Goal: Task Accomplishment & Management: Manage account settings

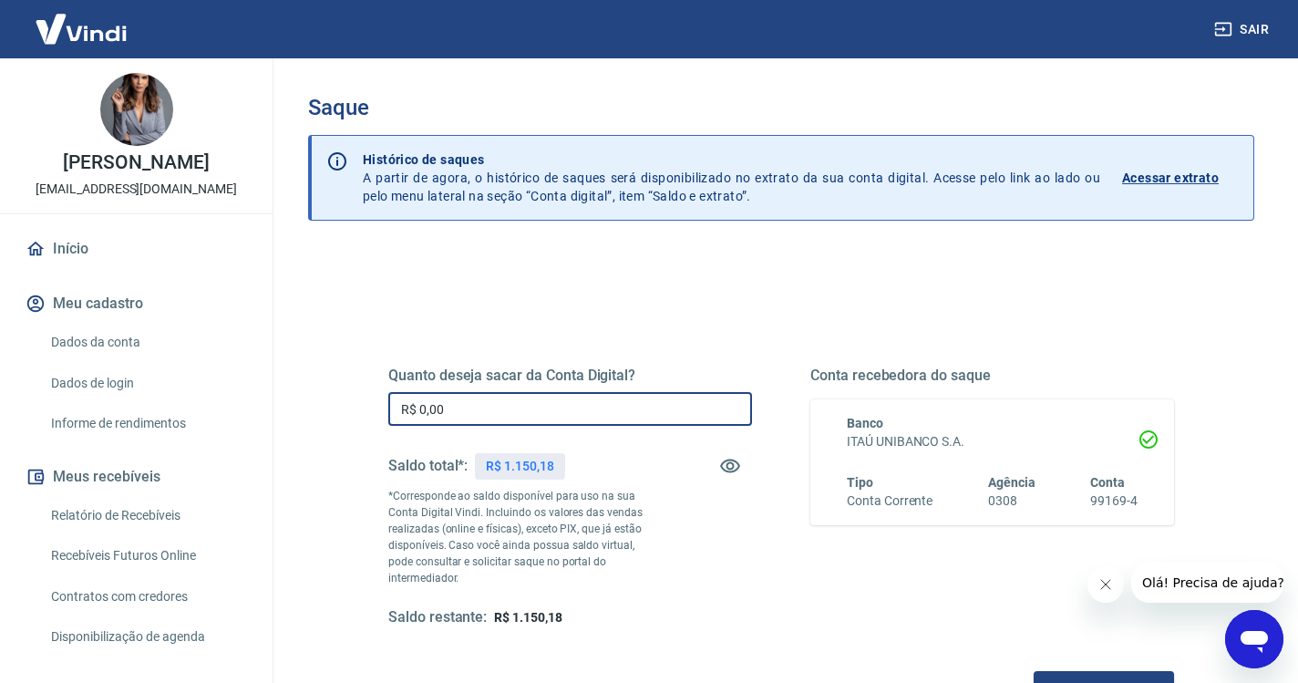
click at [517, 412] on input "R$ 0,00" at bounding box center [570, 409] width 364 height 34
type input "R$ 1.150,18"
click at [1034, 671] on button "Solicitar saque" at bounding box center [1104, 688] width 140 height 34
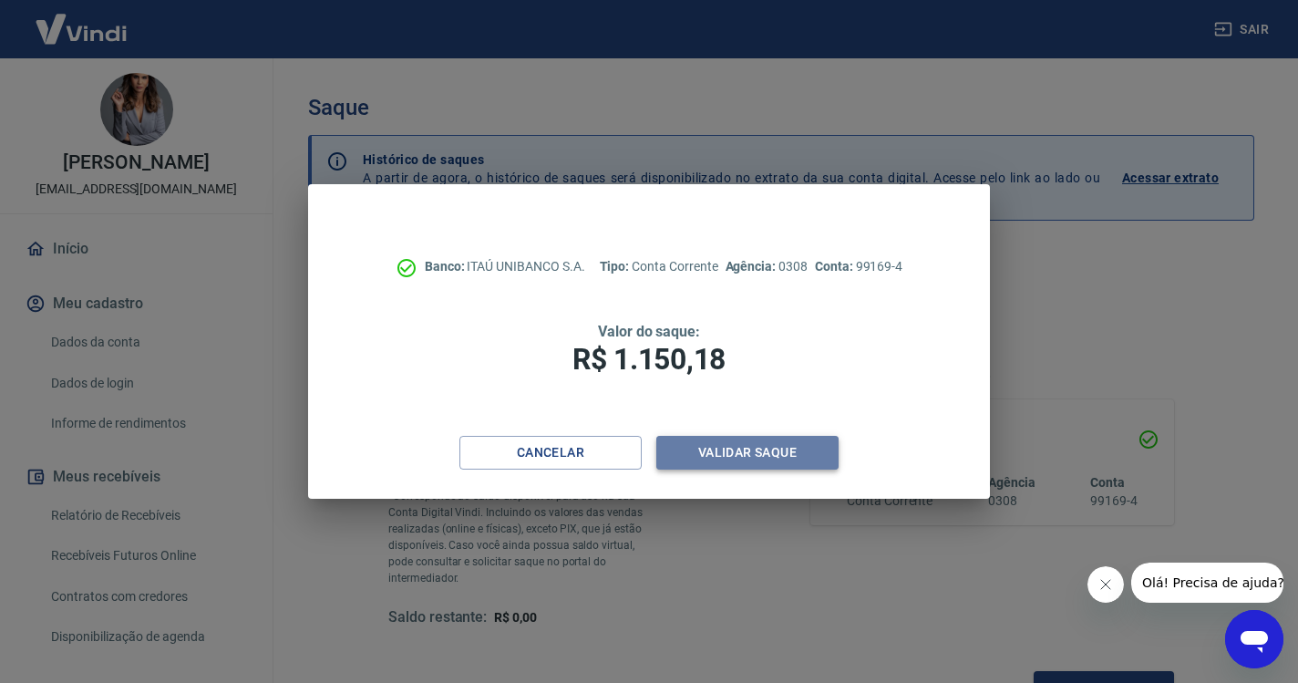
click at [772, 460] on button "Validar saque" at bounding box center [747, 453] width 182 height 34
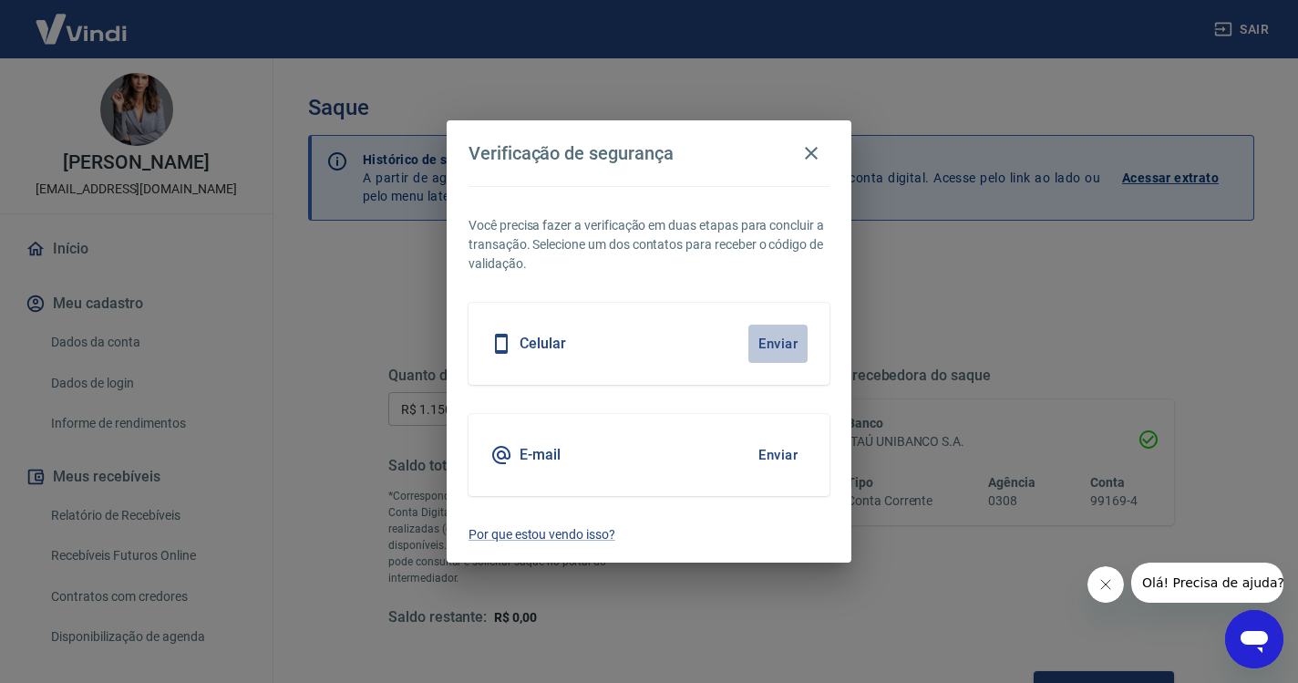
click at [777, 333] on button "Enviar" at bounding box center [777, 343] width 59 height 38
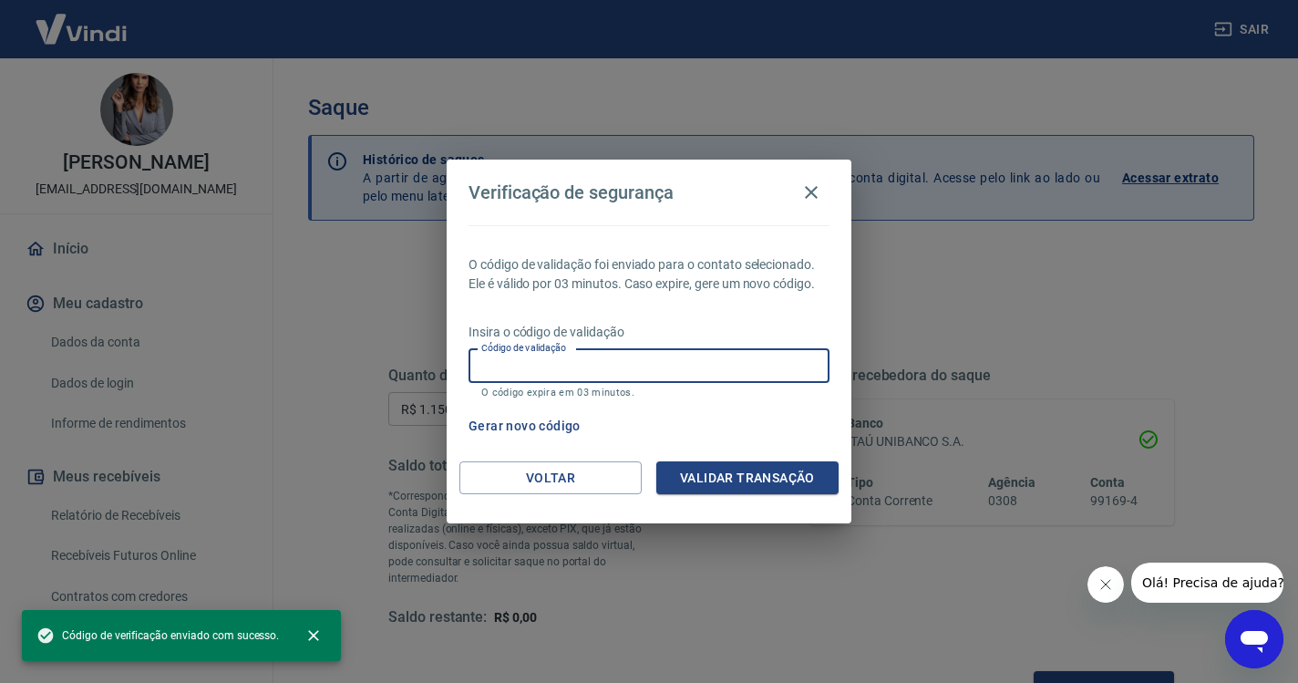
click at [521, 365] on div "Código de validação Código de validação O código expira em 03 minutos." at bounding box center [648, 373] width 361 height 49
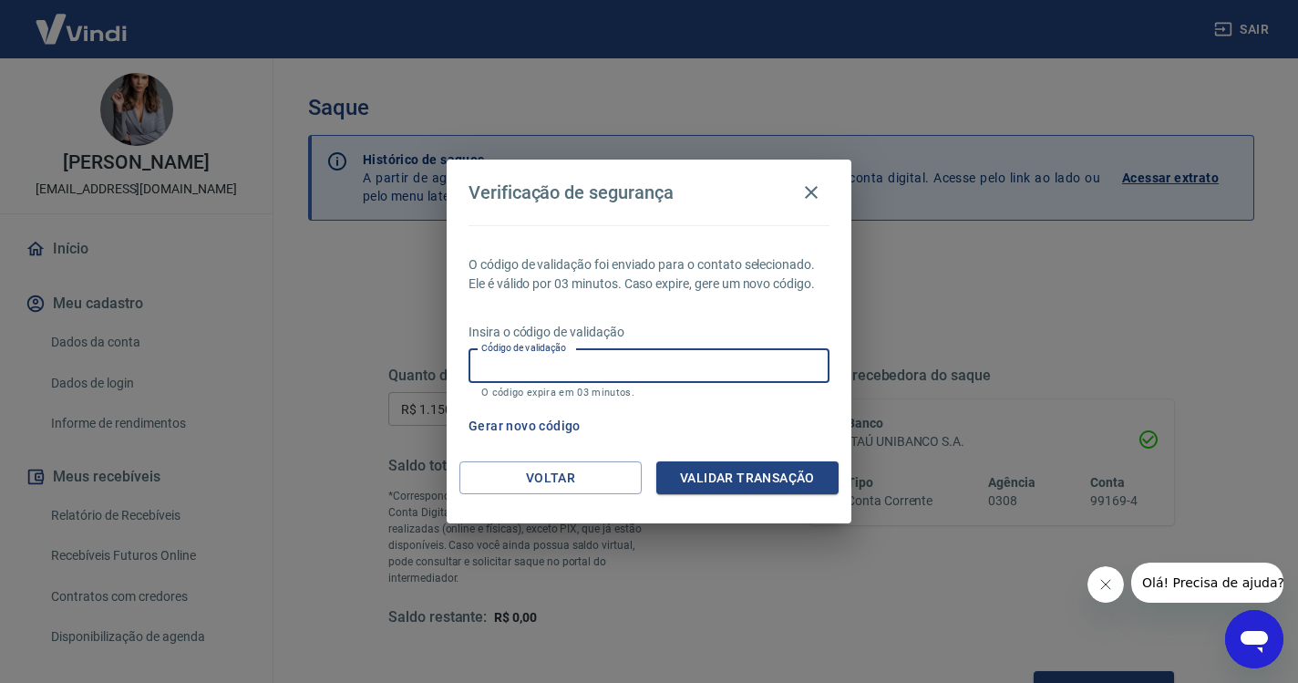
paste input "1"
type input "129817"
click at [703, 472] on button "Validar transação" at bounding box center [747, 478] width 182 height 34
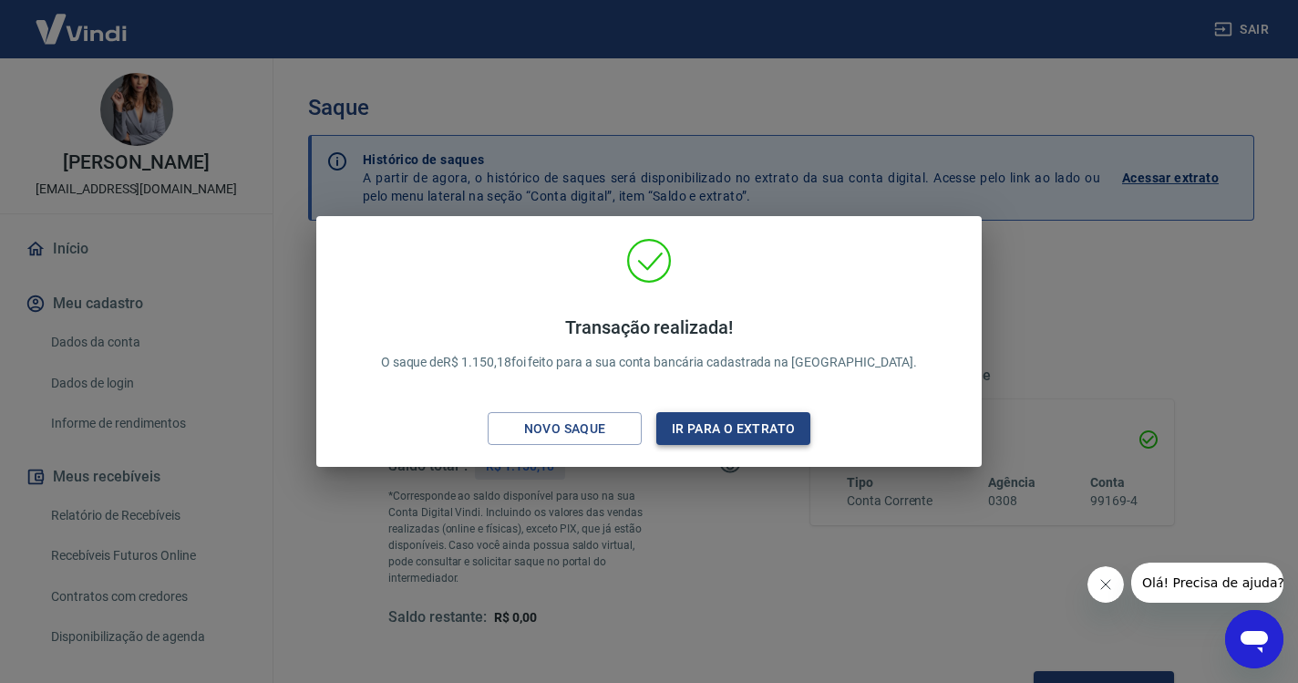
click at [760, 434] on button "Ir para o extrato" at bounding box center [733, 429] width 154 height 34
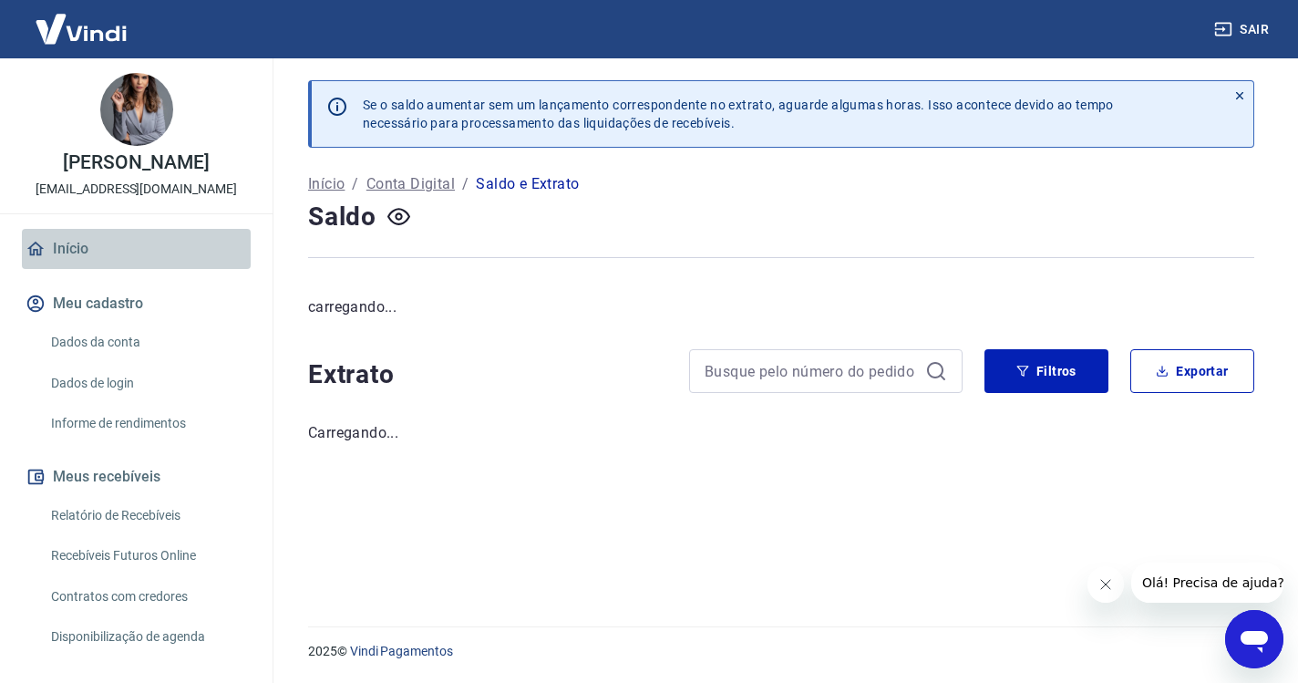
click at [82, 249] on link "Início" at bounding box center [136, 249] width 229 height 40
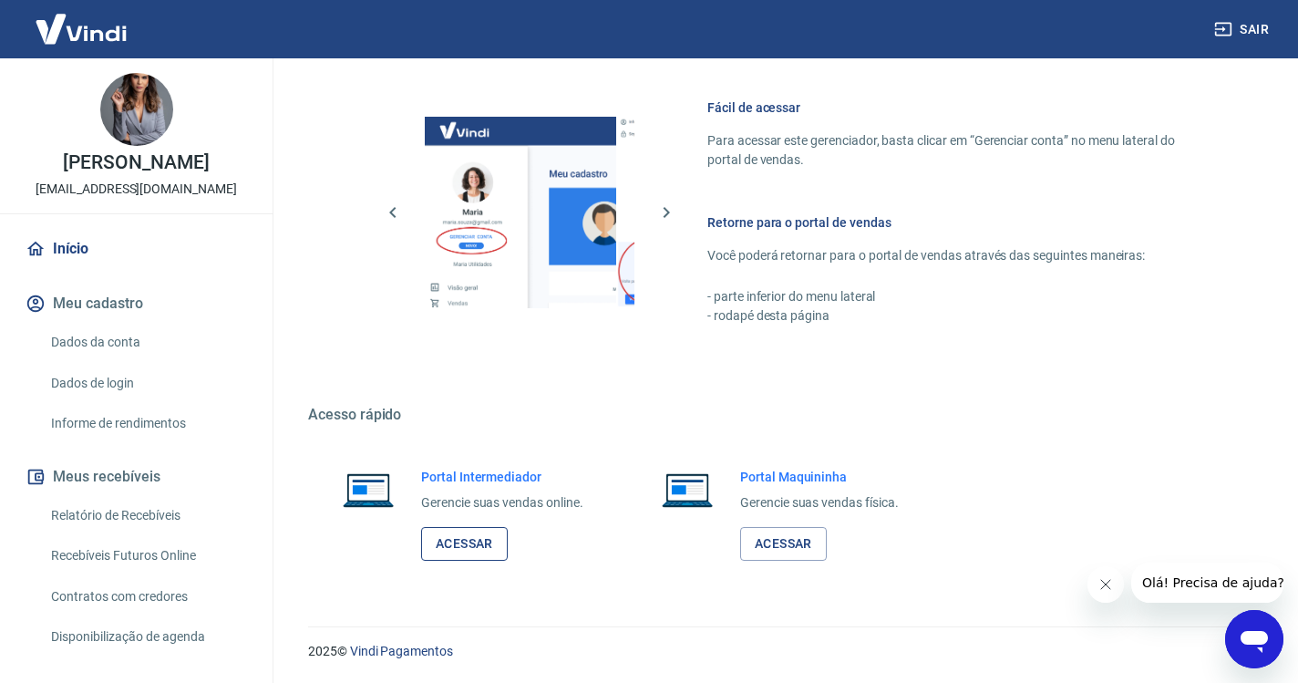
scroll to position [774, 0]
click at [458, 530] on link "Acessar" at bounding box center [464, 545] width 87 height 34
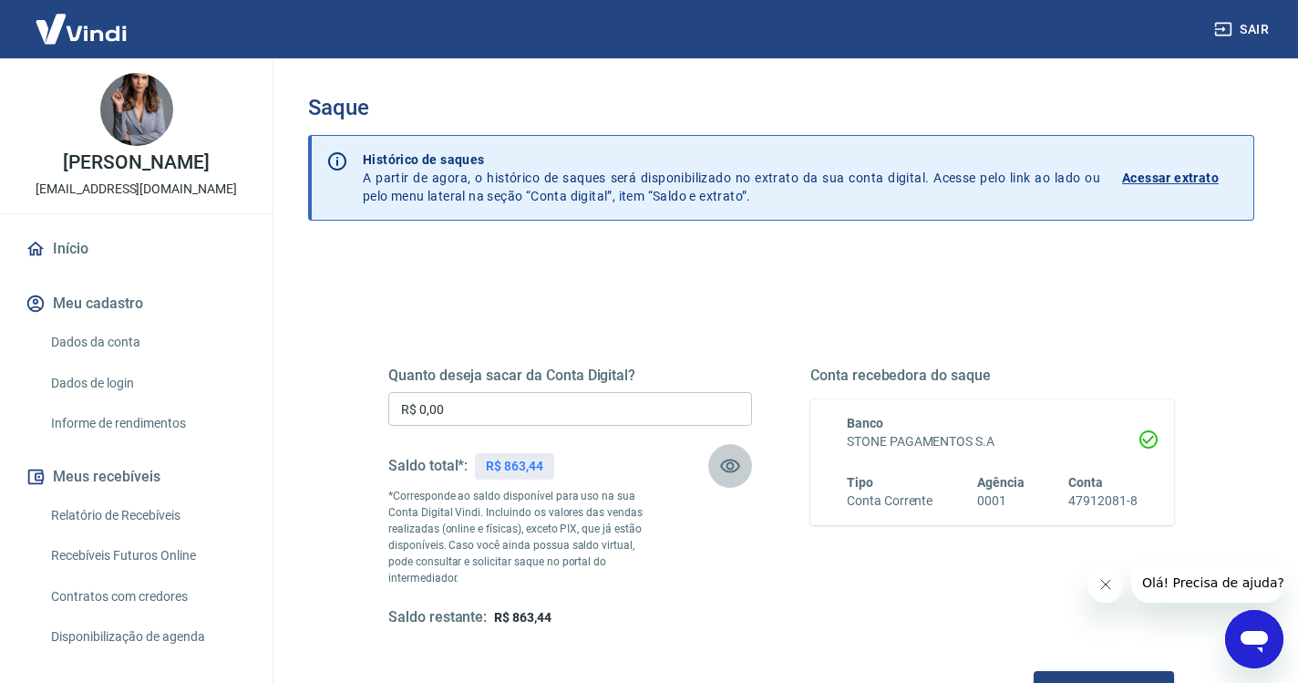
click at [728, 468] on icon "button" at bounding box center [730, 466] width 20 height 14
click at [728, 468] on icon "button" at bounding box center [730, 466] width 20 height 17
click at [544, 409] on input "R$ 0,00" at bounding box center [570, 409] width 364 height 34
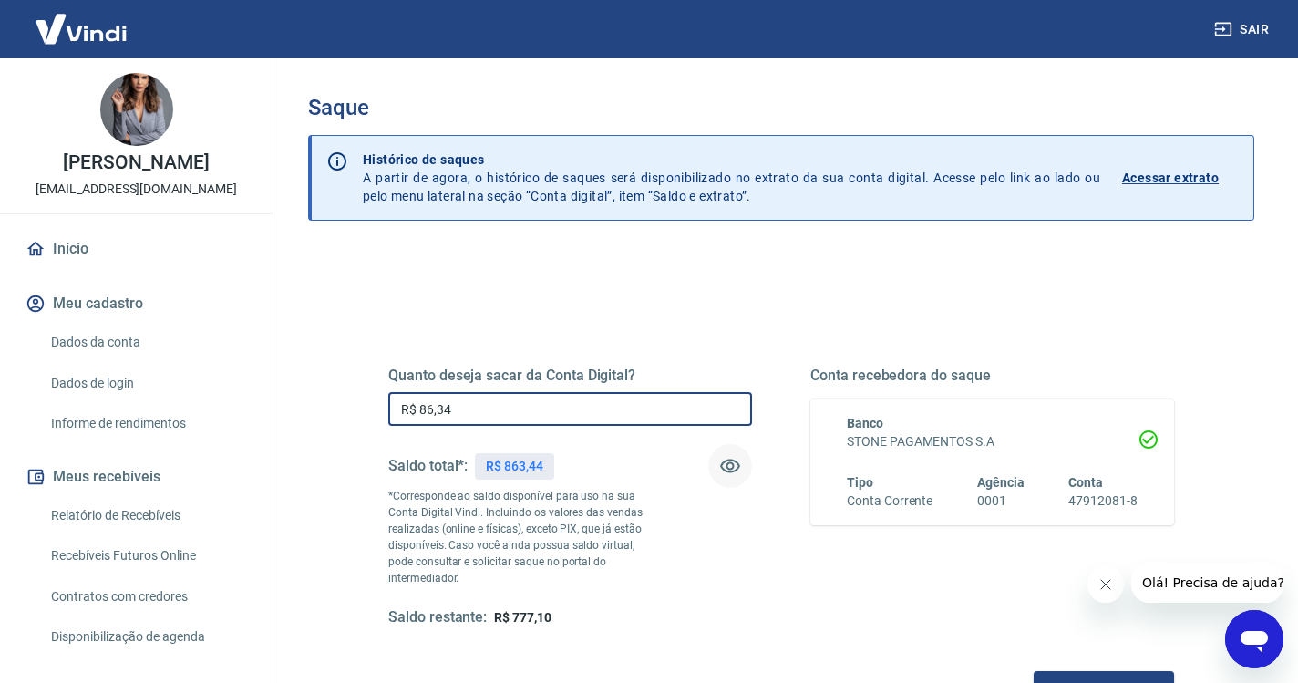
type input "R$ 863,44"
click at [1034, 671] on button "Solicitar saque" at bounding box center [1104, 688] width 140 height 34
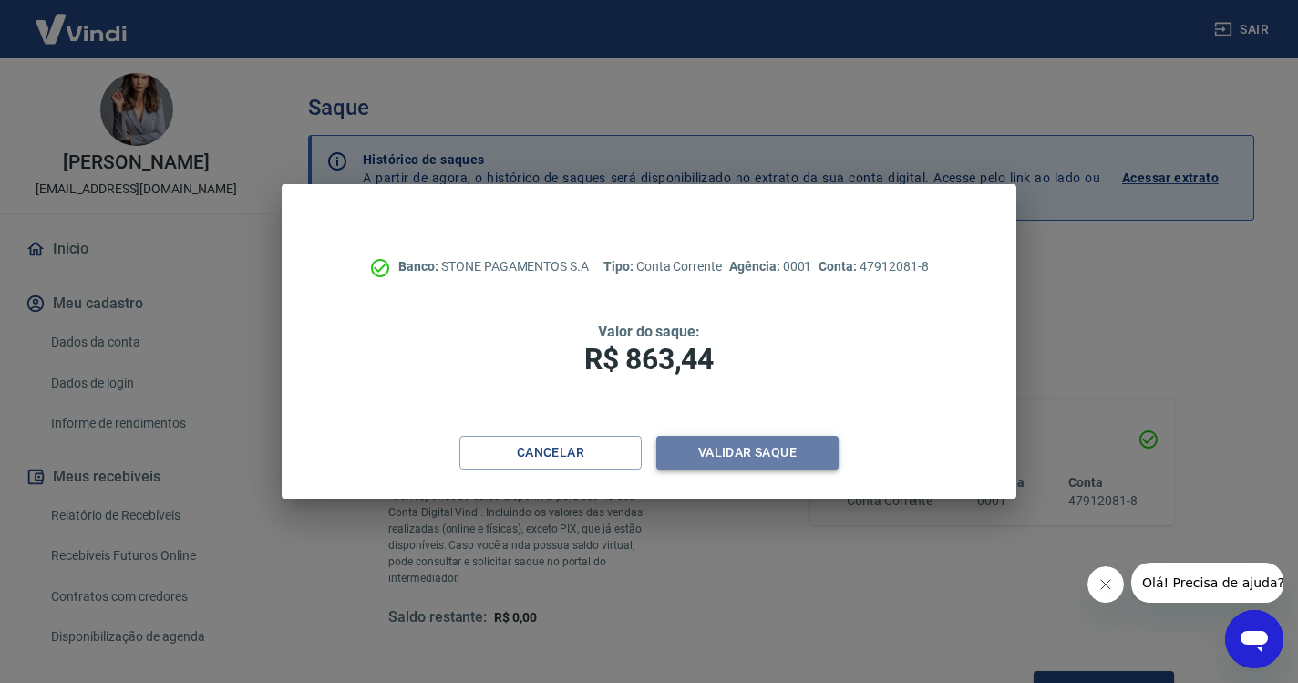
click at [726, 453] on button "Validar saque" at bounding box center [747, 453] width 182 height 34
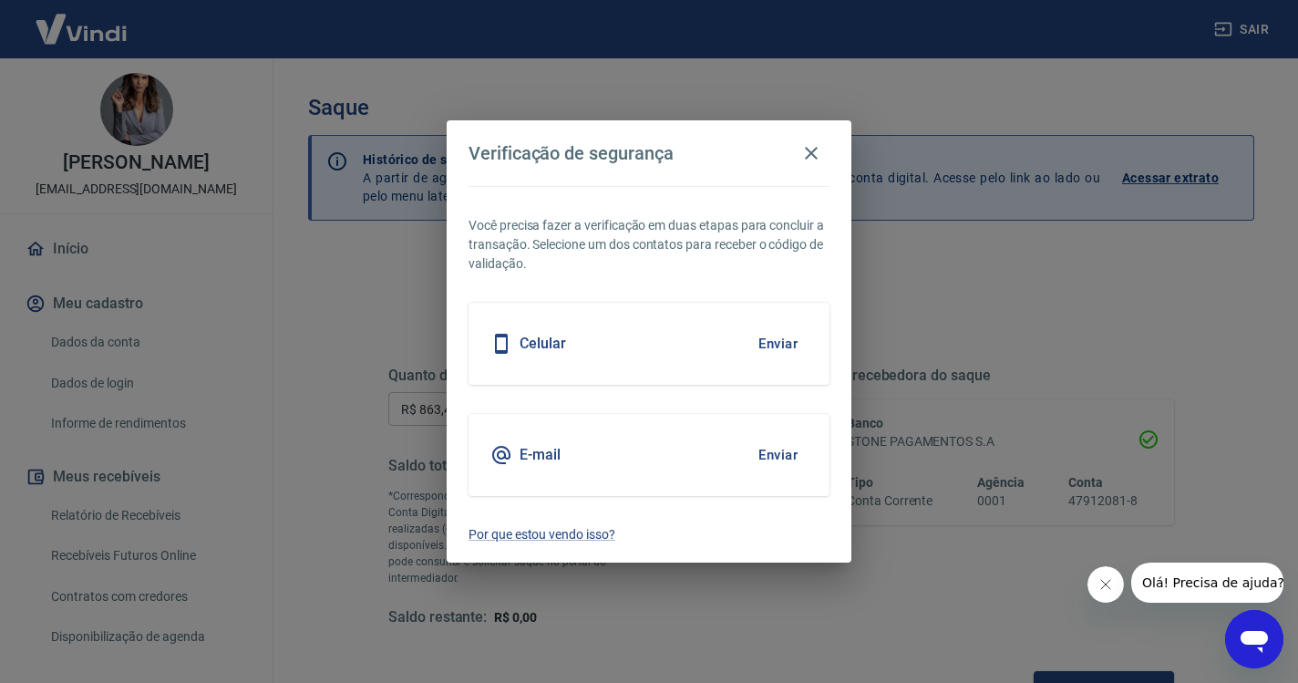
click at [770, 341] on button "Enviar" at bounding box center [777, 343] width 59 height 38
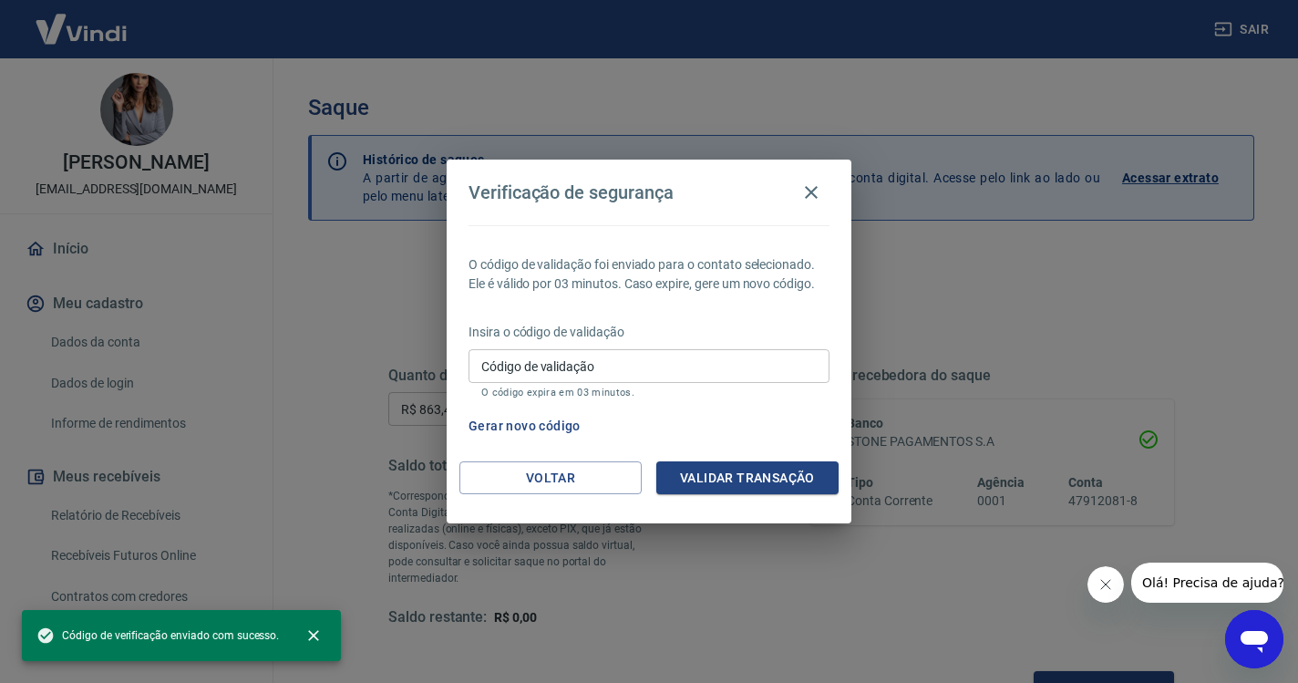
click at [704, 345] on div "Insira o código de validação Código de validação Código de validação O código e…" at bounding box center [648, 362] width 361 height 79
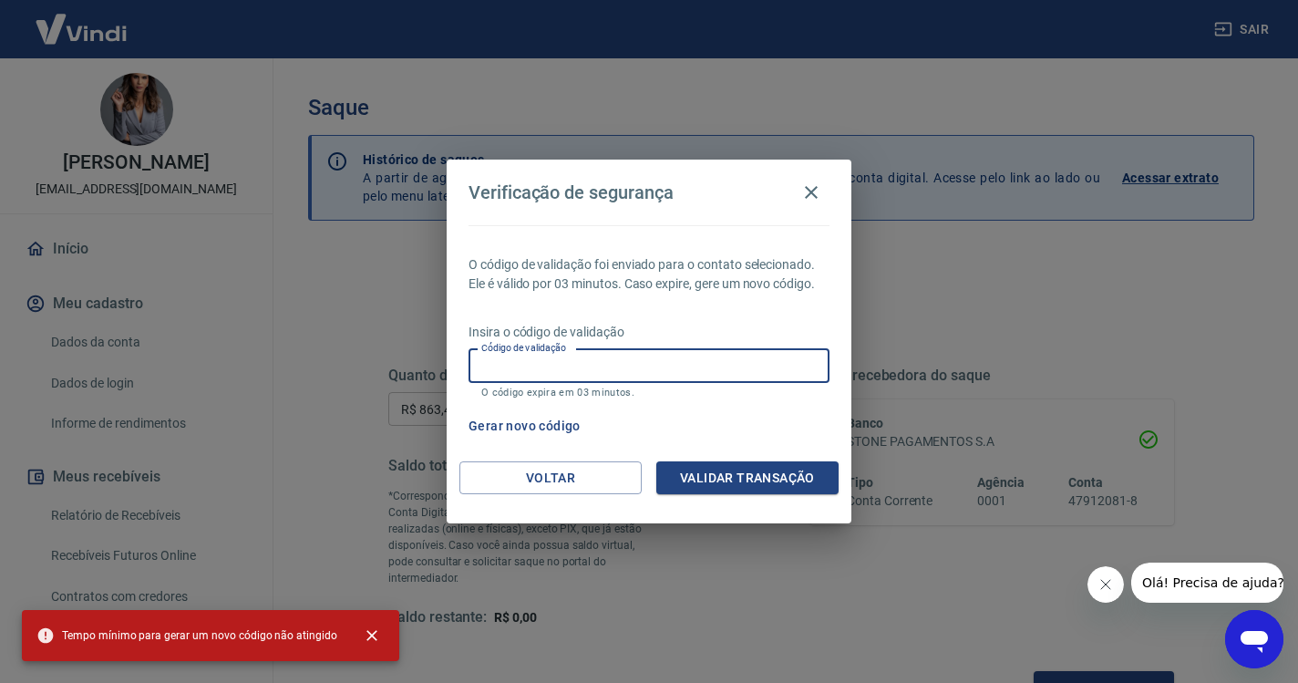
click at [620, 366] on input "Código de validação" at bounding box center [648, 366] width 361 height 34
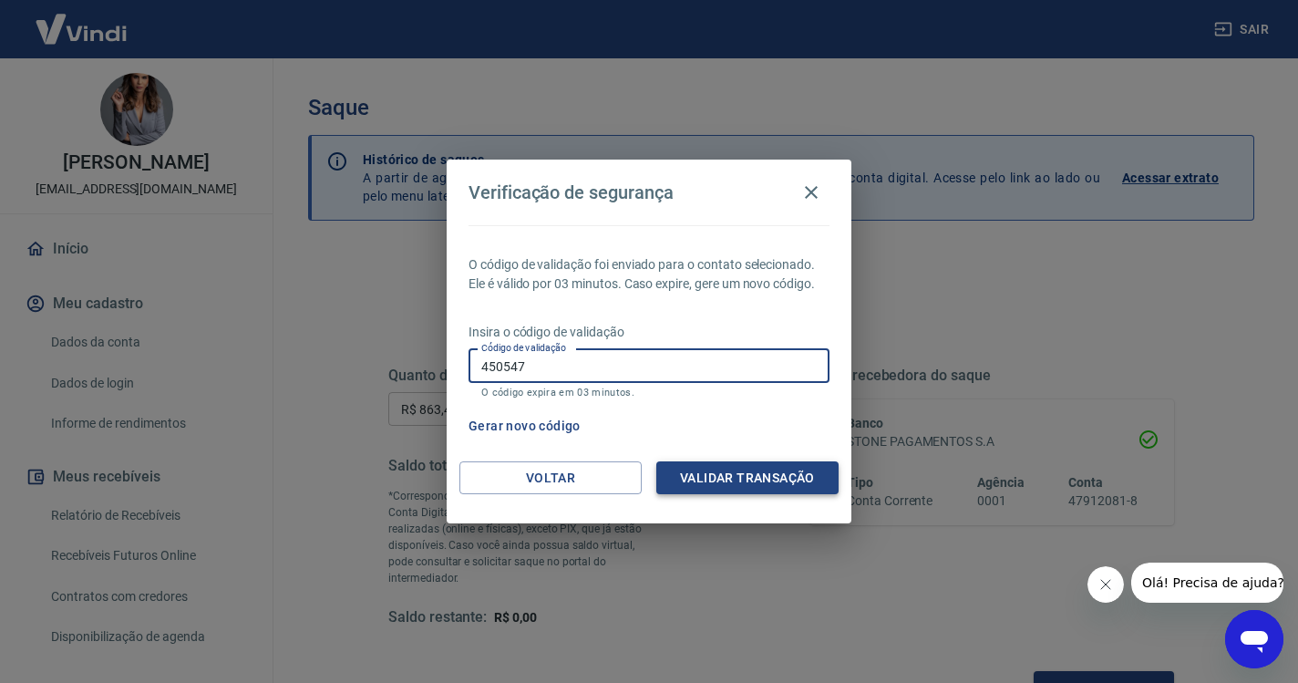
type input "450547"
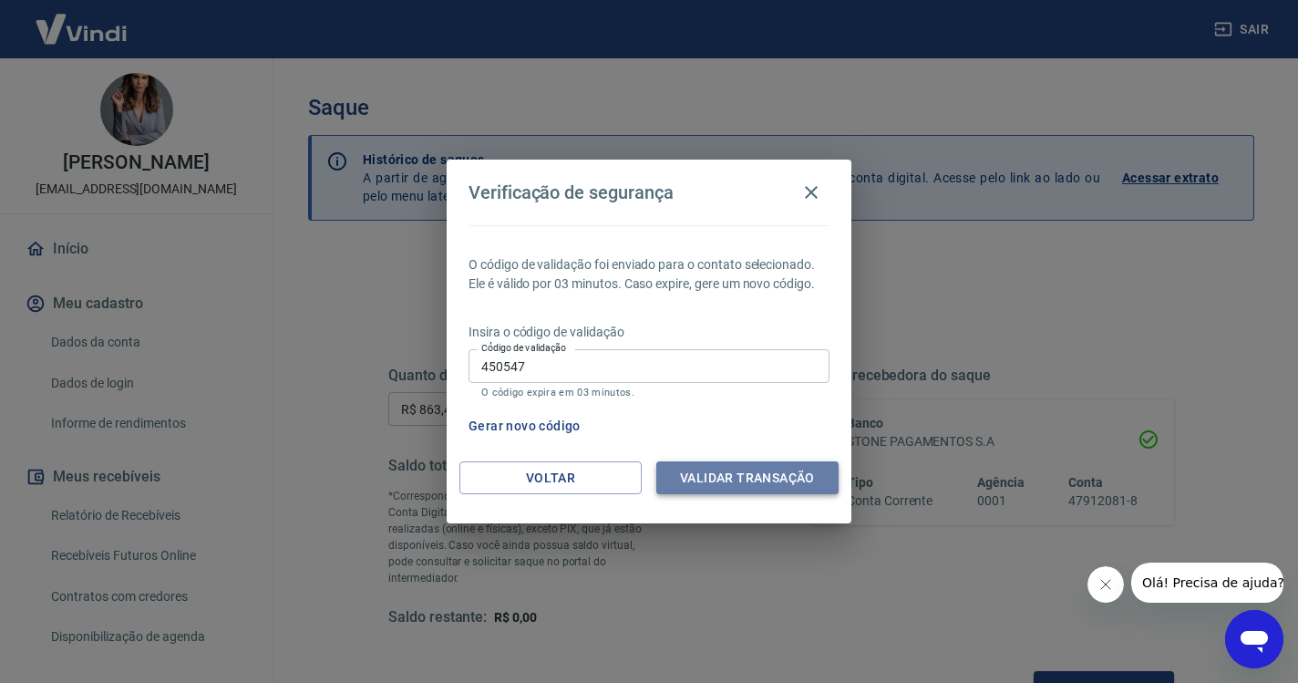
click at [676, 465] on button "Validar transação" at bounding box center [747, 478] width 182 height 34
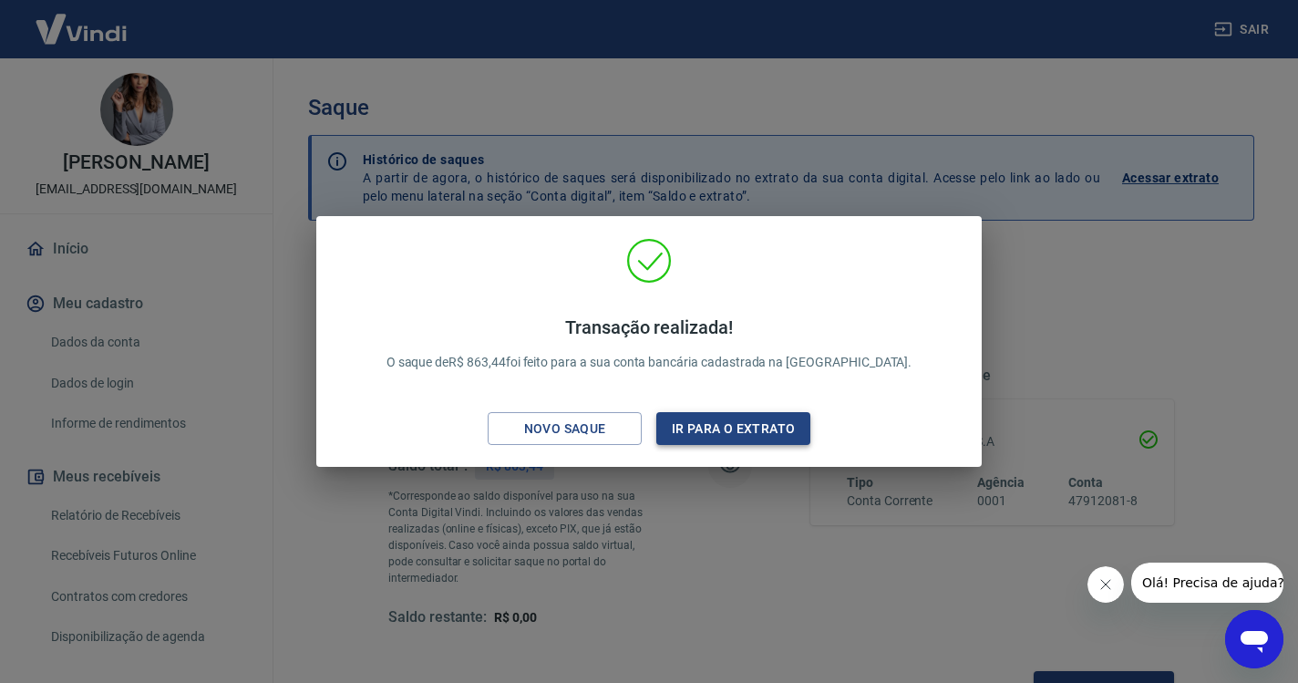
click at [727, 429] on button "Ir para o extrato" at bounding box center [733, 429] width 154 height 34
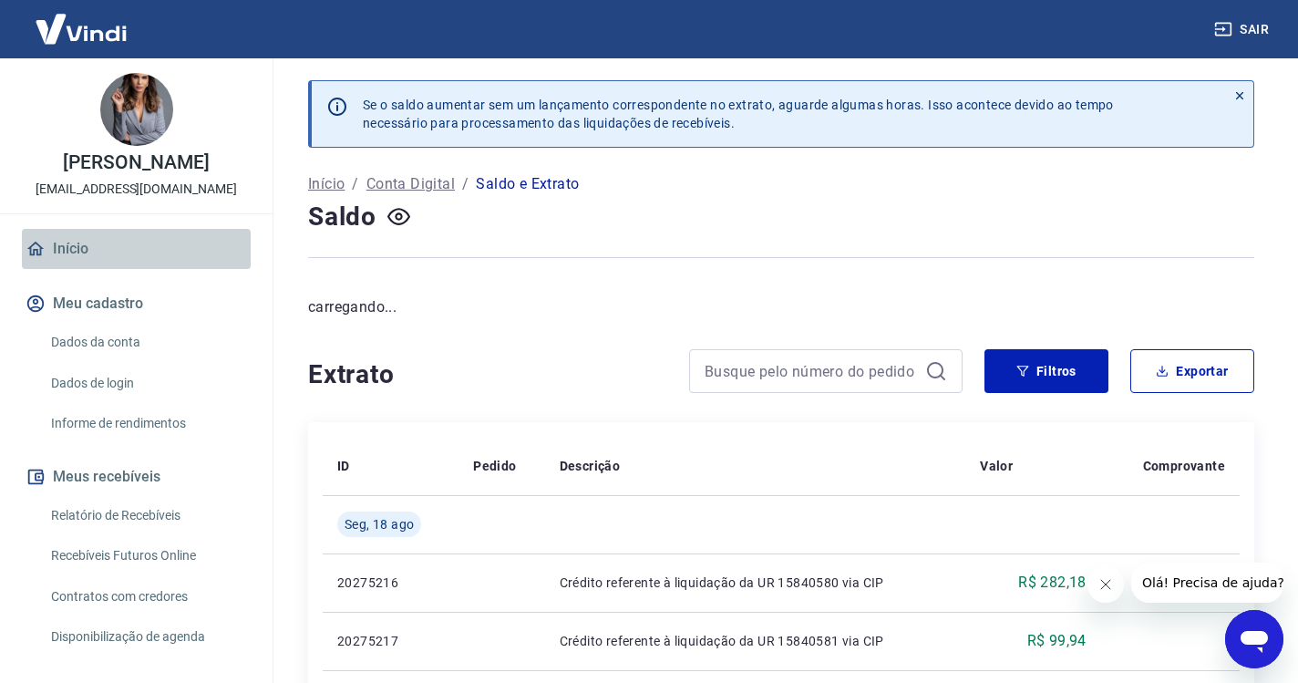
click at [63, 253] on link "Início" at bounding box center [136, 249] width 229 height 40
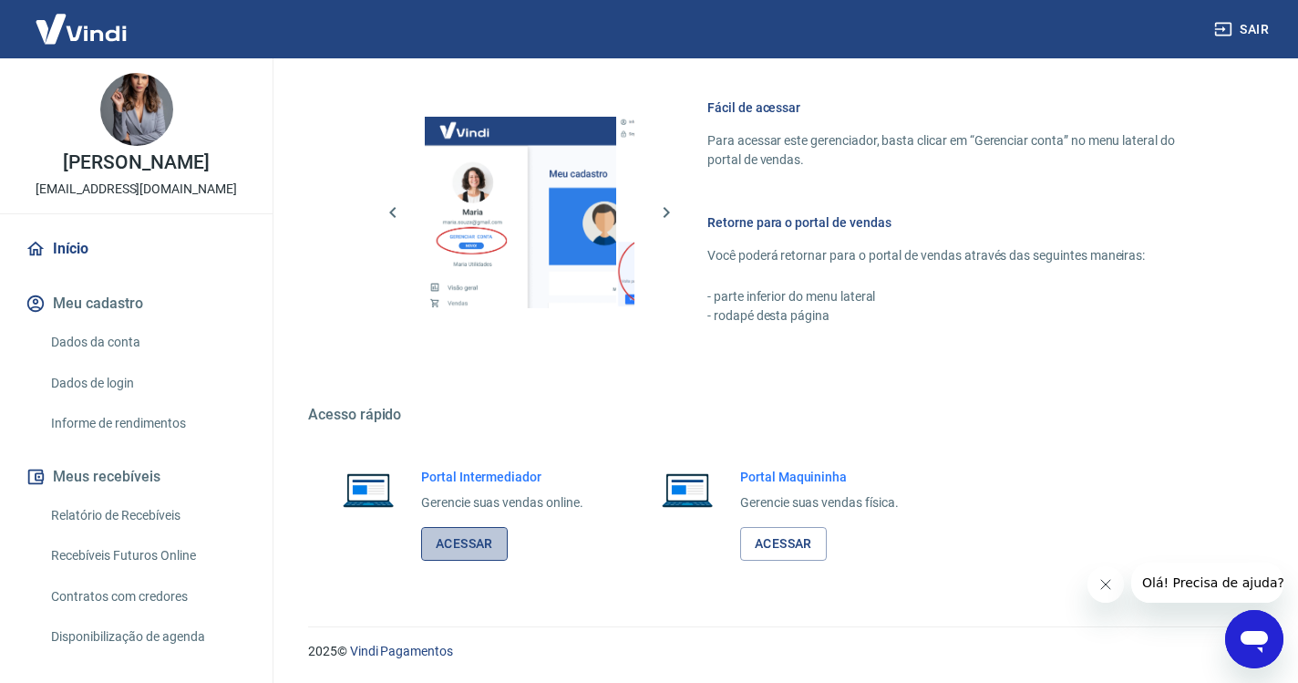
scroll to position [774, 0]
click at [481, 531] on link "Acessar" at bounding box center [464, 545] width 87 height 34
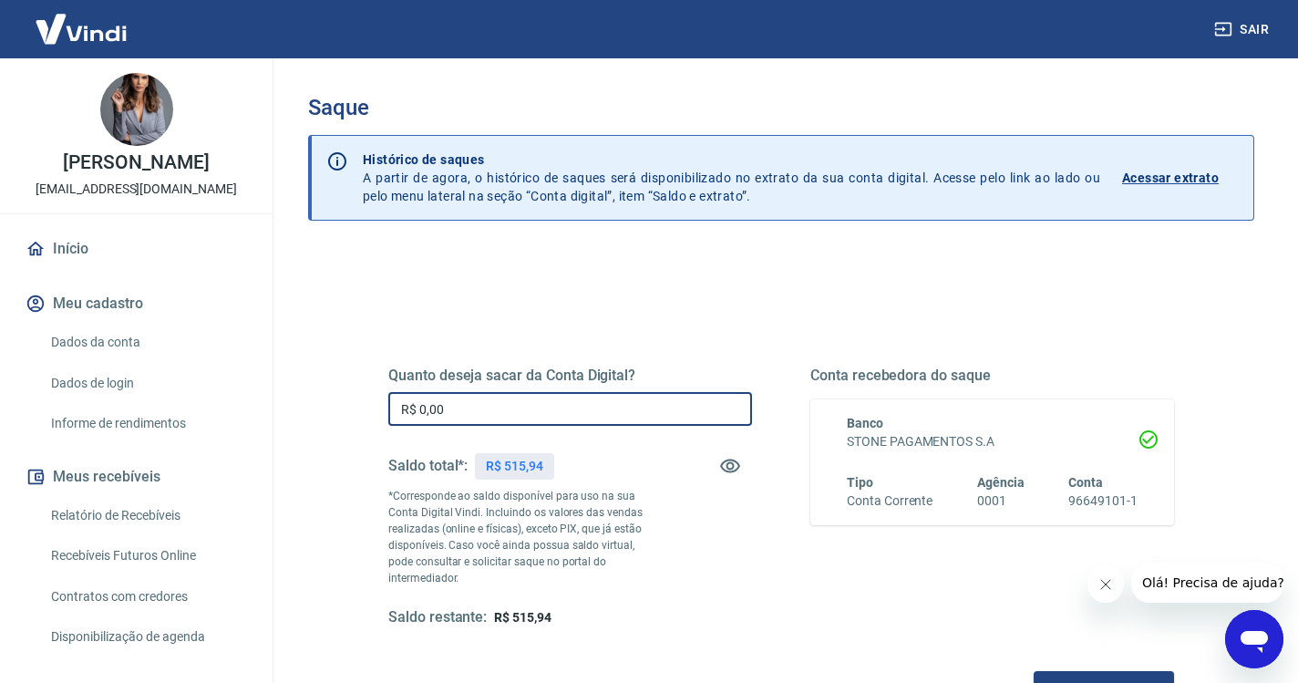
click at [560, 398] on input "R$ 0,00" at bounding box center [570, 409] width 364 height 34
click at [526, 404] on input "R$ 0,00" at bounding box center [570, 409] width 364 height 34
type input "R$ 515,94"
click at [1034, 671] on button "Solicitar saque" at bounding box center [1104, 688] width 140 height 34
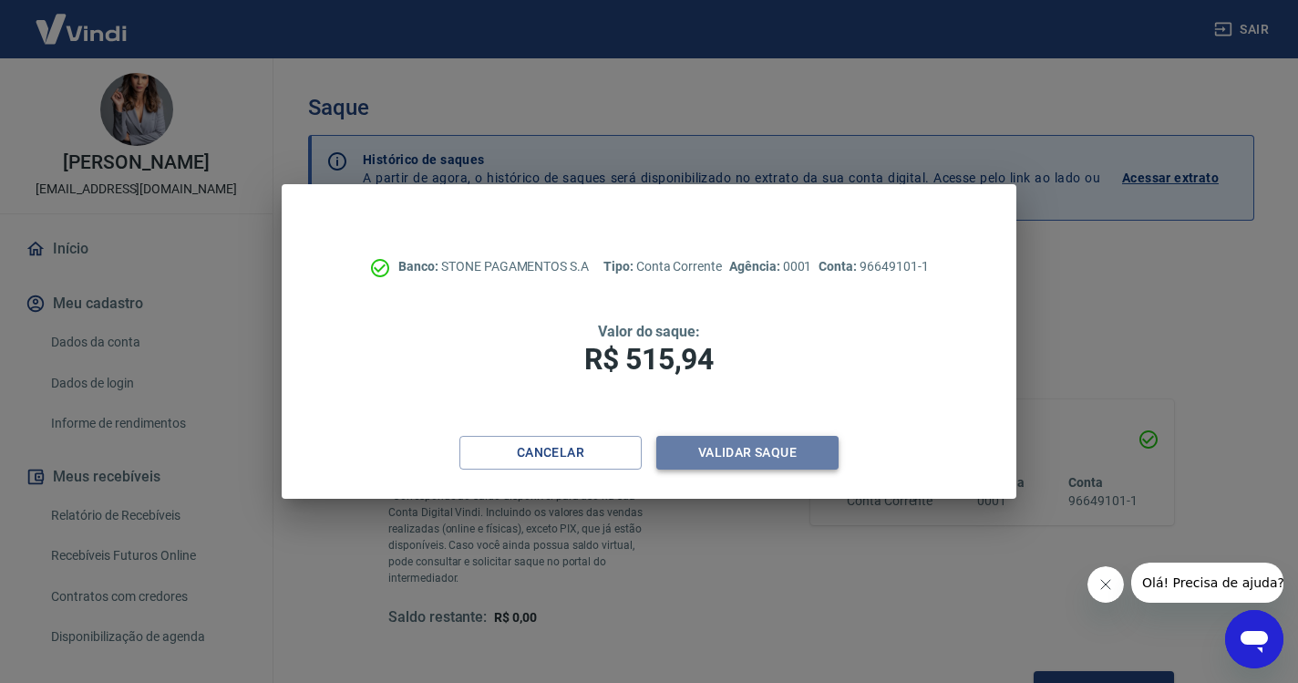
click at [807, 455] on button "Validar saque" at bounding box center [747, 453] width 182 height 34
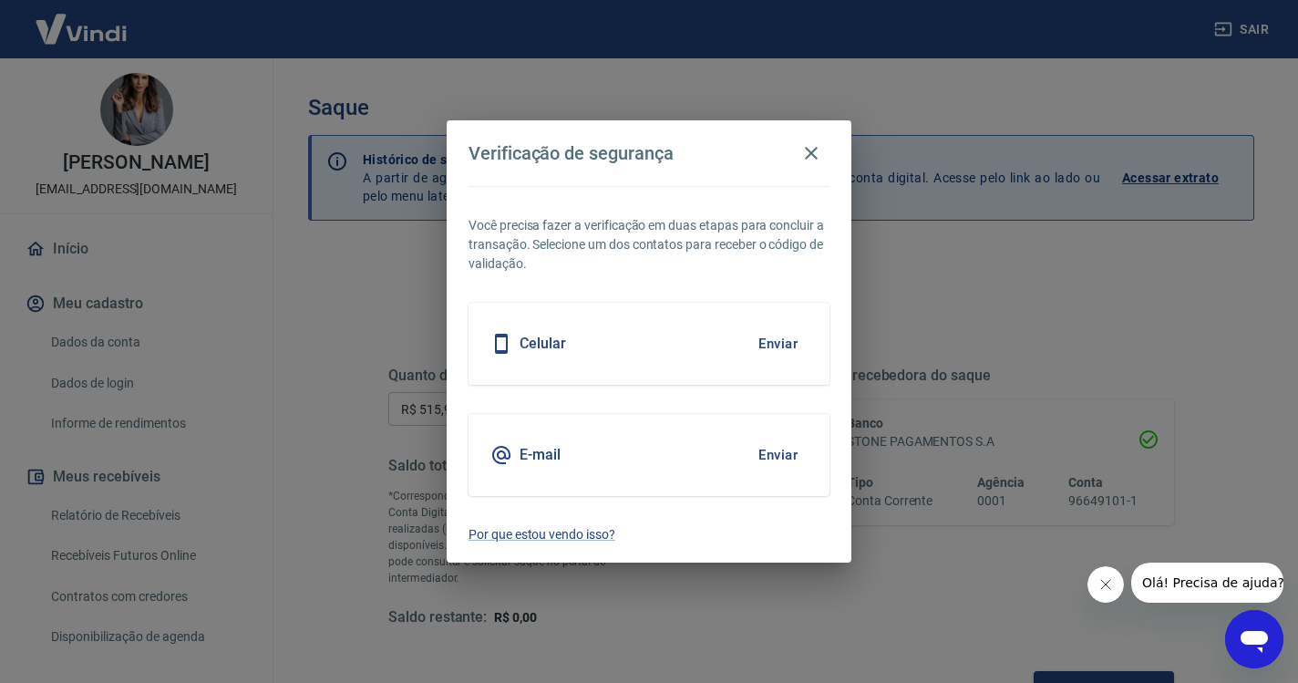
click at [786, 344] on button "Enviar" at bounding box center [777, 343] width 59 height 38
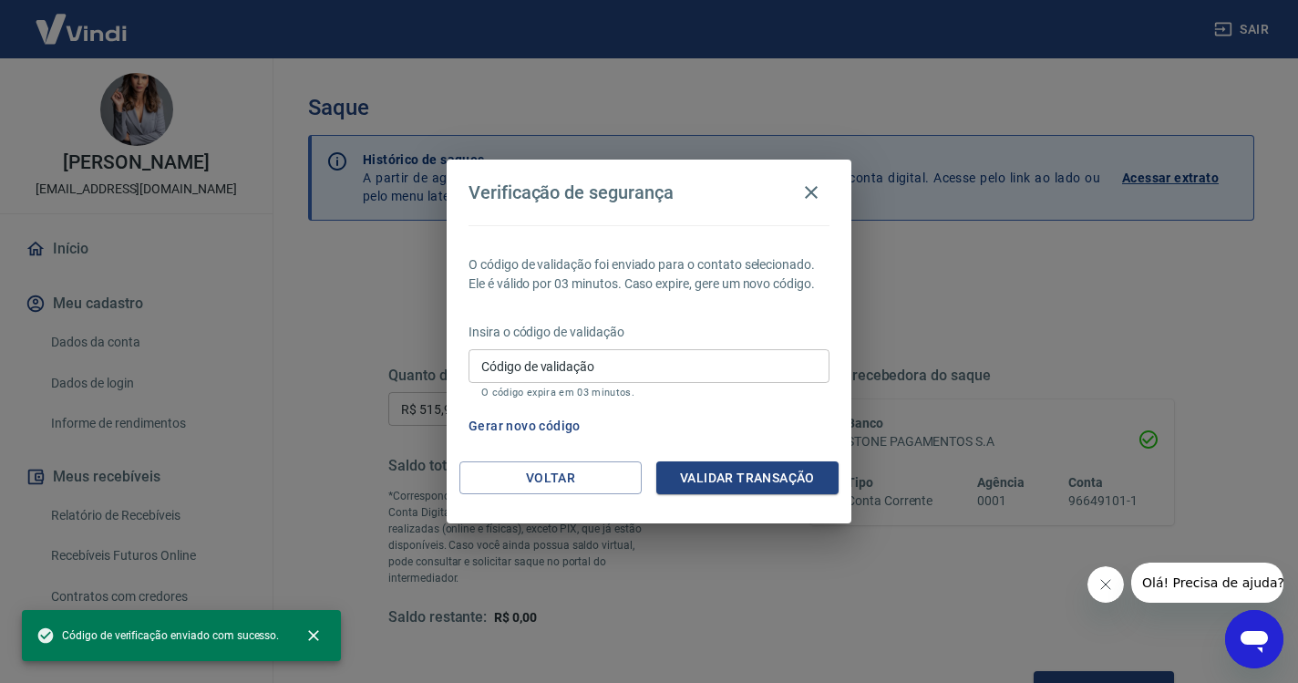
click at [644, 371] on input "Código de validação" at bounding box center [648, 366] width 361 height 34
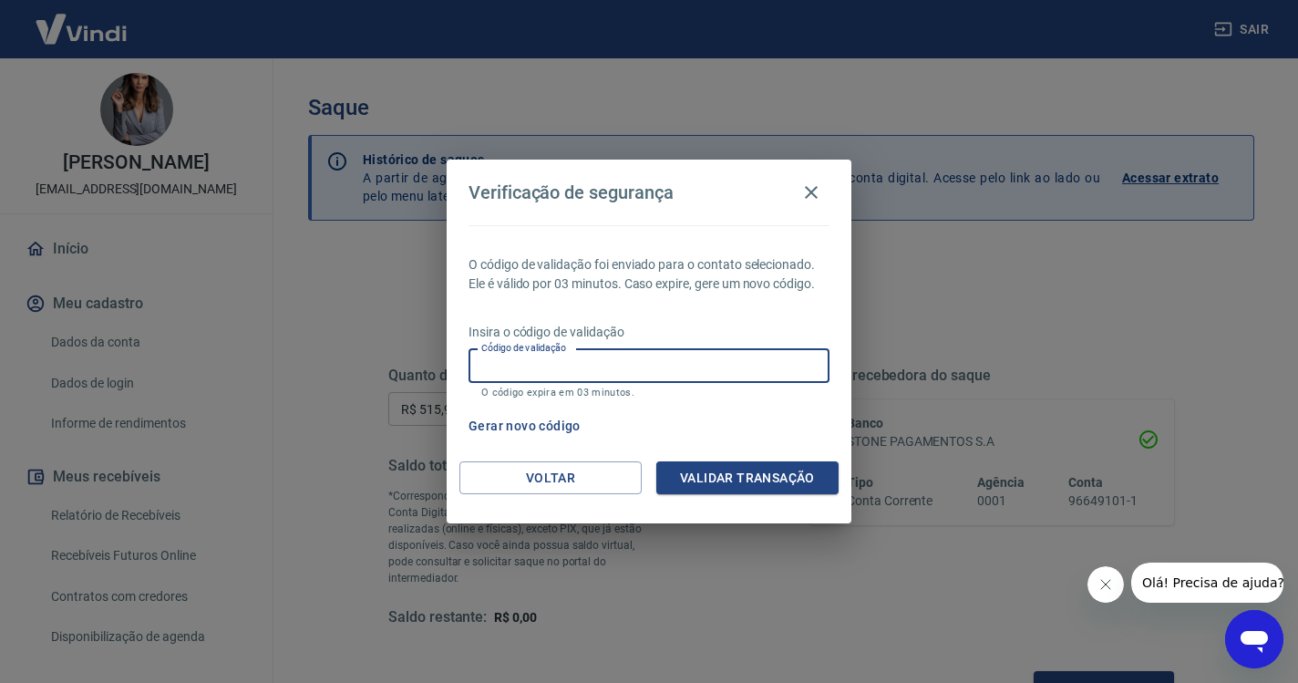
paste input "645505"
type input "645505"
click at [742, 483] on button "Validar transação" at bounding box center [747, 478] width 182 height 34
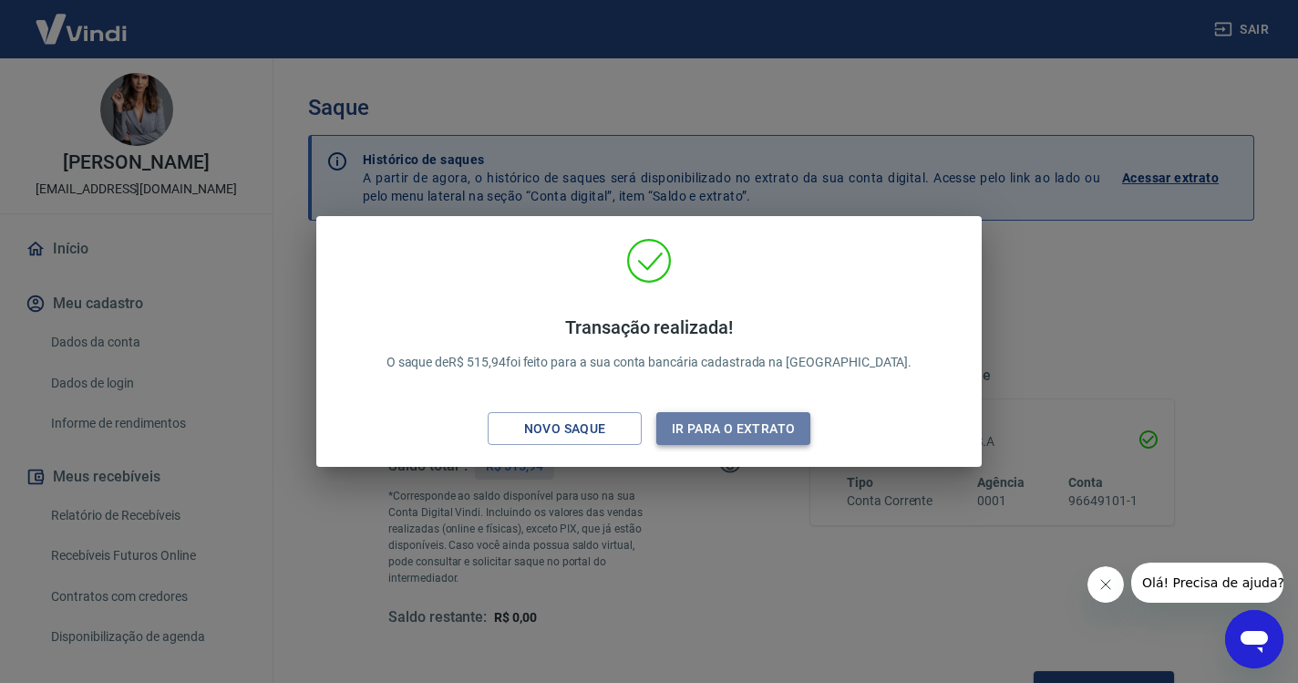
click at [752, 437] on button "Ir para o extrato" at bounding box center [733, 429] width 154 height 34
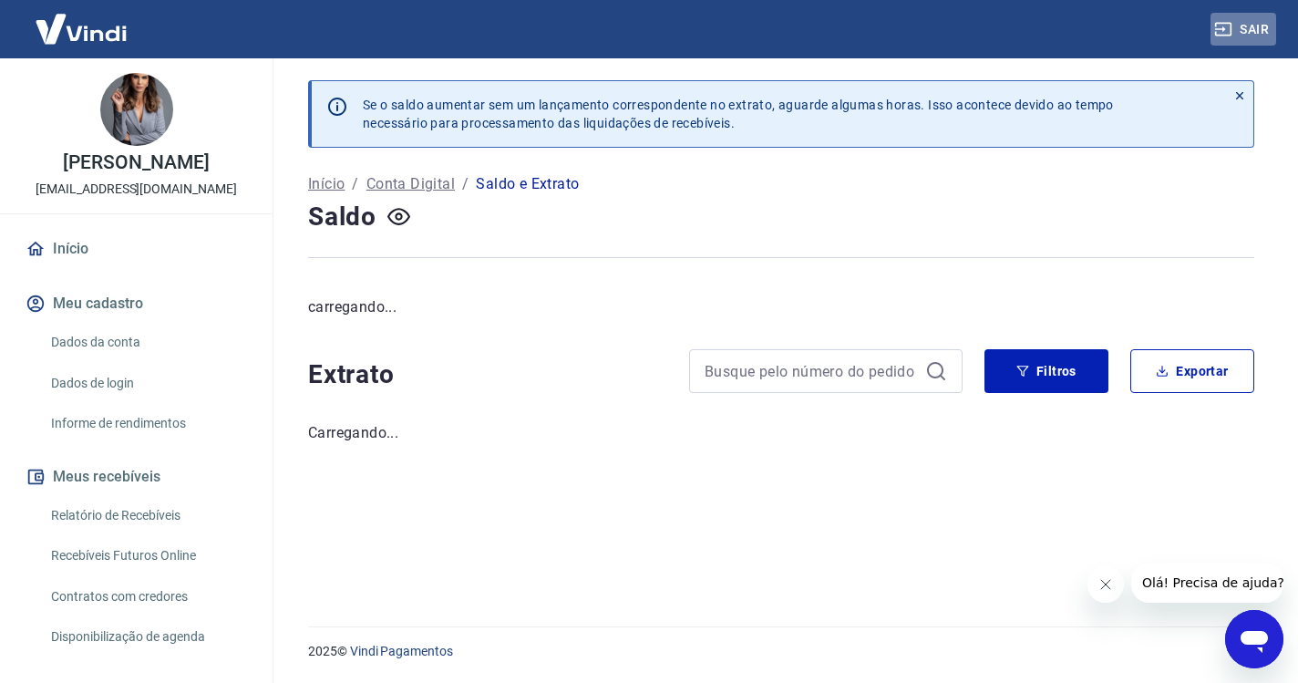
click at [1242, 35] on button "Sair" at bounding box center [1243, 30] width 66 height 34
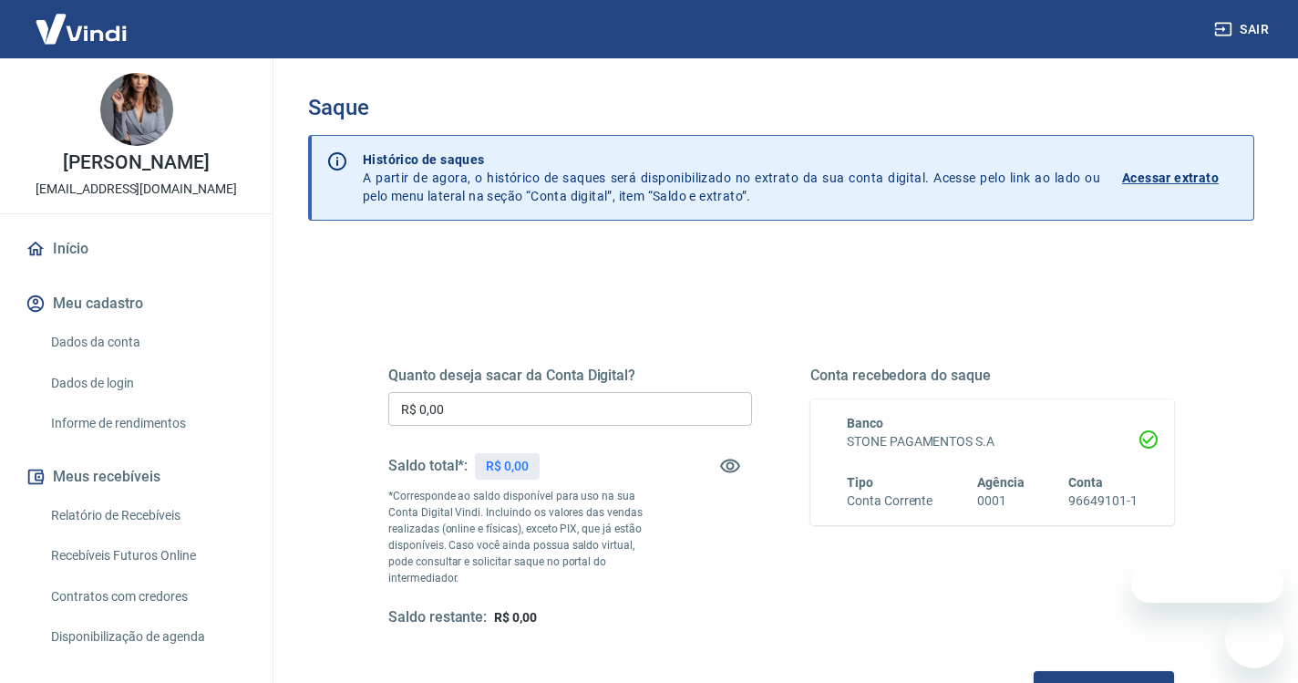
click at [544, 412] on input "R$ 0,00" at bounding box center [570, 409] width 364 height 34
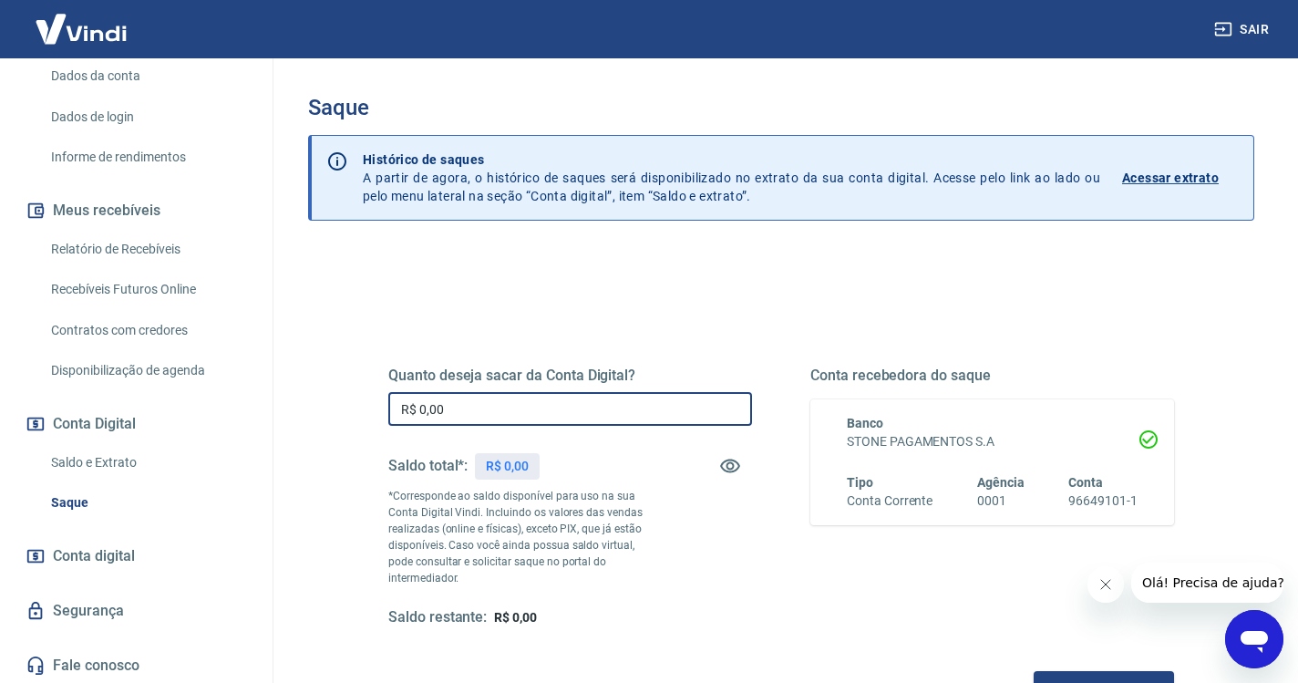
scroll to position [264, 0]
click at [1253, 22] on button "Sair" at bounding box center [1243, 30] width 66 height 34
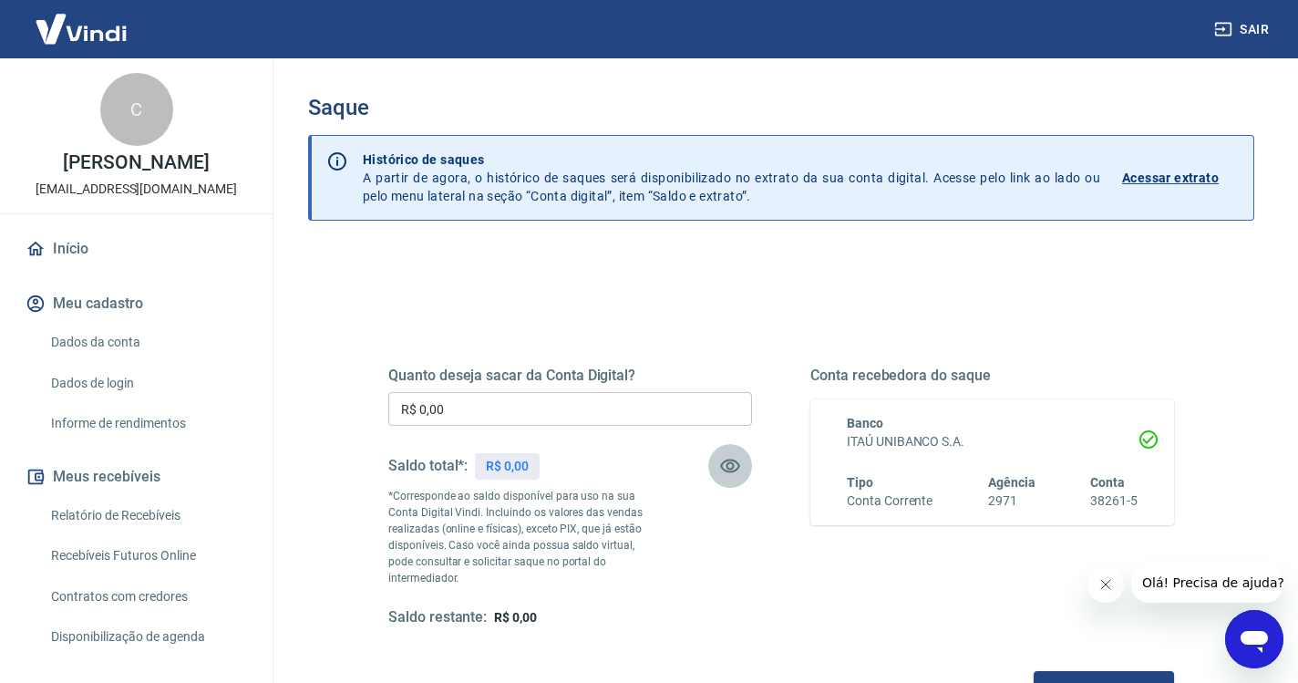
click at [727, 464] on icon "button" at bounding box center [730, 466] width 20 height 14
click at [727, 464] on icon "button" at bounding box center [730, 466] width 20 height 17
click at [55, 254] on link "Início" at bounding box center [136, 249] width 229 height 40
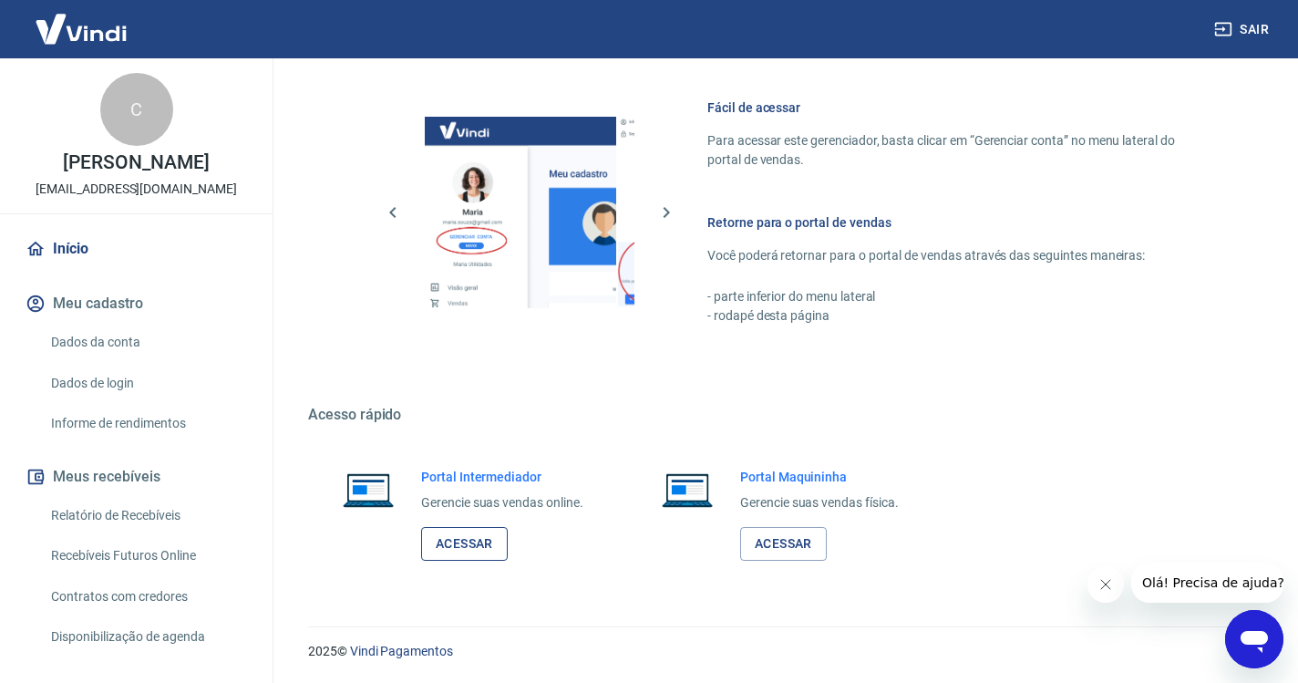
scroll to position [774, 0]
click at [484, 539] on link "Acessar" at bounding box center [464, 545] width 87 height 34
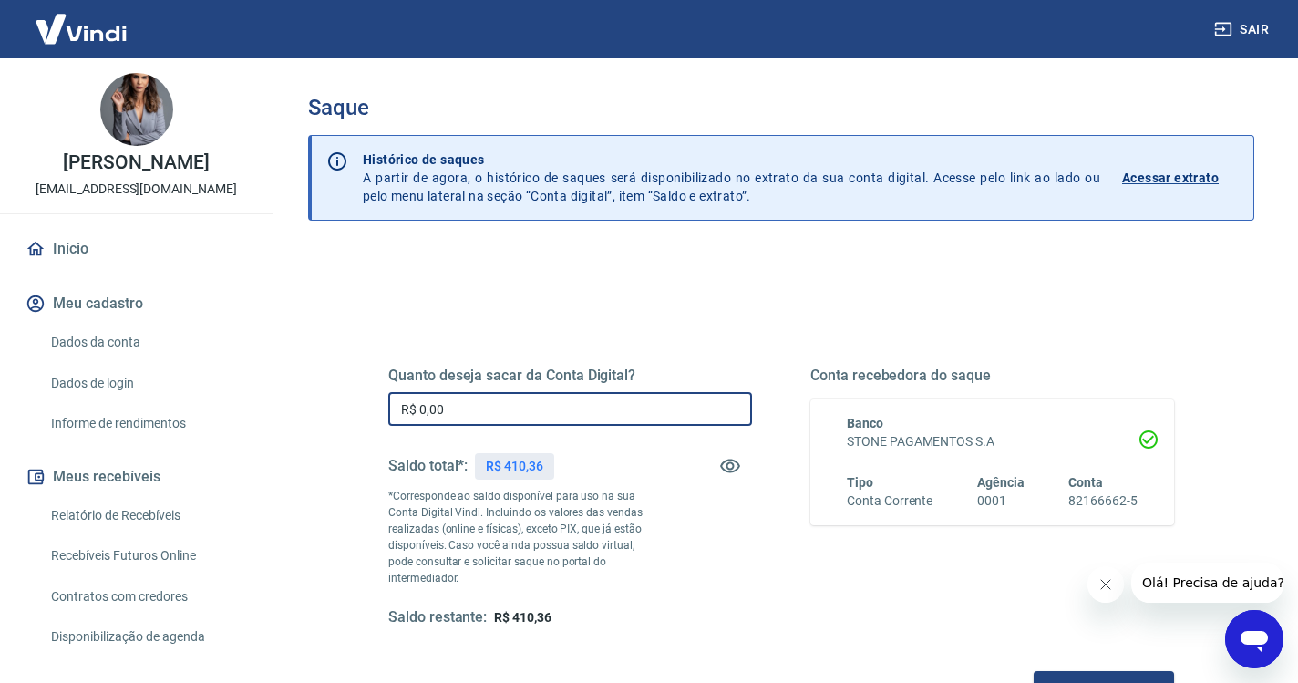
click at [584, 405] on input "R$ 0,00" at bounding box center [570, 409] width 364 height 34
type input "R$ 410,36"
click at [1034, 671] on button "Solicitar saque" at bounding box center [1104, 688] width 140 height 34
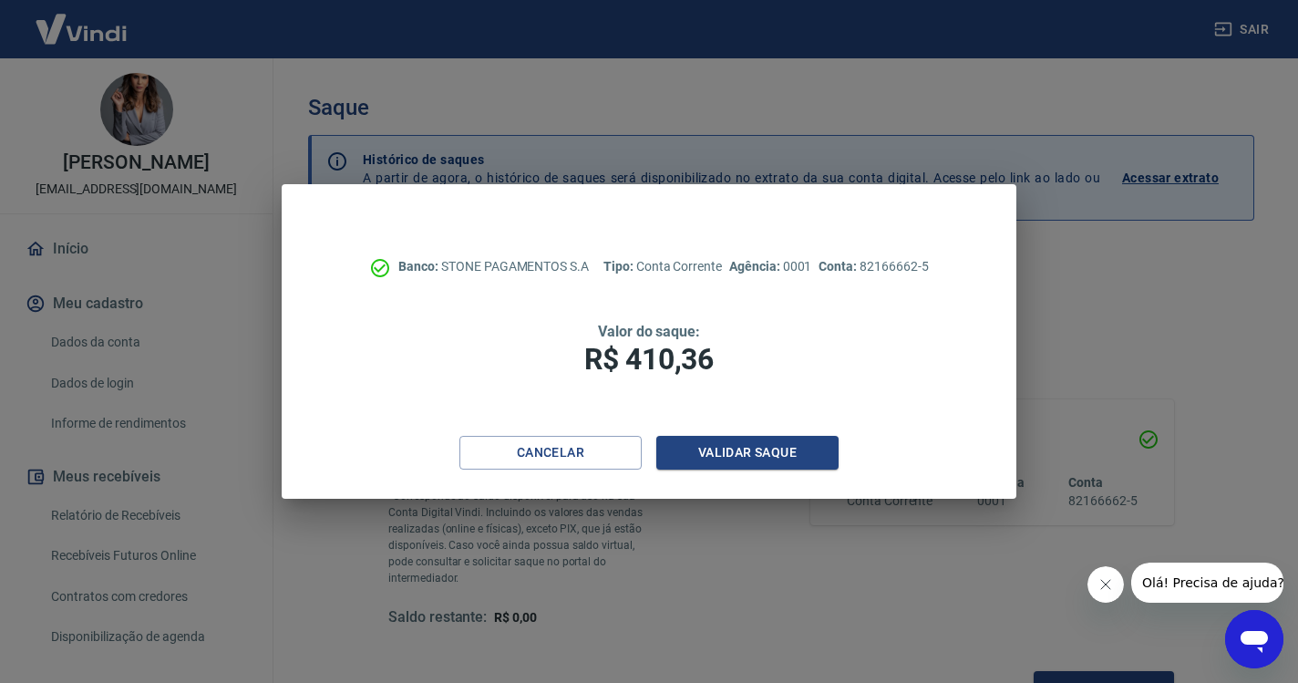
click at [713, 471] on div "Cancelar Validar saque" at bounding box center [649, 467] width 734 height 63
click at [723, 454] on button "Validar saque" at bounding box center [747, 453] width 182 height 34
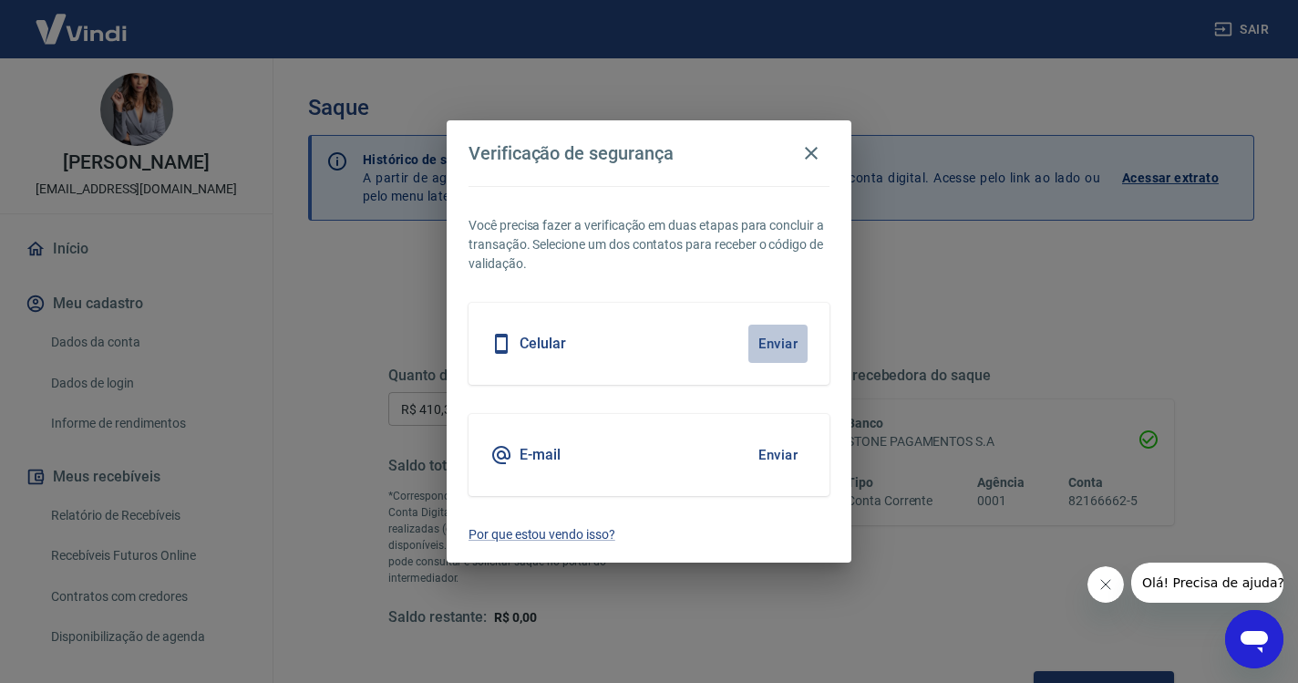
click at [750, 331] on button "Enviar" at bounding box center [777, 343] width 59 height 38
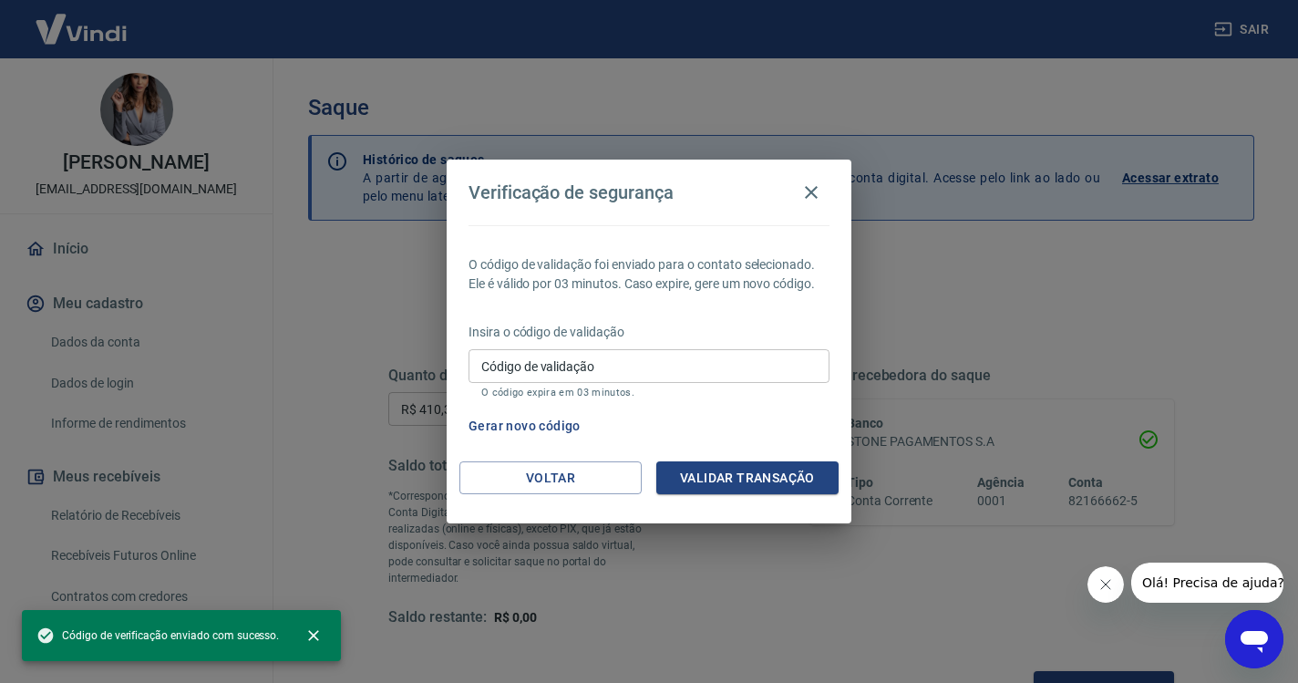
click at [756, 362] on input "Código de validação" at bounding box center [648, 366] width 361 height 34
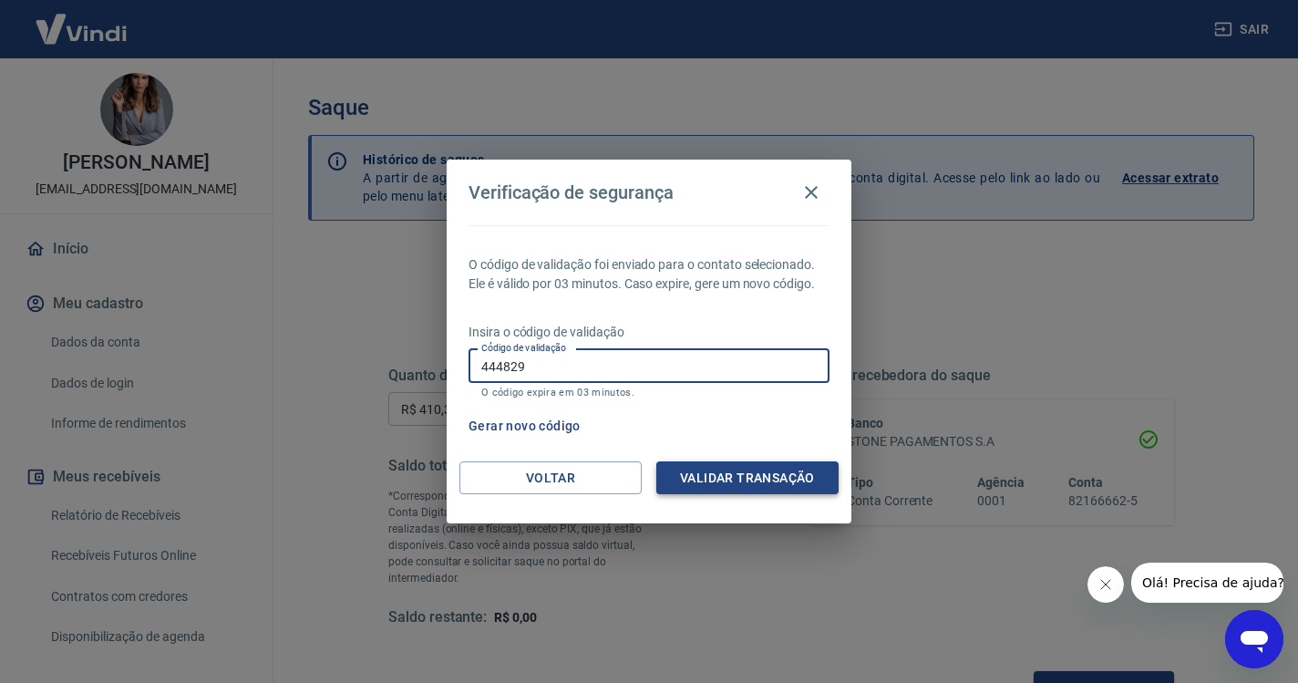
type input "444829"
click at [726, 478] on button "Validar transação" at bounding box center [747, 478] width 182 height 34
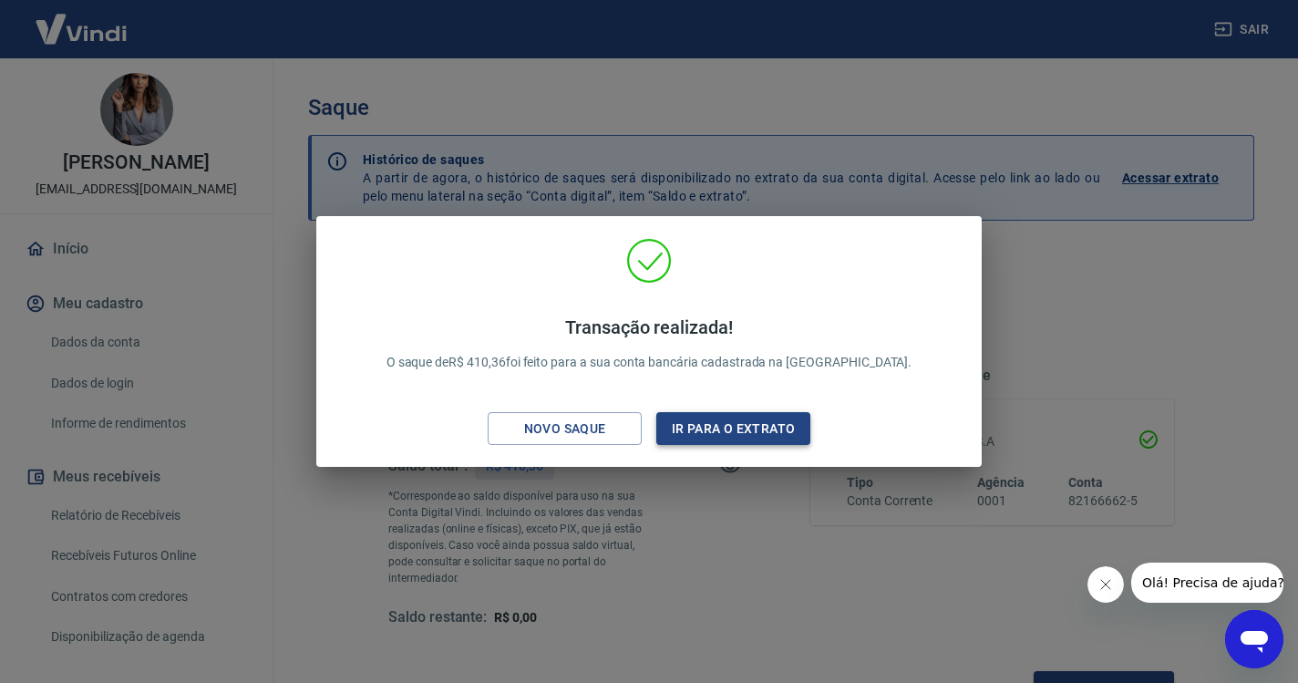
click at [757, 429] on button "Ir para o extrato" at bounding box center [733, 429] width 154 height 34
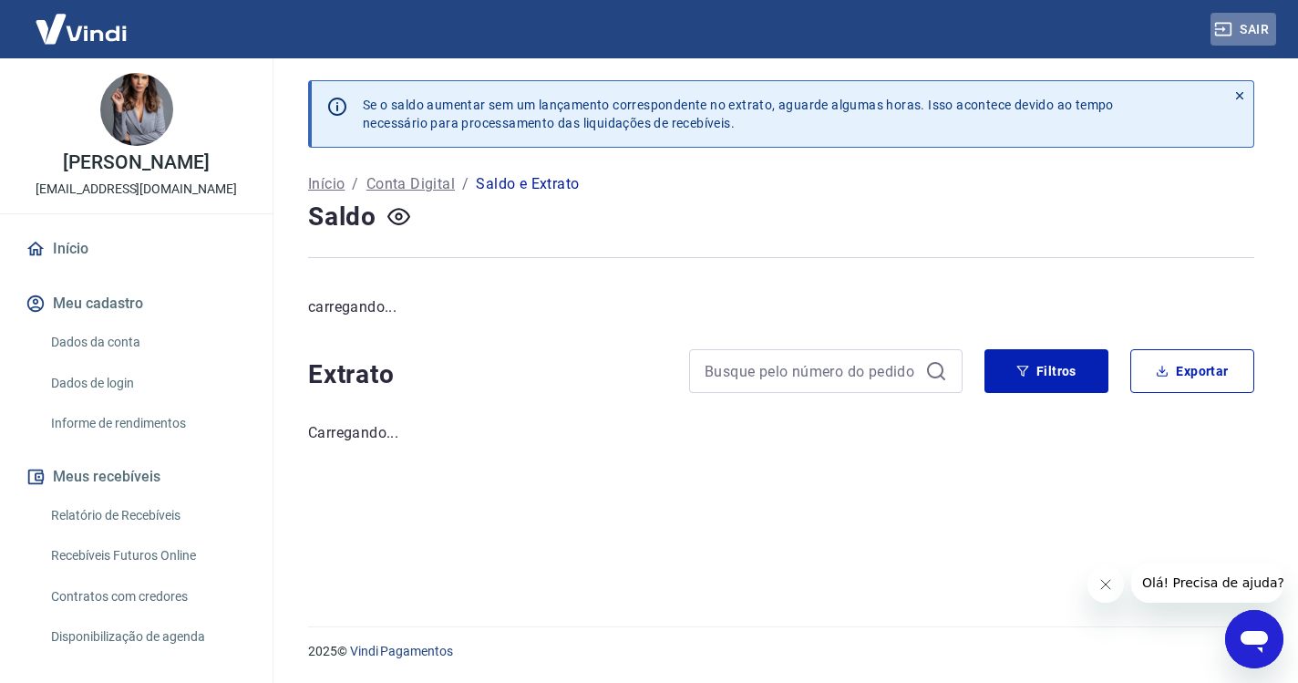
click at [1241, 32] on button "Sair" at bounding box center [1243, 30] width 66 height 34
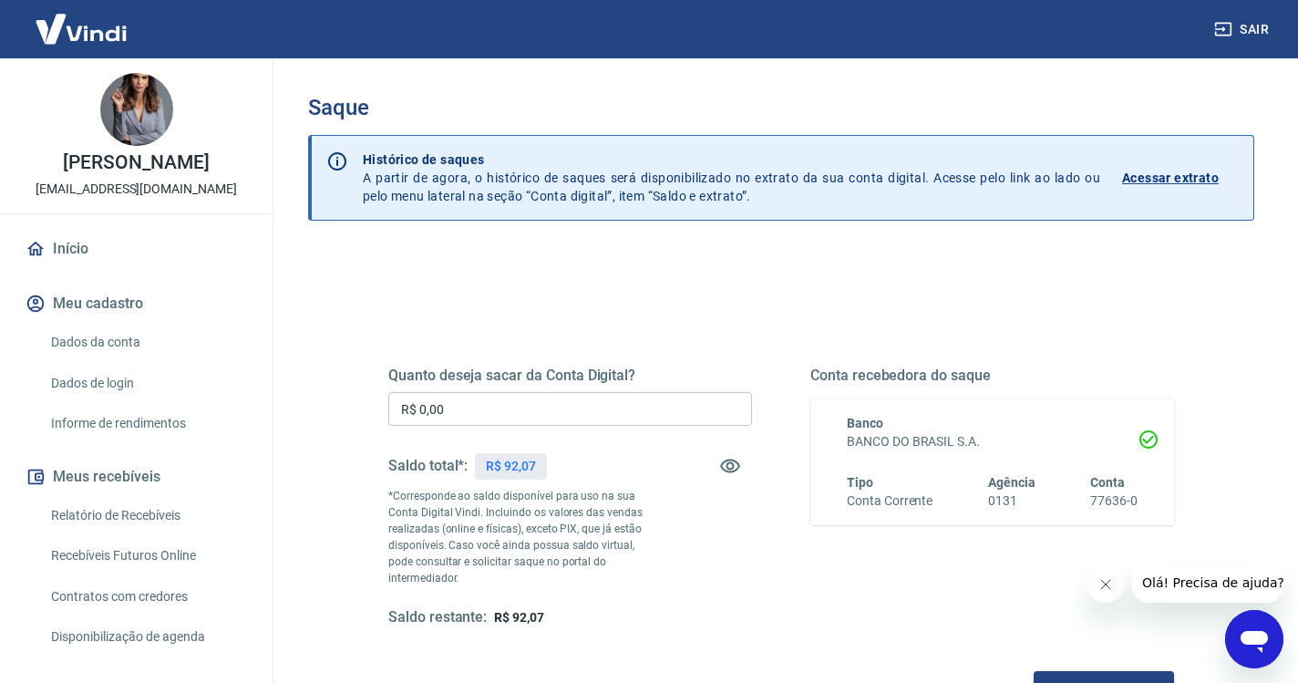
click at [77, 248] on link "Início" at bounding box center [136, 249] width 229 height 40
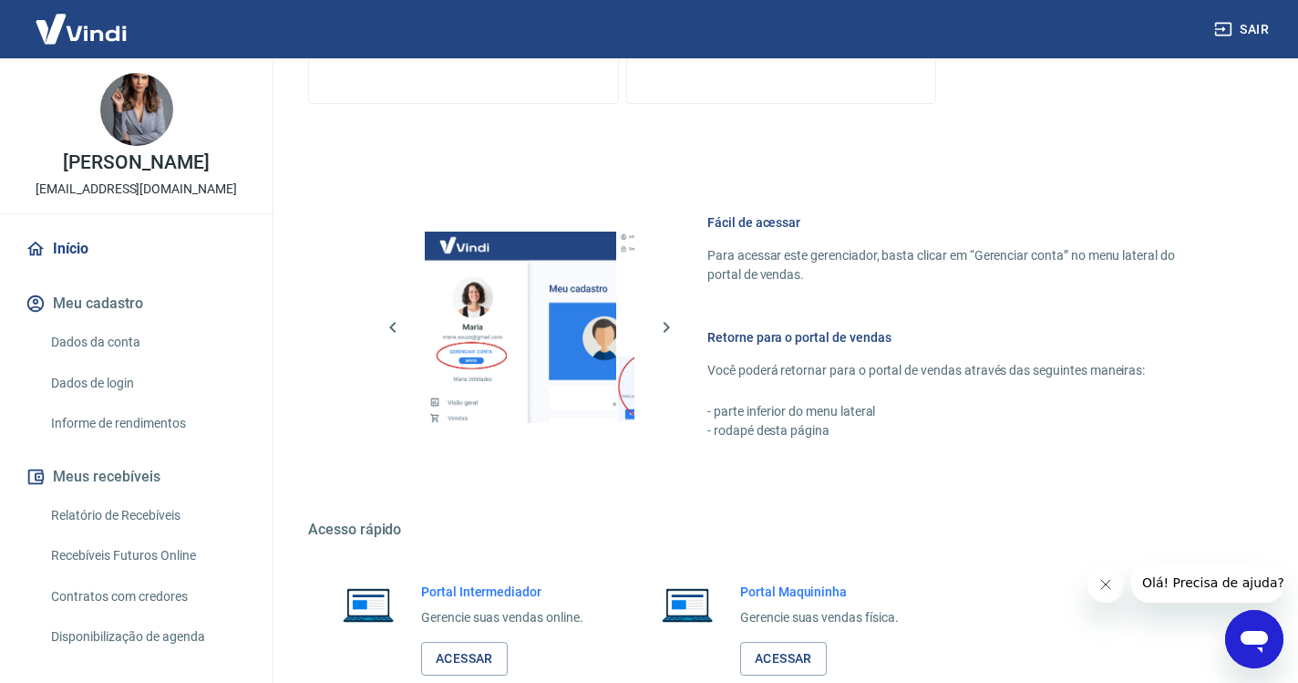
scroll to position [774, 0]
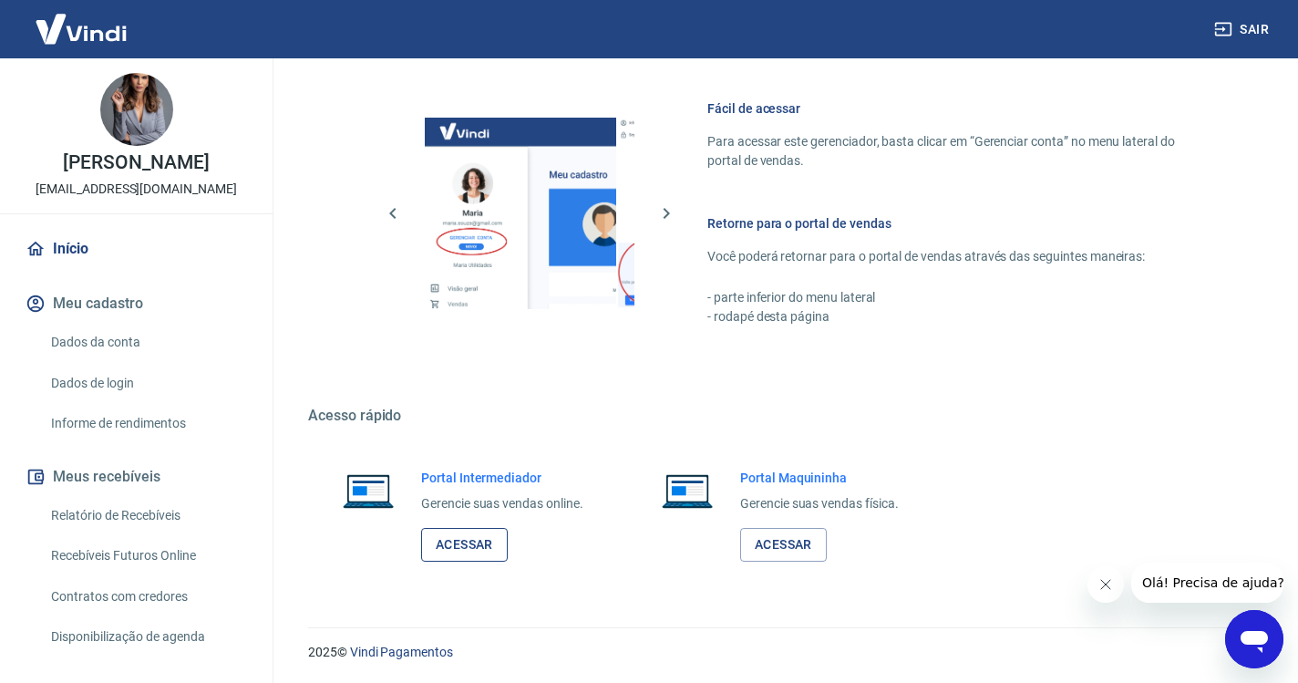
click at [492, 546] on link "Acessar" at bounding box center [464, 545] width 87 height 34
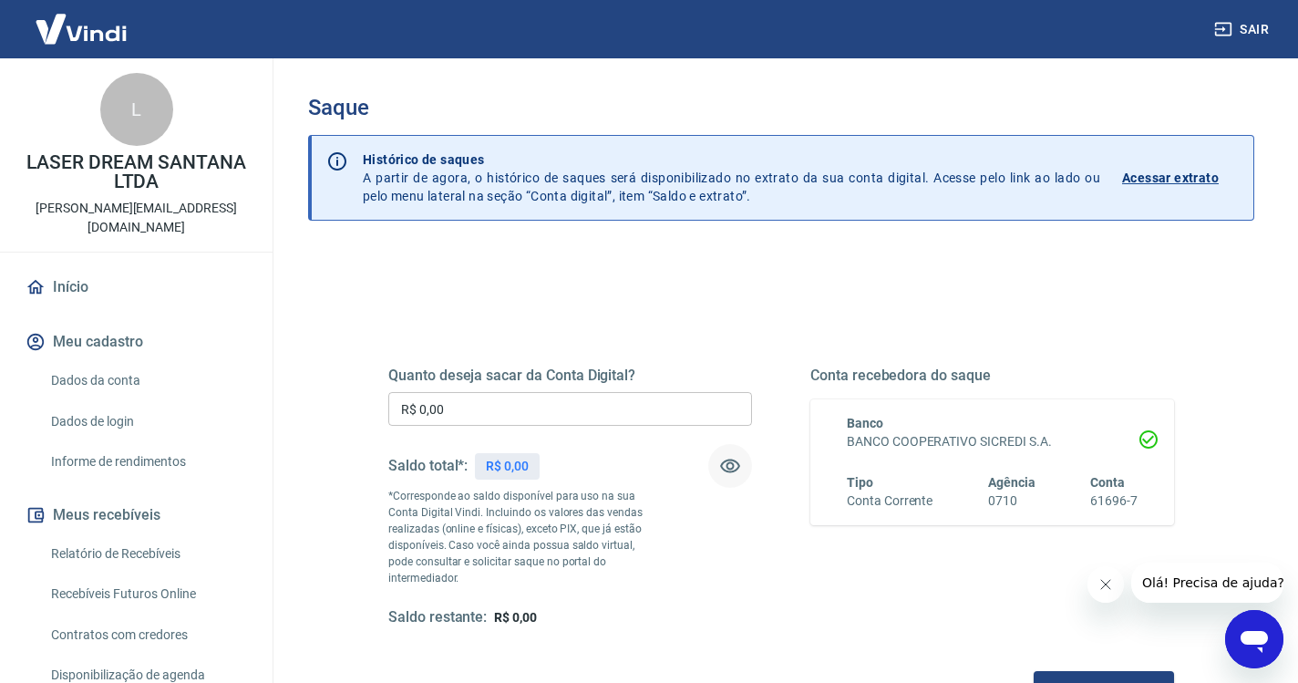
click at [731, 467] on icon "button" at bounding box center [730, 466] width 22 height 22
click at [731, 467] on icon "button" at bounding box center [730, 466] width 20 height 17
click at [1247, 22] on button "Sair" at bounding box center [1243, 30] width 66 height 34
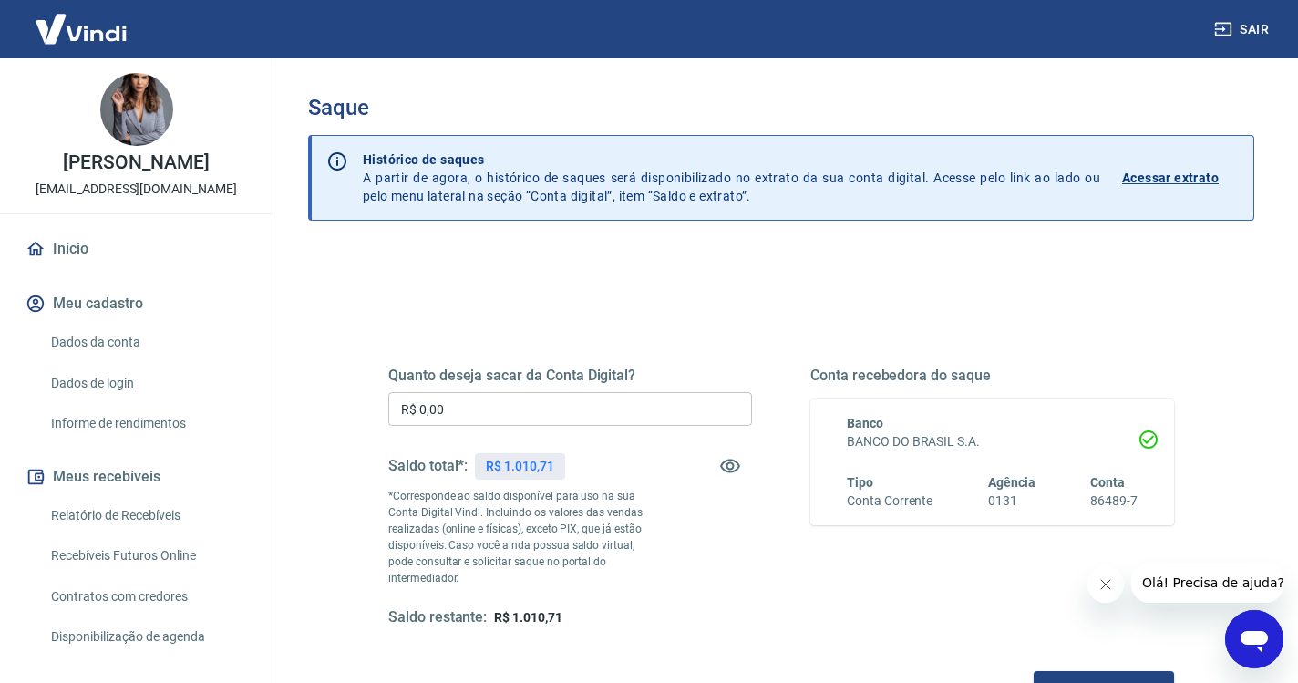
click at [542, 416] on input "R$ 0,00" at bounding box center [570, 409] width 364 height 34
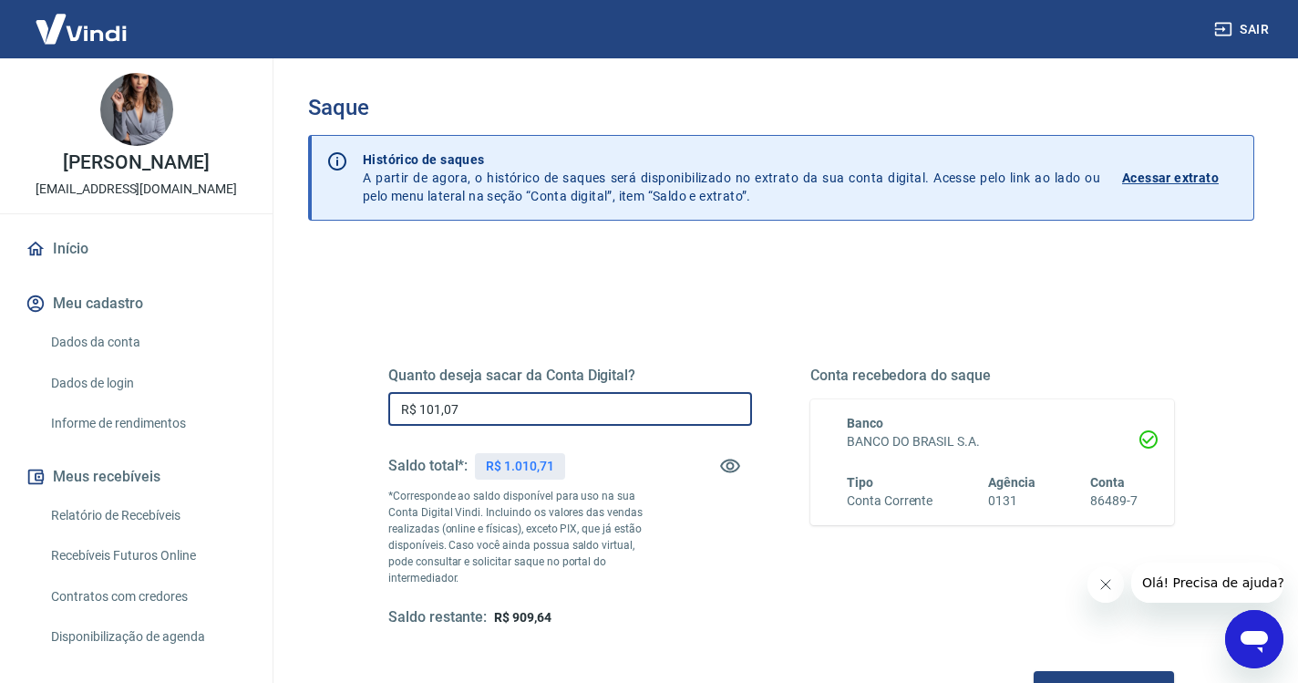
type input "R$ 1.010,71"
click at [1034, 671] on button "Solicitar saque" at bounding box center [1104, 688] width 140 height 34
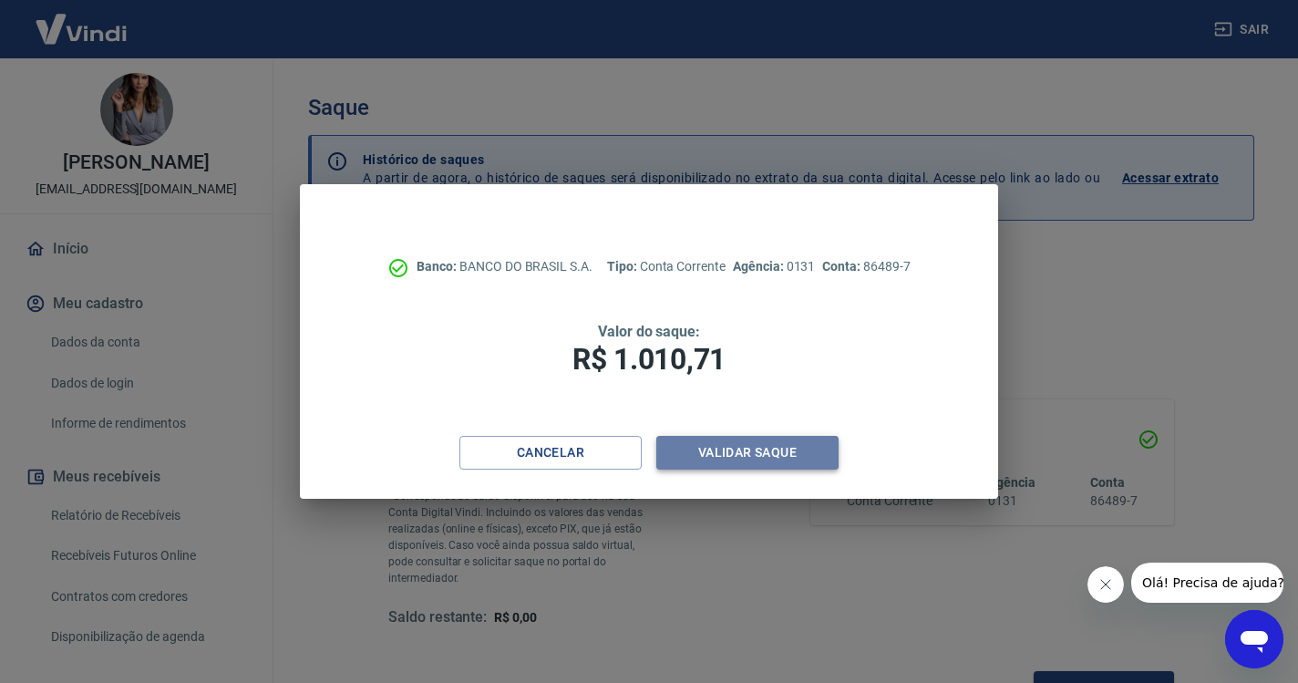
click at [819, 446] on button "Validar saque" at bounding box center [747, 453] width 182 height 34
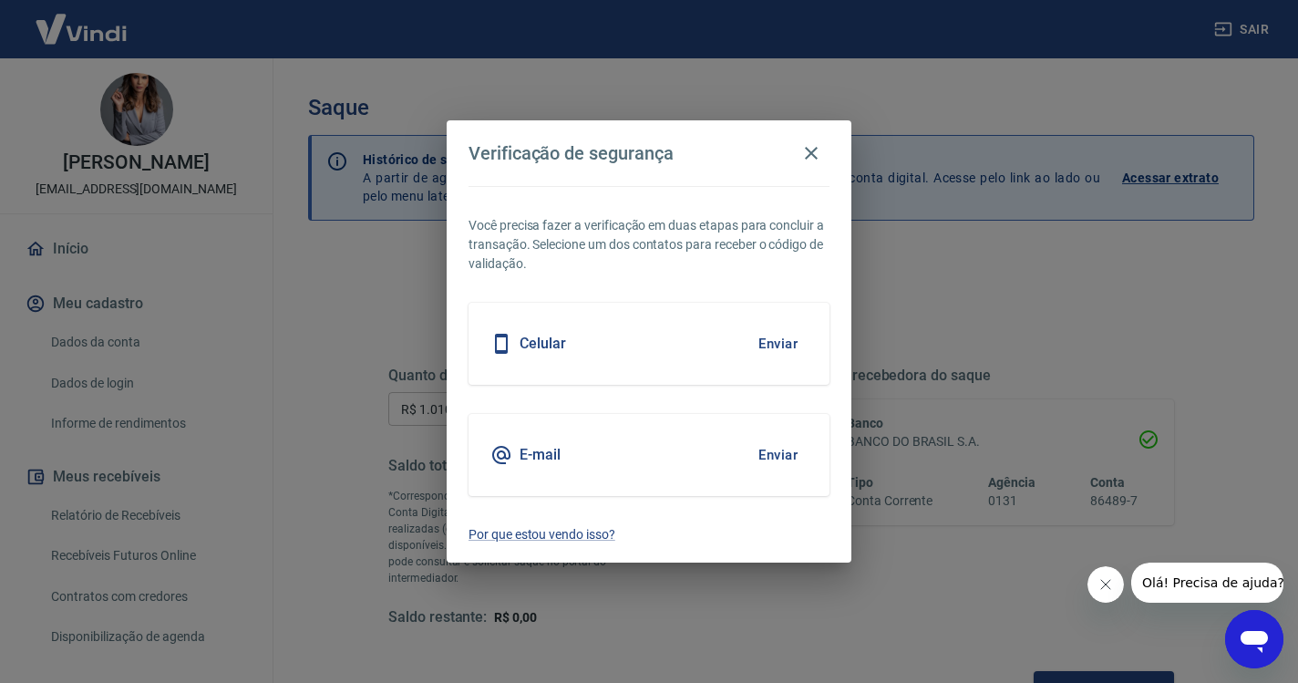
click at [777, 341] on button "Enviar" at bounding box center [777, 343] width 59 height 38
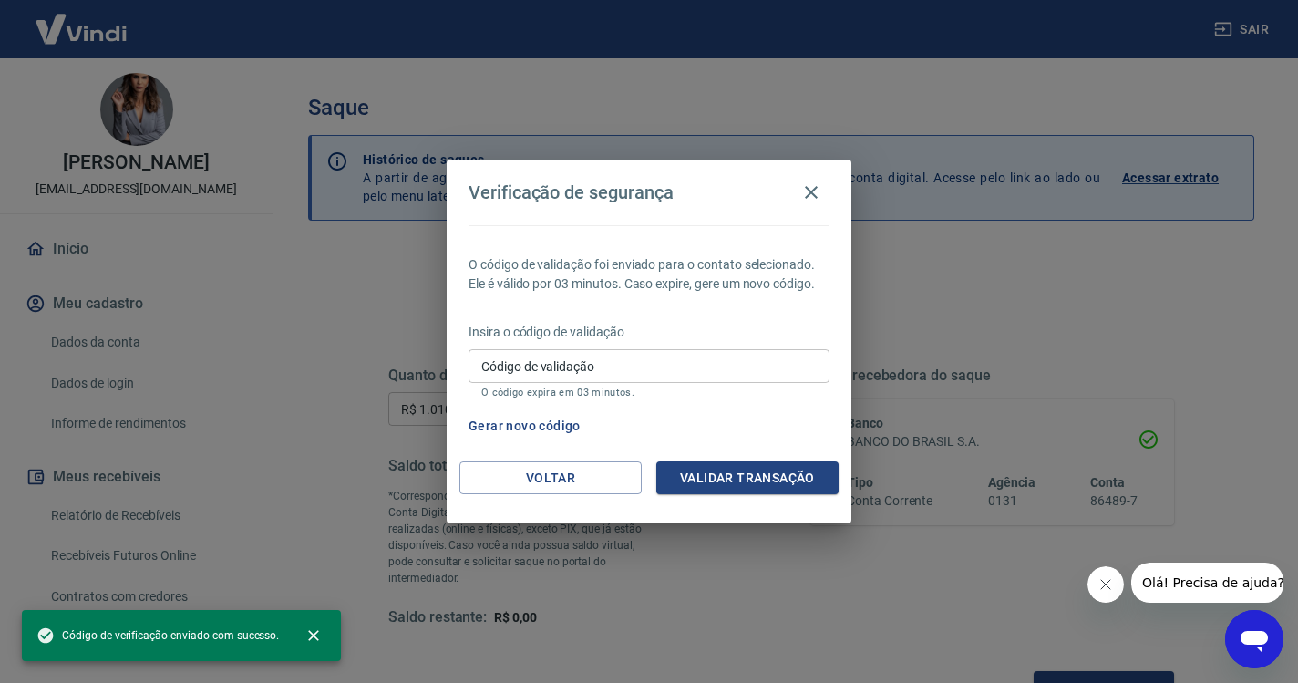
click at [537, 359] on div "Código de validação Código de validação O código expira em 03 minutos." at bounding box center [648, 373] width 361 height 49
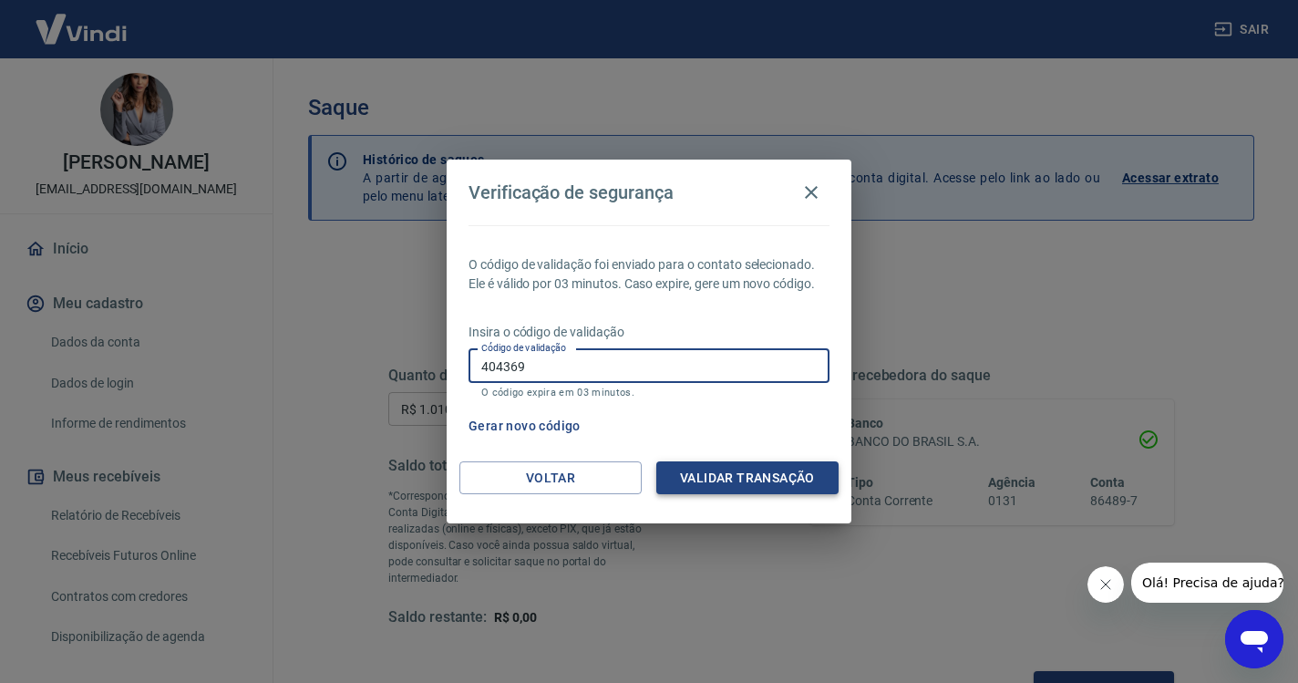
type input "404369"
click at [752, 483] on button "Validar transação" at bounding box center [747, 478] width 182 height 34
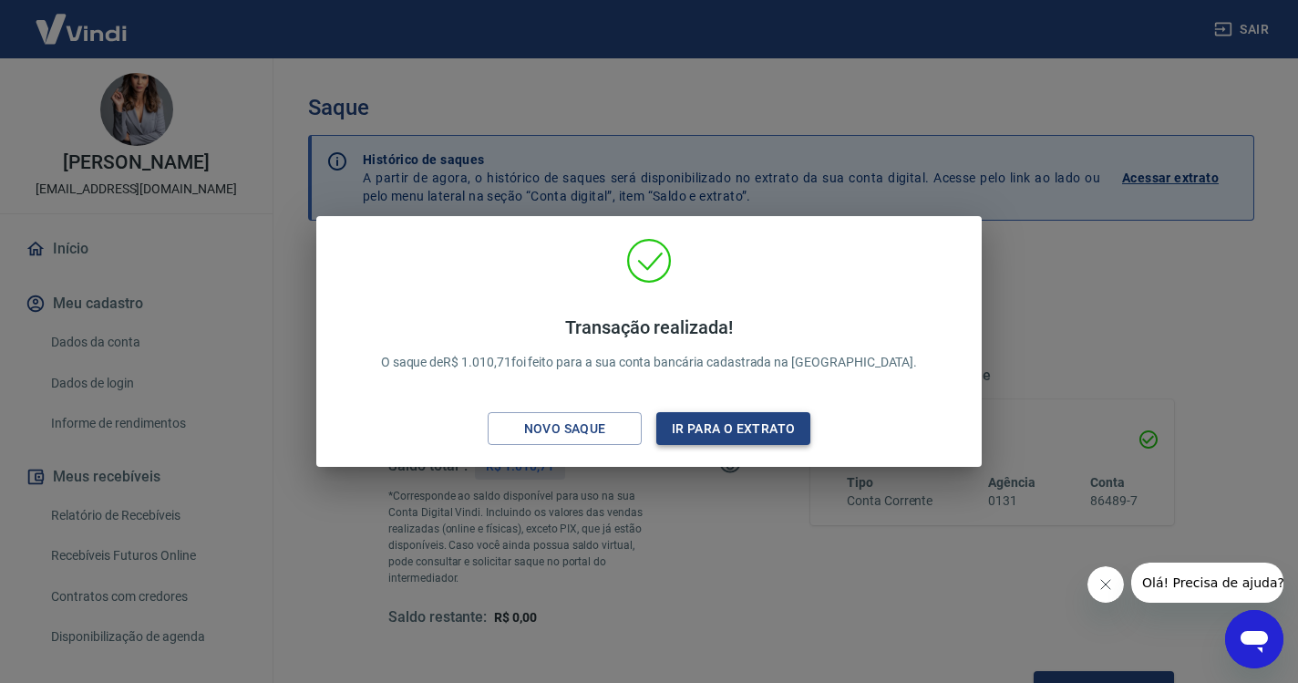
click at [722, 434] on button "Ir para o extrato" at bounding box center [733, 429] width 154 height 34
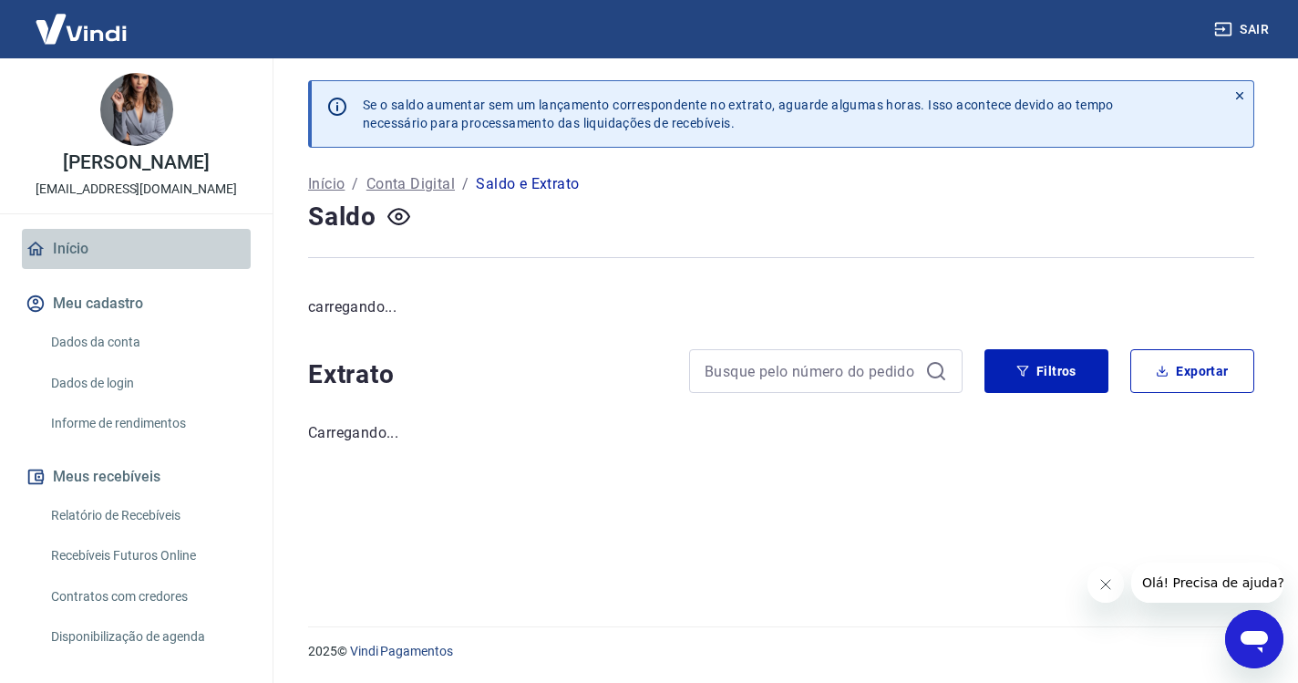
click at [80, 247] on link "Início" at bounding box center [136, 249] width 229 height 40
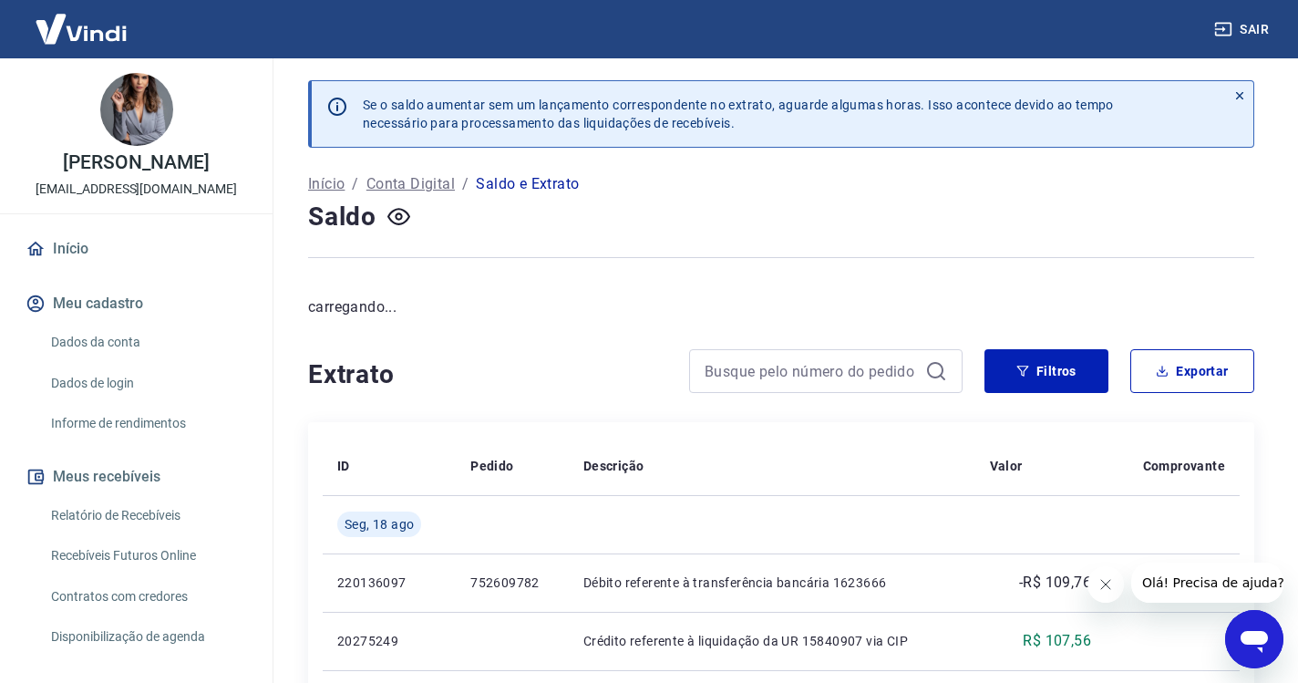
click at [72, 253] on link "Início" at bounding box center [136, 249] width 229 height 40
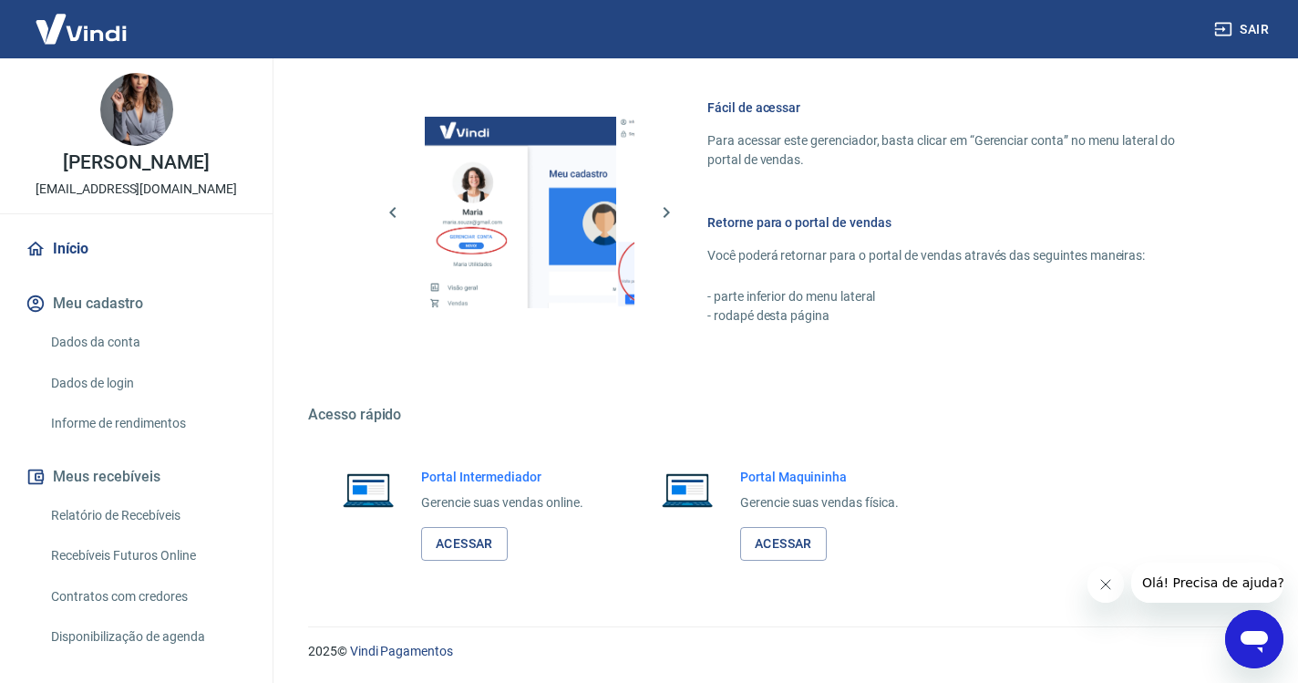
scroll to position [774, 0]
click at [486, 545] on link "Acessar" at bounding box center [464, 545] width 87 height 34
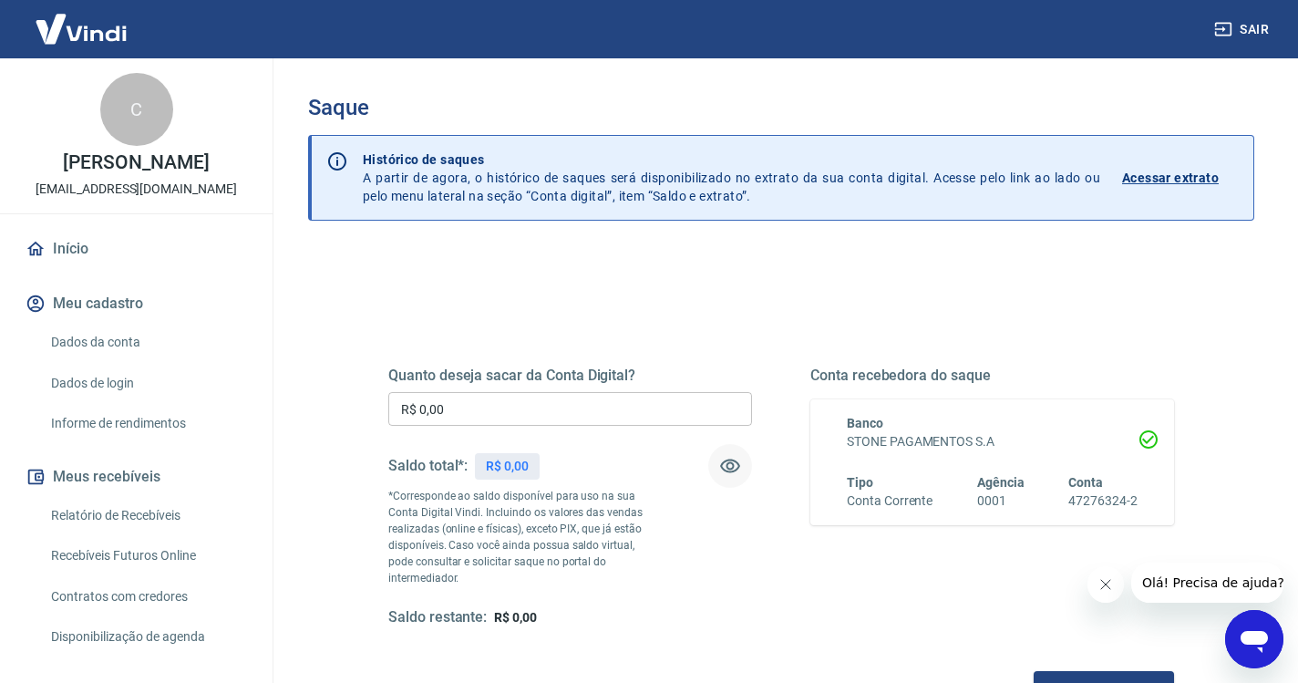
click at [729, 462] on icon "button" at bounding box center [730, 466] width 20 height 14
click at [729, 462] on icon "button" at bounding box center [730, 466] width 22 height 22
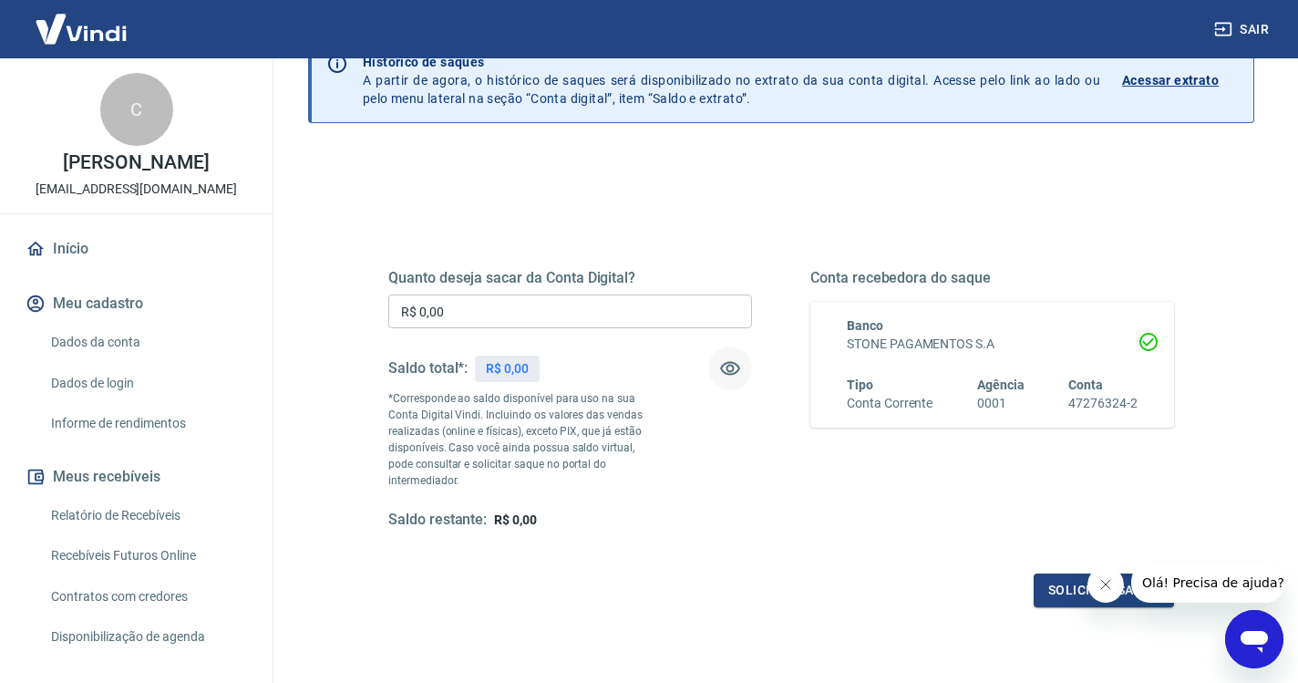
scroll to position [67, 0]
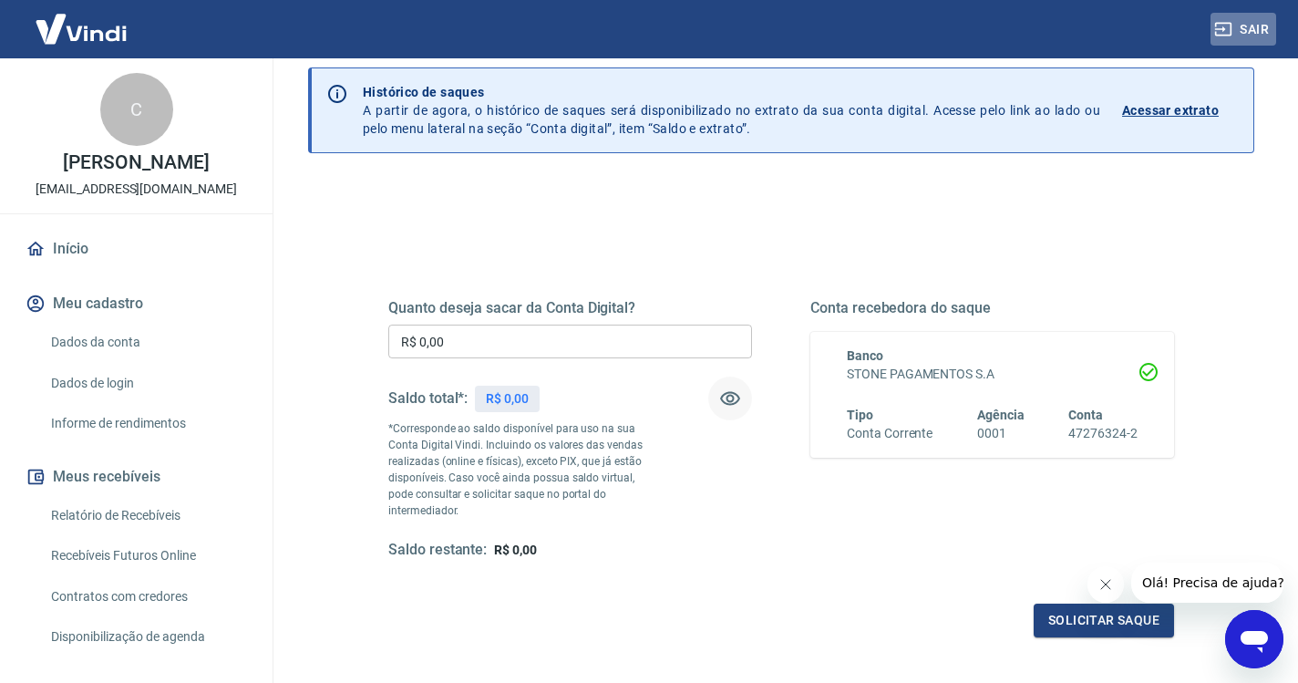
click at [1246, 31] on button "Sair" at bounding box center [1243, 30] width 66 height 34
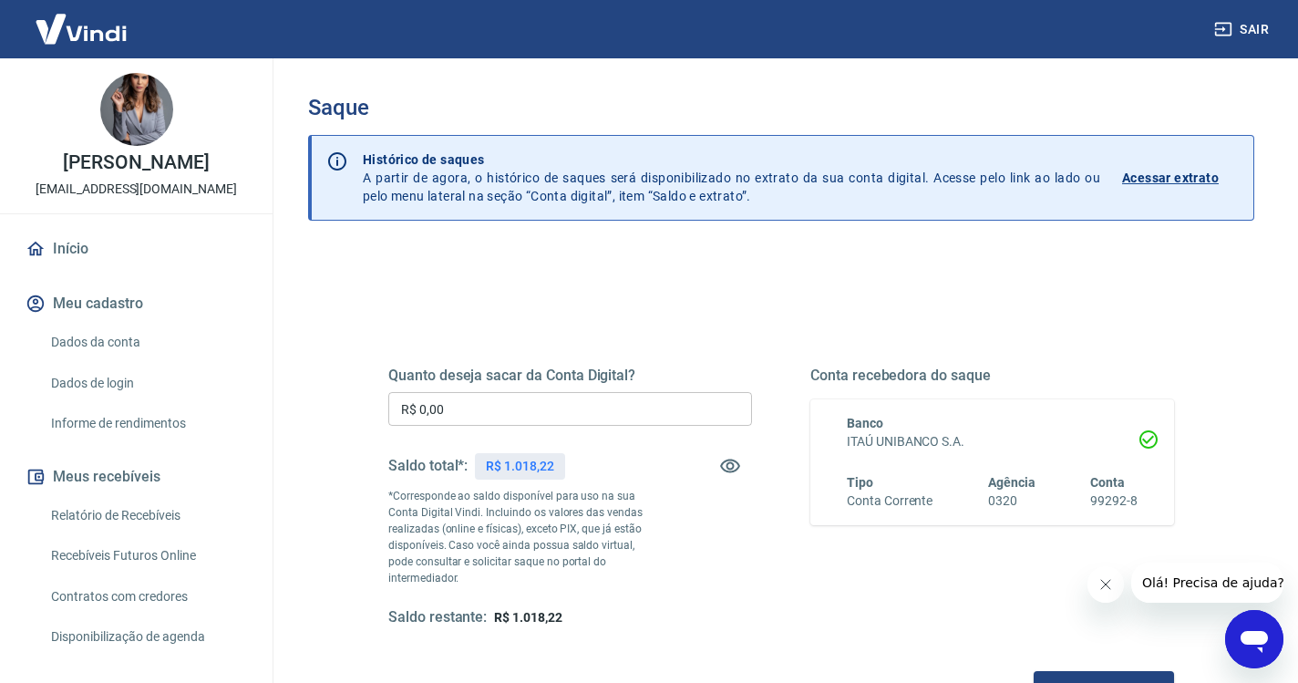
click at [499, 407] on input "R$ 0,00" at bounding box center [570, 409] width 364 height 34
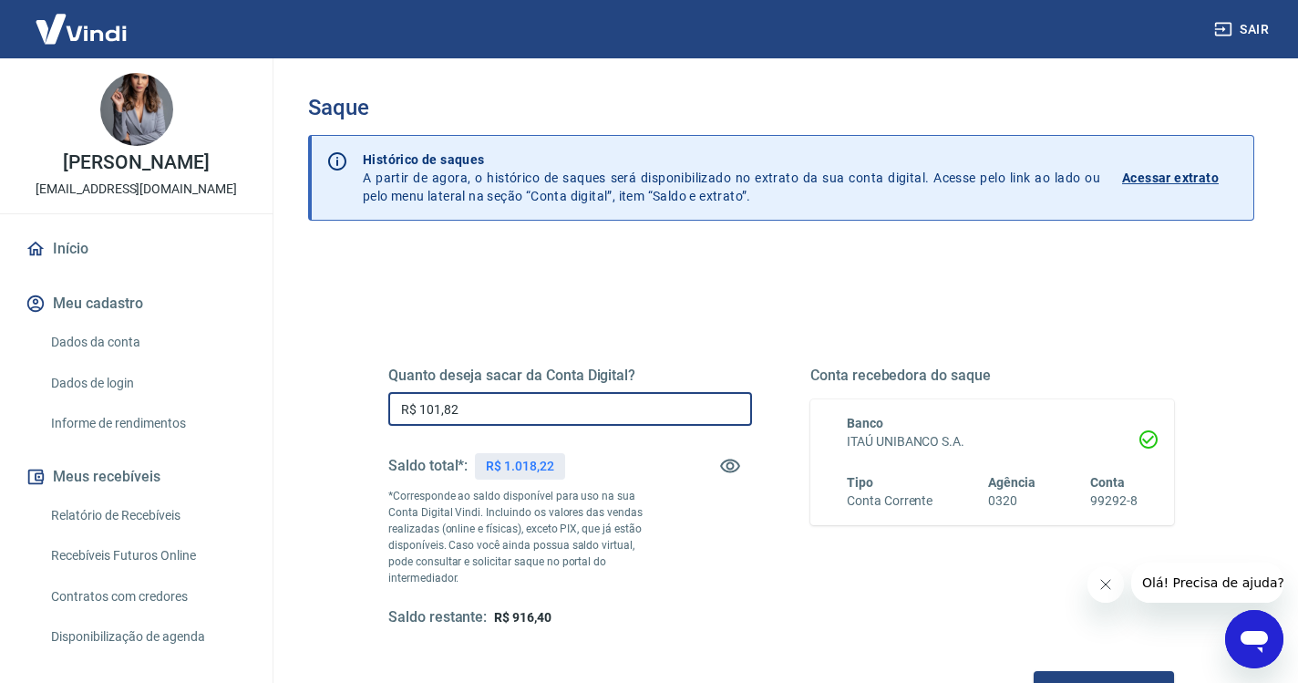
type input "R$ 1.018,22"
click at [1034, 671] on button "Solicitar saque" at bounding box center [1104, 688] width 140 height 34
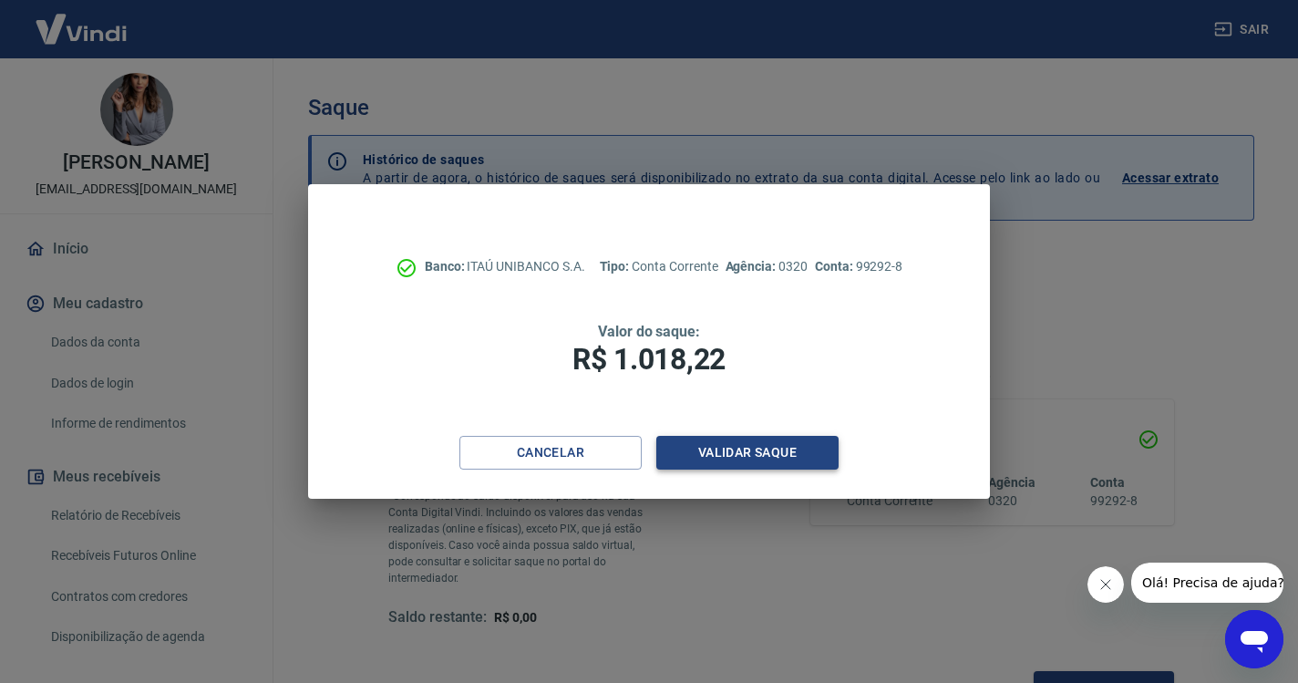
click at [741, 452] on button "Validar saque" at bounding box center [747, 453] width 182 height 34
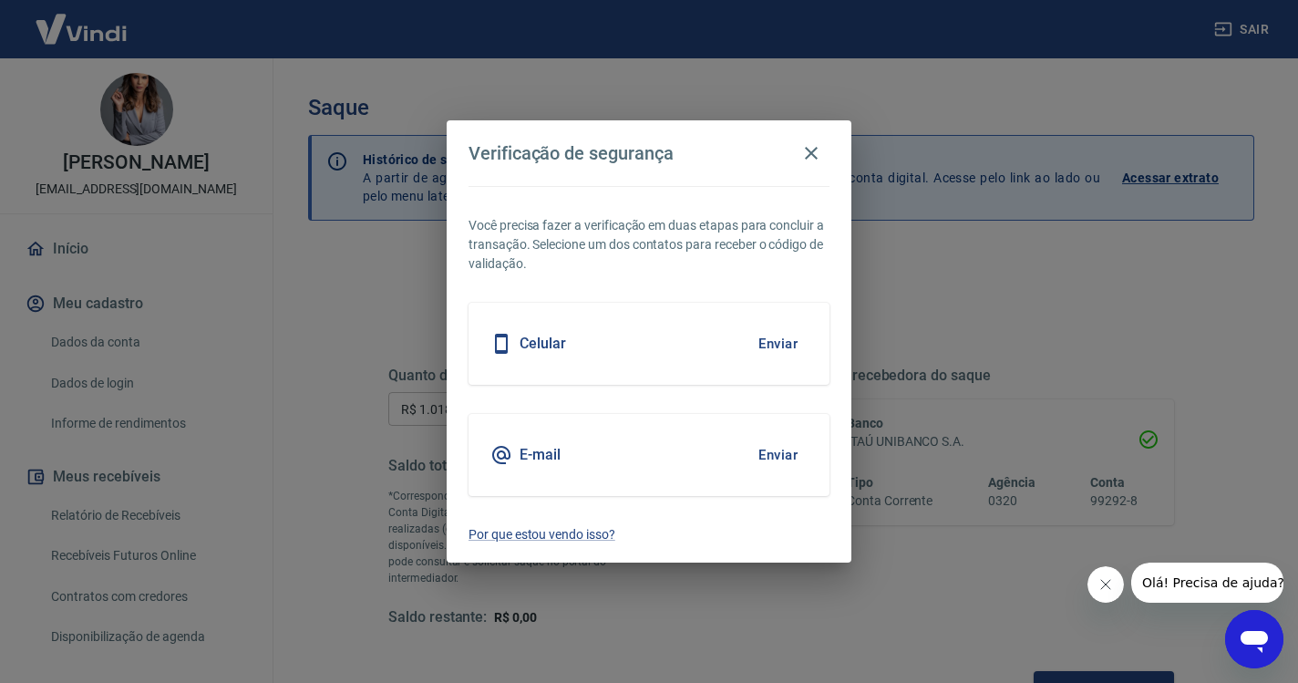
click at [767, 349] on button "Enviar" at bounding box center [777, 343] width 59 height 38
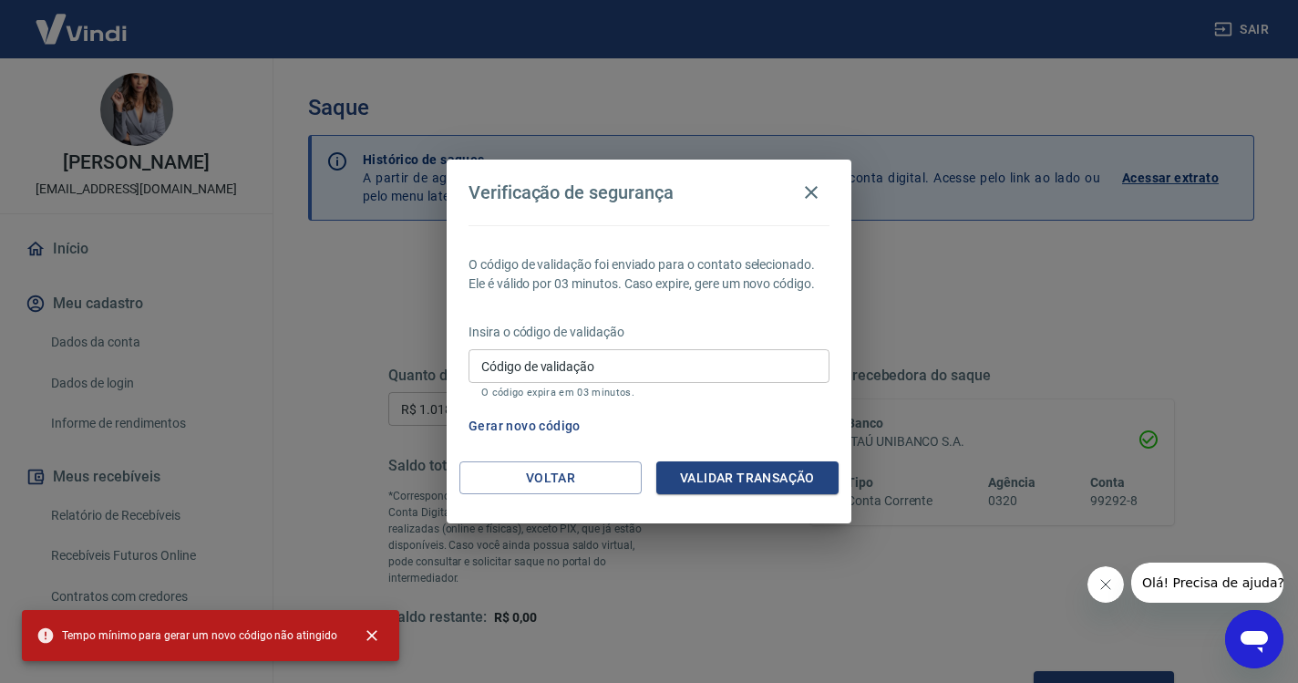
click at [604, 366] on input "Código de validação" at bounding box center [648, 366] width 361 height 34
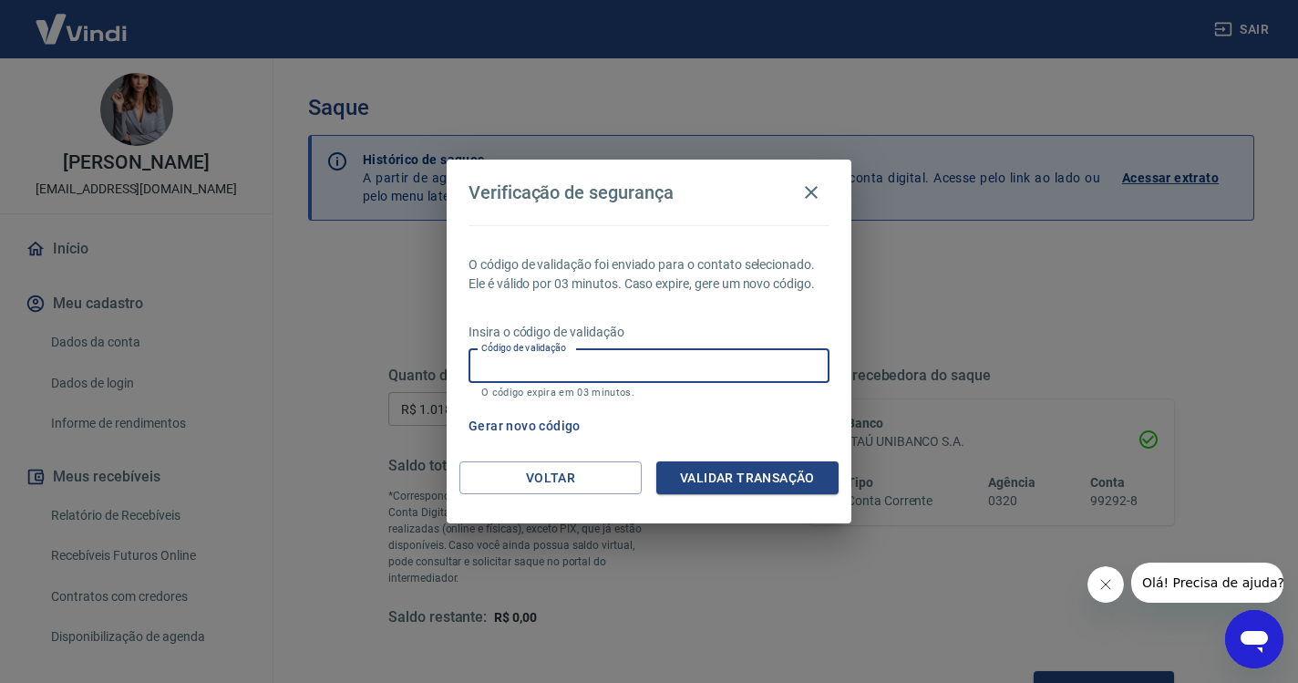
paste input "[DATE]"
type input "1"
type input "326362"
click at [738, 463] on button "Validar transação" at bounding box center [747, 478] width 182 height 34
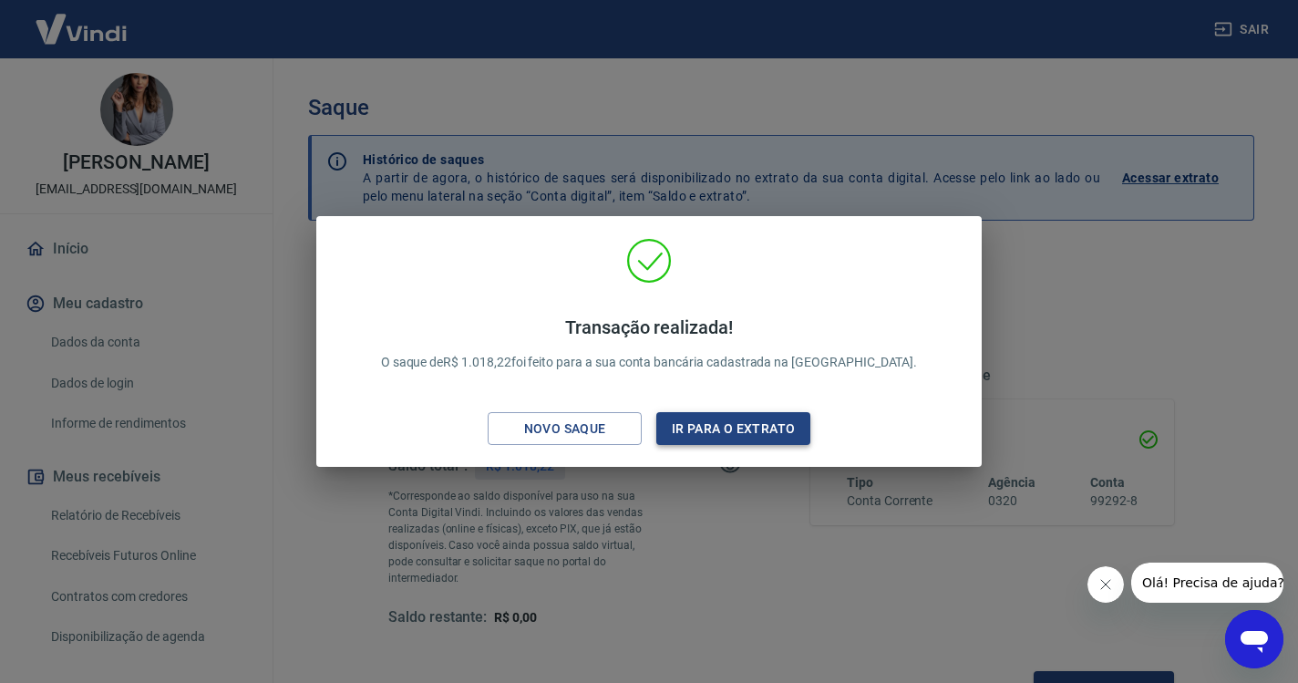
click at [789, 427] on button "Ir para o extrato" at bounding box center [733, 429] width 154 height 34
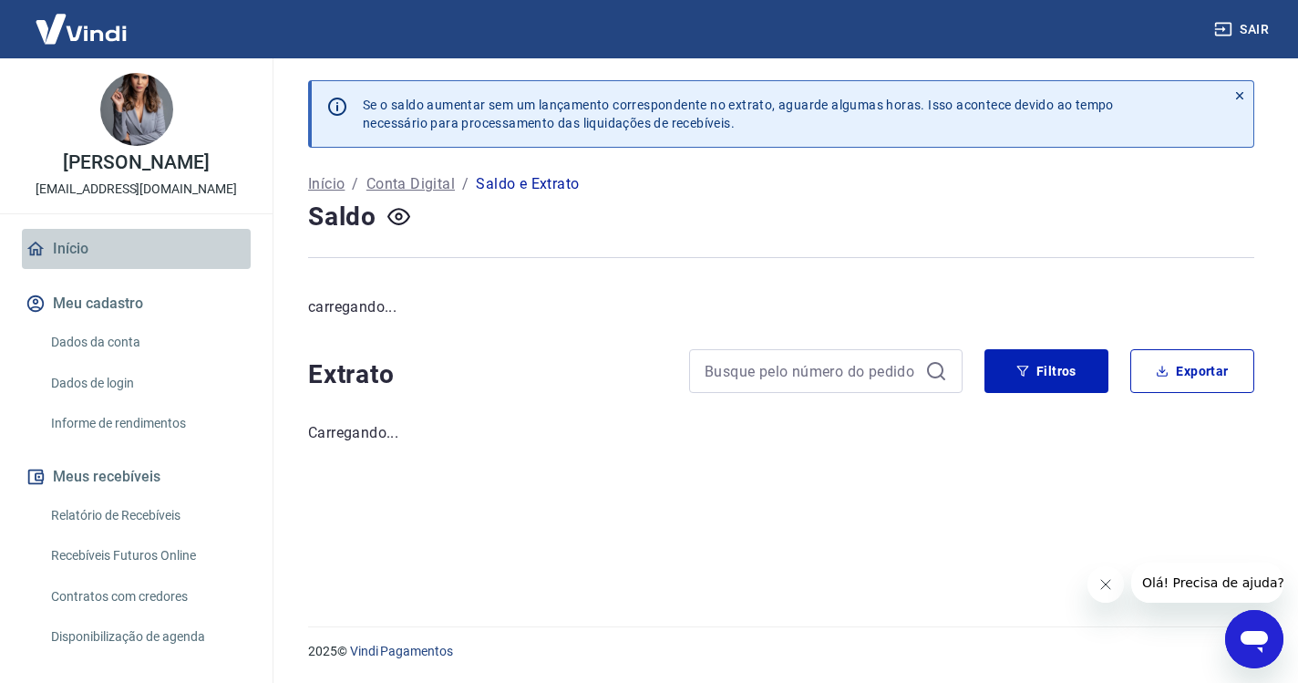
click at [77, 238] on link "Início" at bounding box center [136, 249] width 229 height 40
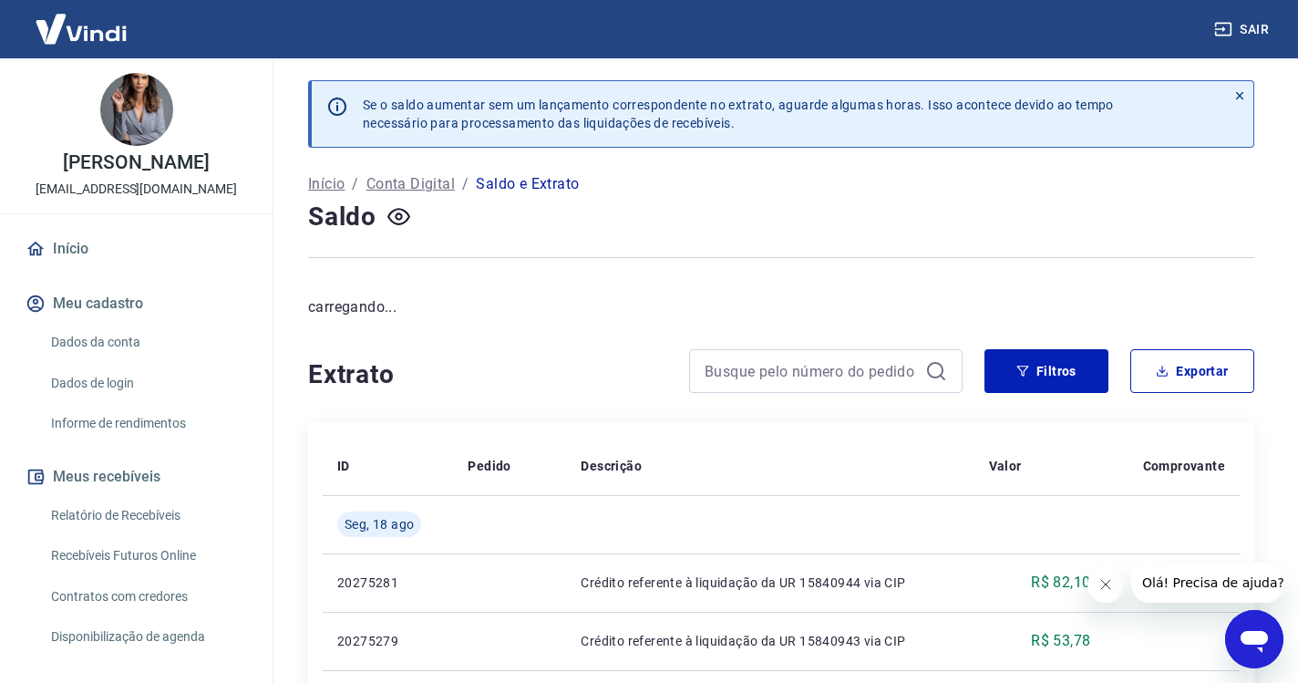
scroll to position [8, 0]
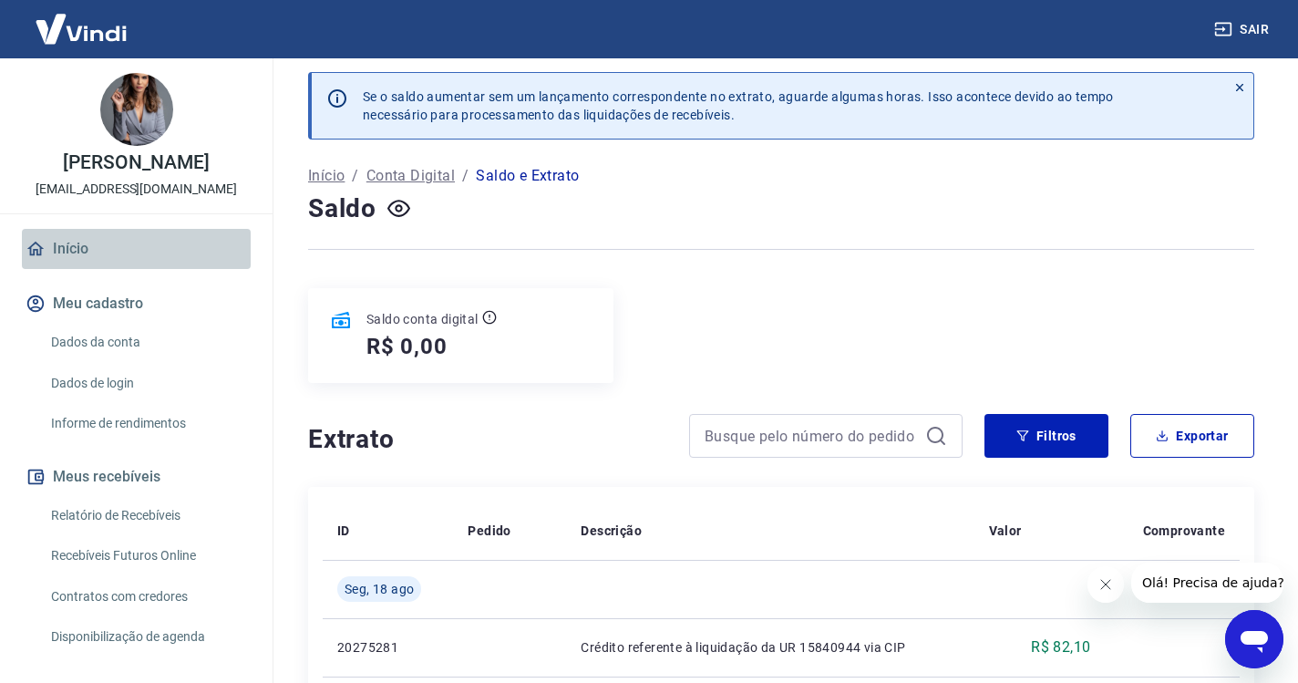
click at [72, 248] on link "Início" at bounding box center [136, 249] width 229 height 40
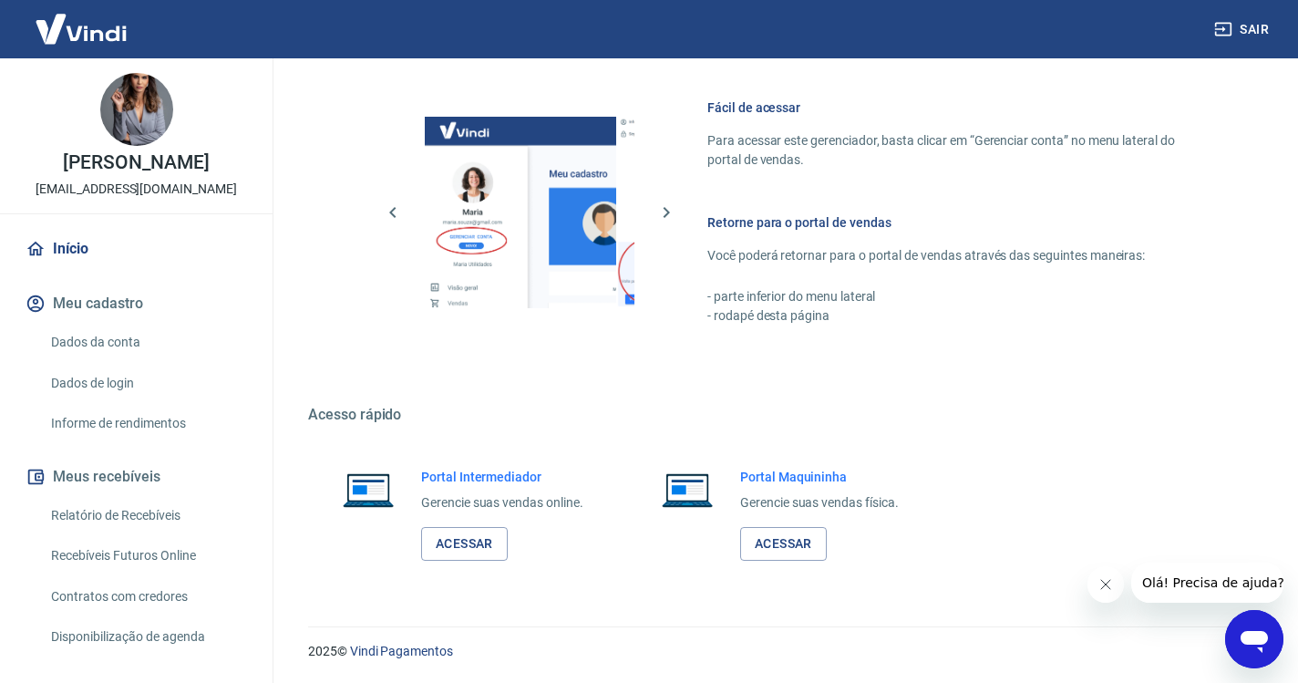
scroll to position [774, 0]
click at [478, 556] on link "Acessar" at bounding box center [464, 545] width 87 height 34
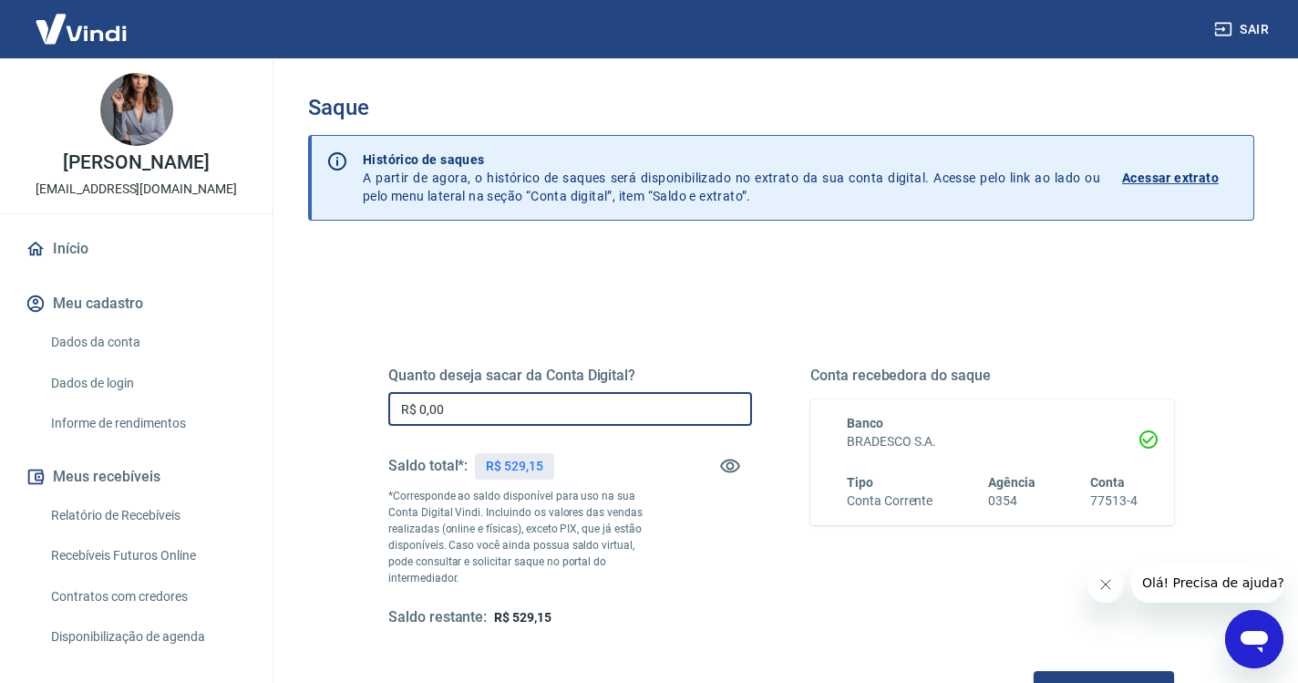
click at [577, 398] on input "R$ 0,00" at bounding box center [570, 409] width 364 height 34
click at [492, 426] on input "R$ 0,00" at bounding box center [570, 409] width 364 height 34
type input "R$ 529,15"
click at [1034, 678] on button "Solicitar saque" at bounding box center [1104, 688] width 140 height 34
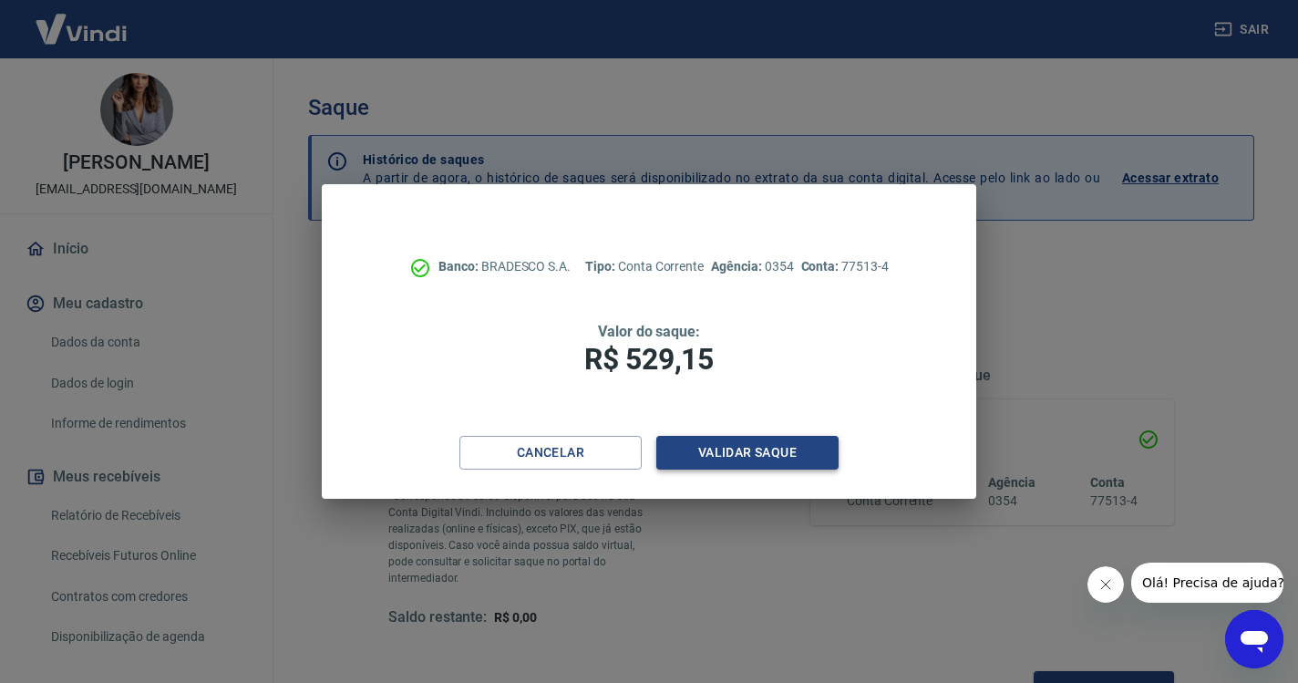
click at [729, 443] on button "Validar saque" at bounding box center [747, 453] width 182 height 34
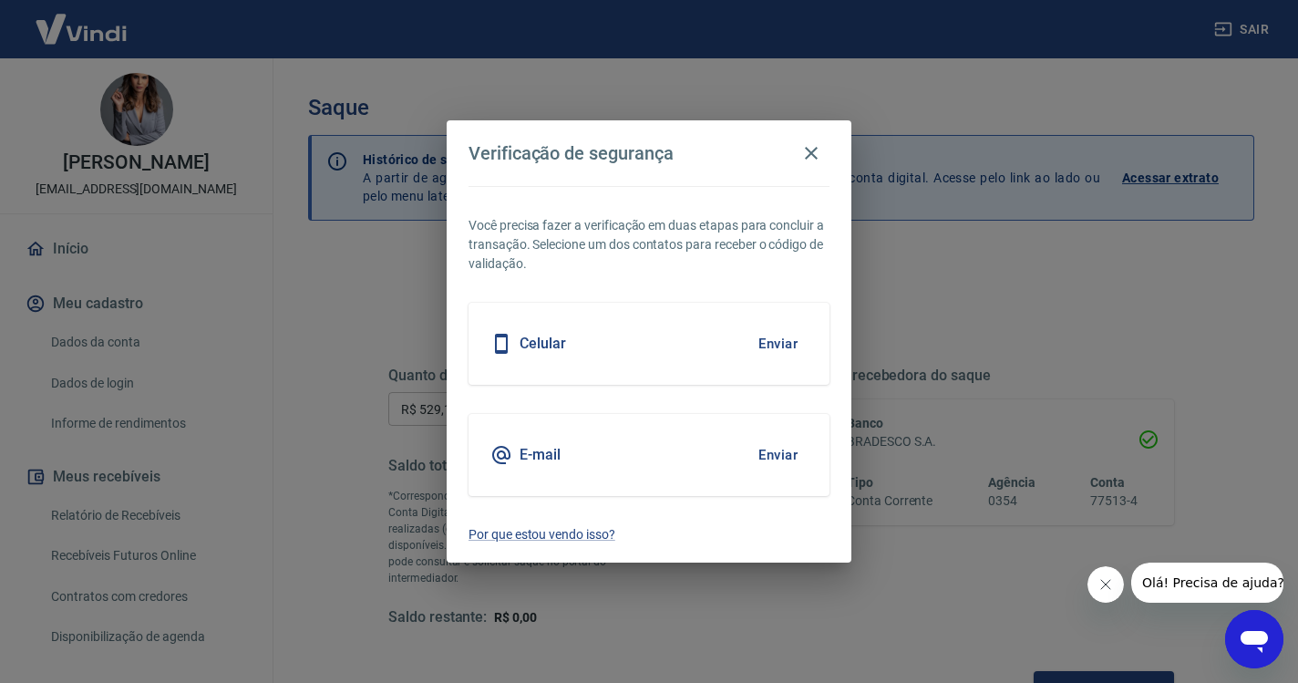
click at [770, 340] on button "Enviar" at bounding box center [777, 343] width 59 height 38
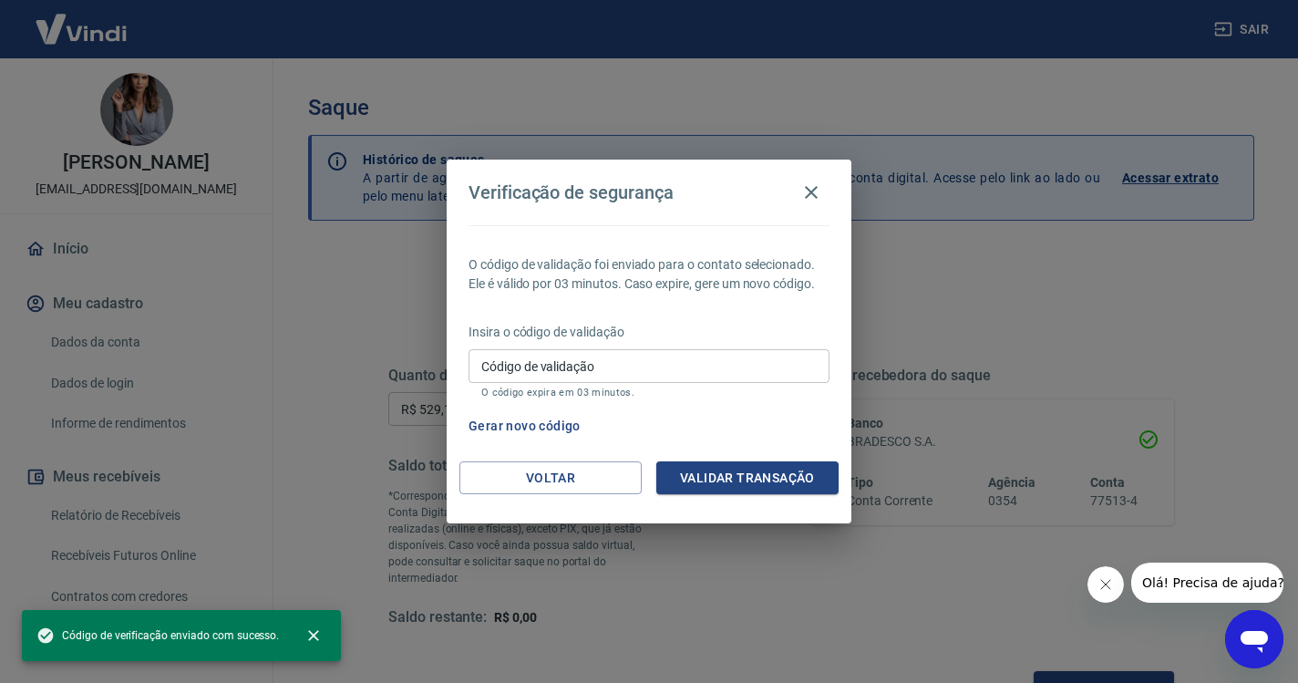
click at [565, 363] on div "Código de validação Código de validação O código expira em 03 minutos." at bounding box center [648, 373] width 361 height 49
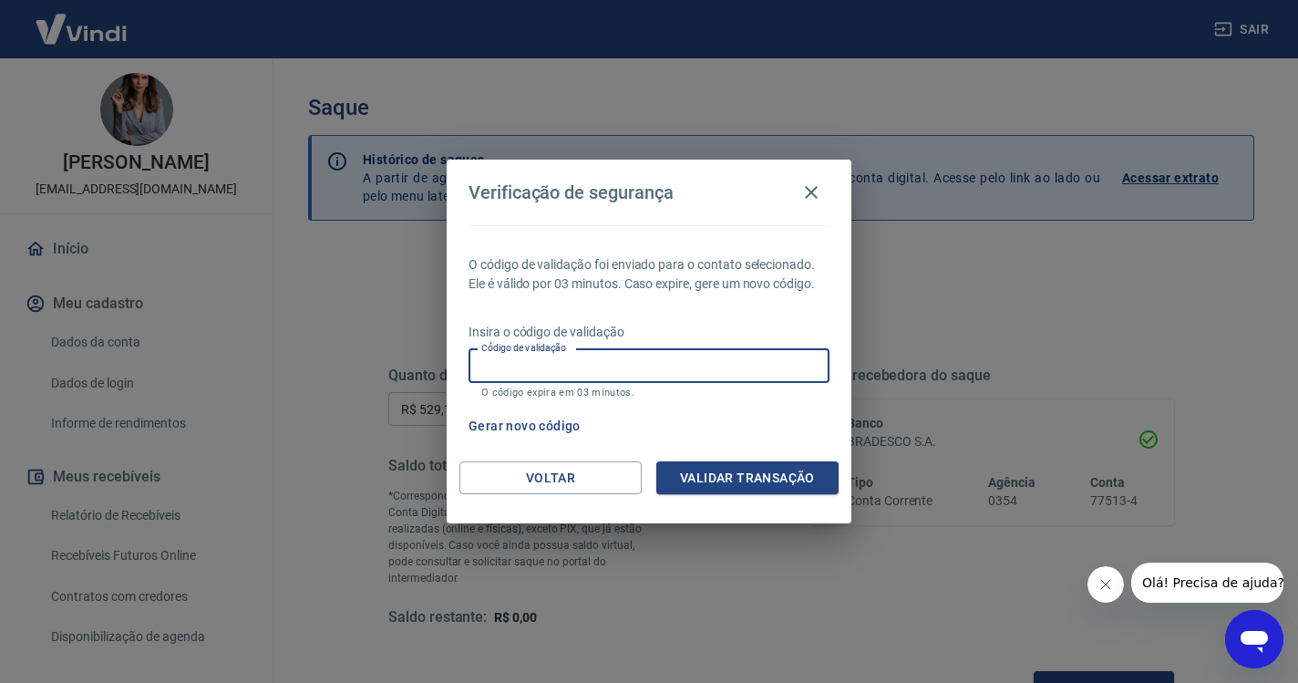
paste input "964933"
type input "964933"
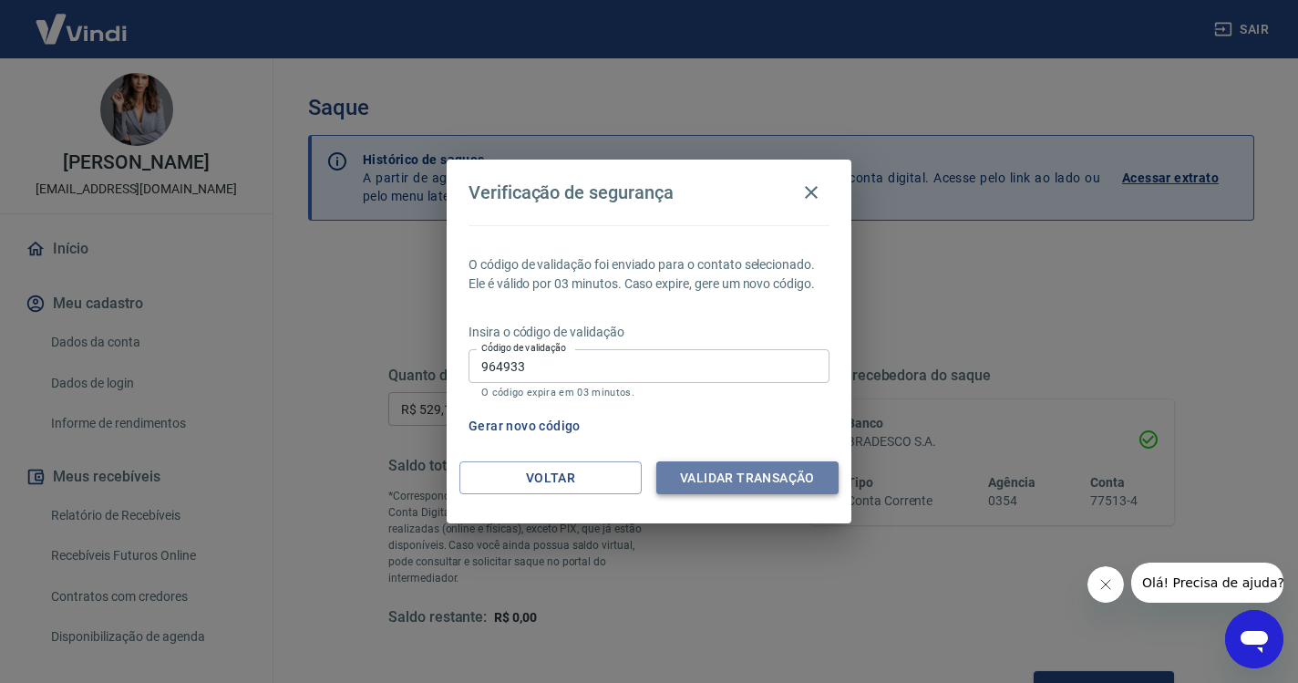
click at [719, 475] on button "Validar transação" at bounding box center [747, 478] width 182 height 34
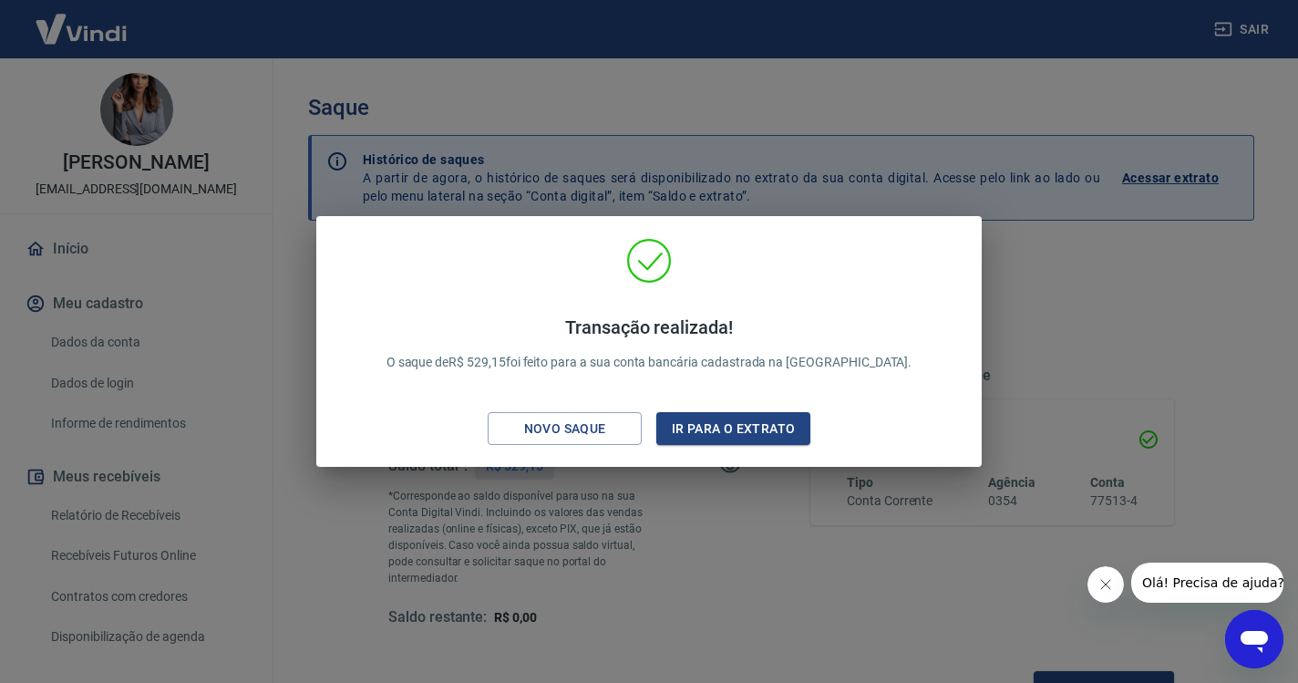
click at [739, 410] on div "Transação realizada! O saque de R$ 529,15 foi feito para a sua conta bancária c…" at bounding box center [649, 345] width 636 height 215
click at [743, 433] on button "Ir para o extrato" at bounding box center [733, 429] width 154 height 34
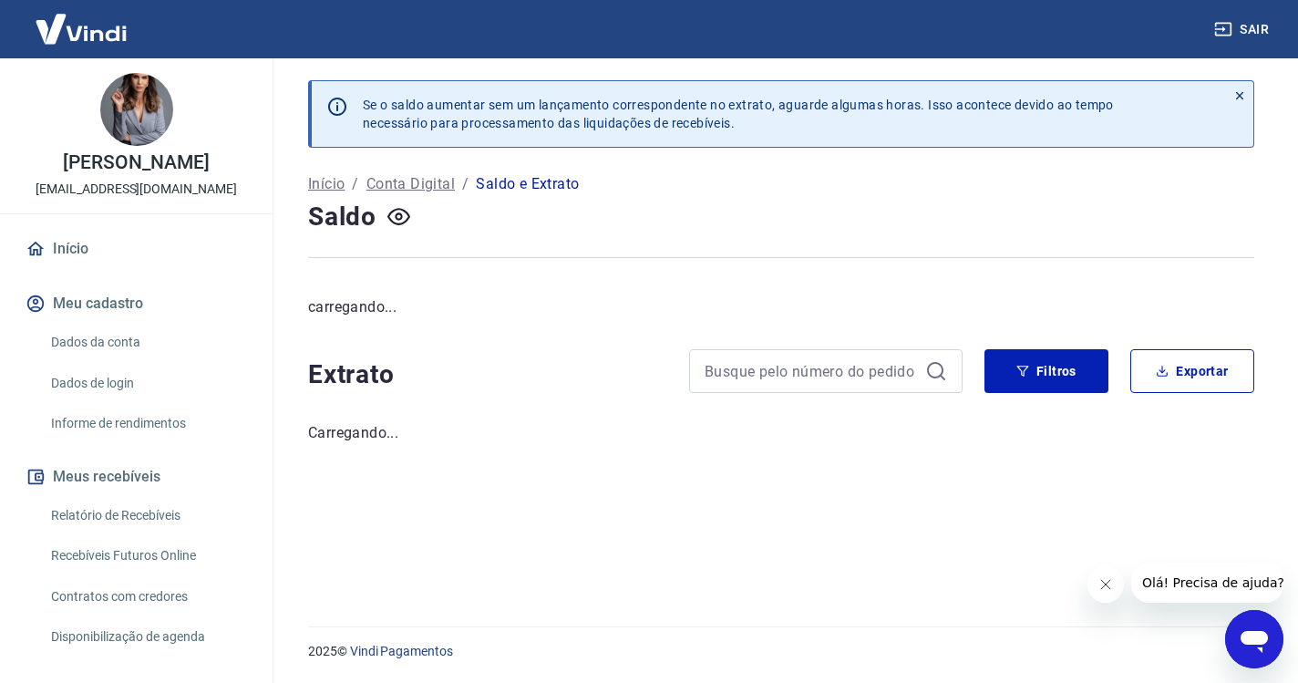
click at [1246, 41] on button "Sair" at bounding box center [1243, 30] width 66 height 34
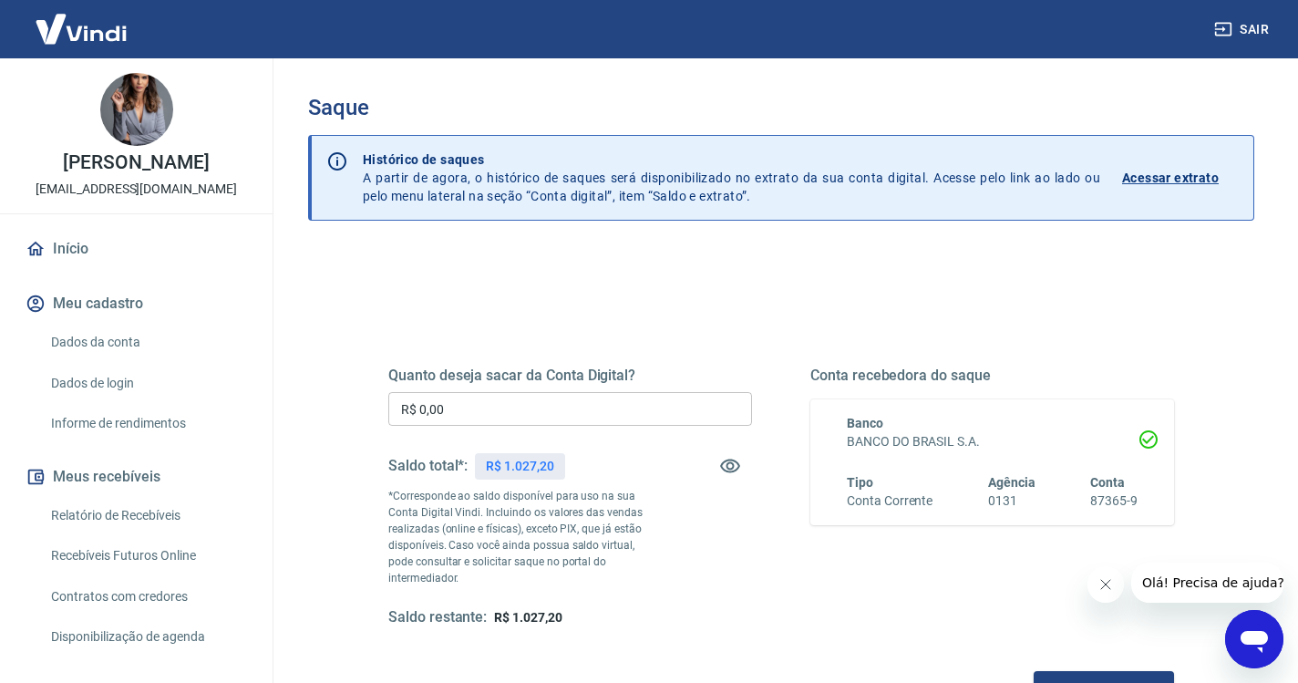
click at [509, 412] on input "R$ 0,00" at bounding box center [570, 409] width 364 height 34
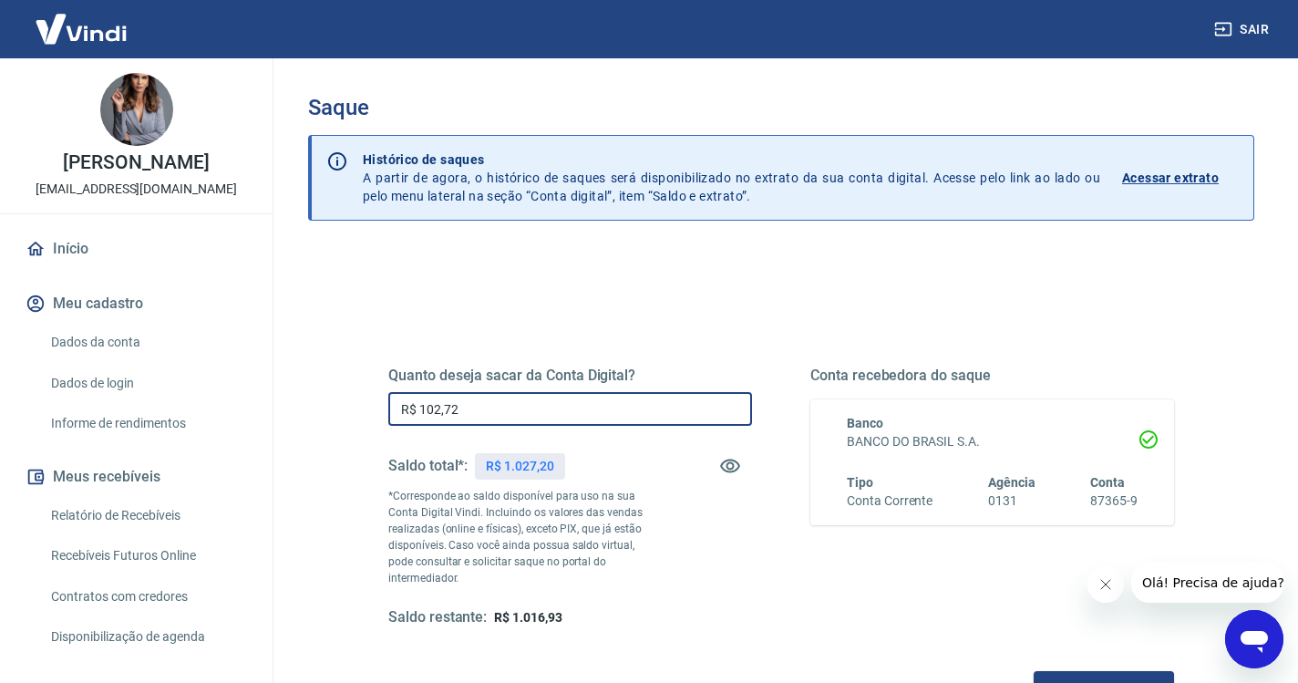
type input "R$ 1.027,20"
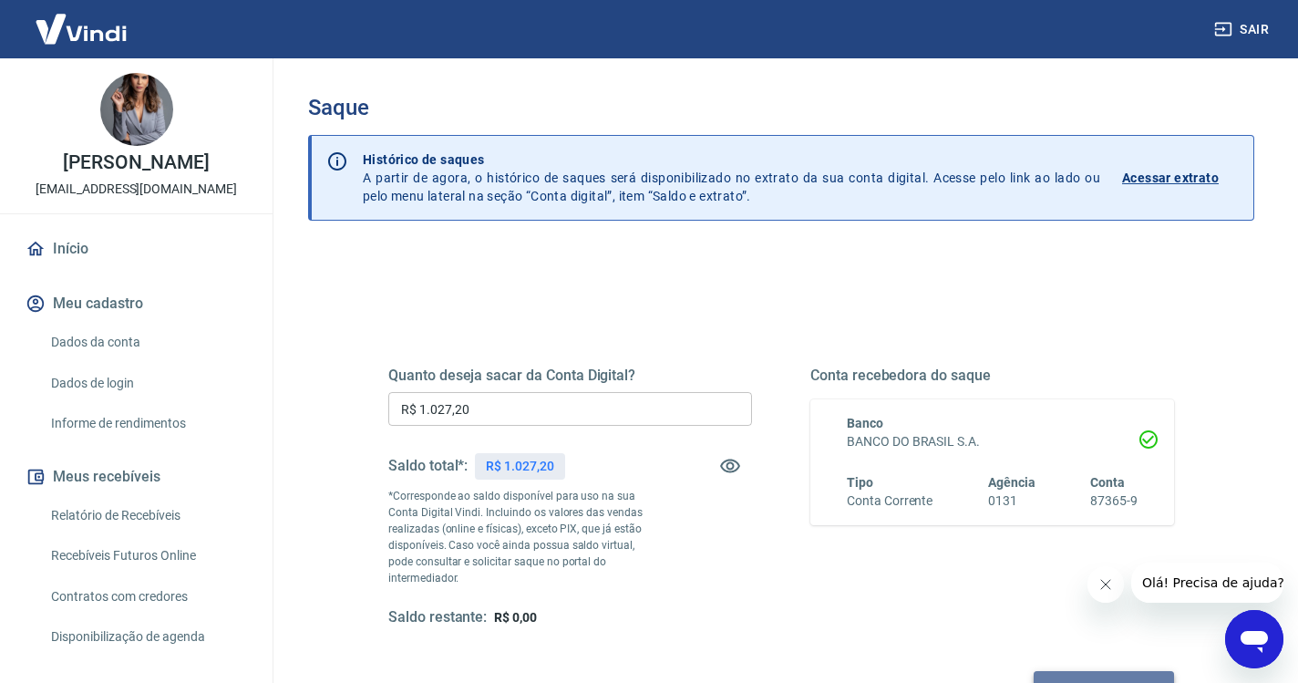
click at [1034, 671] on button "Solicitar saque" at bounding box center [1104, 688] width 140 height 34
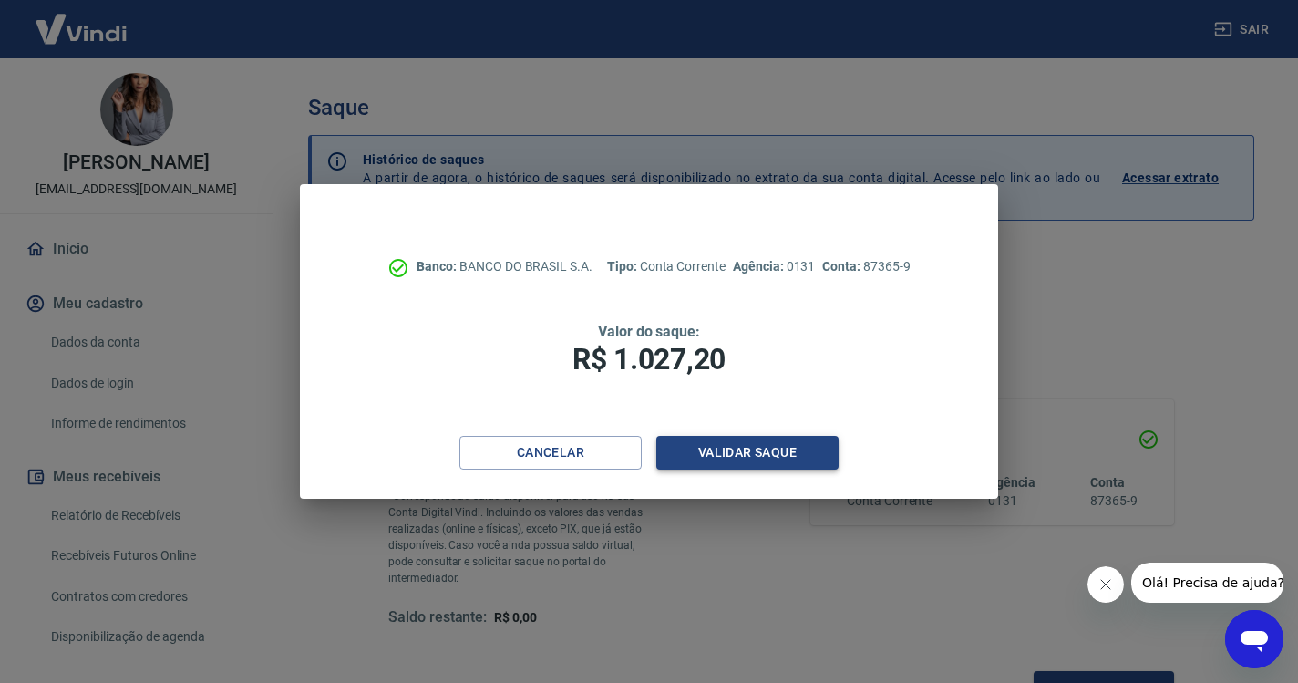
click at [723, 454] on button "Validar saque" at bounding box center [747, 453] width 182 height 34
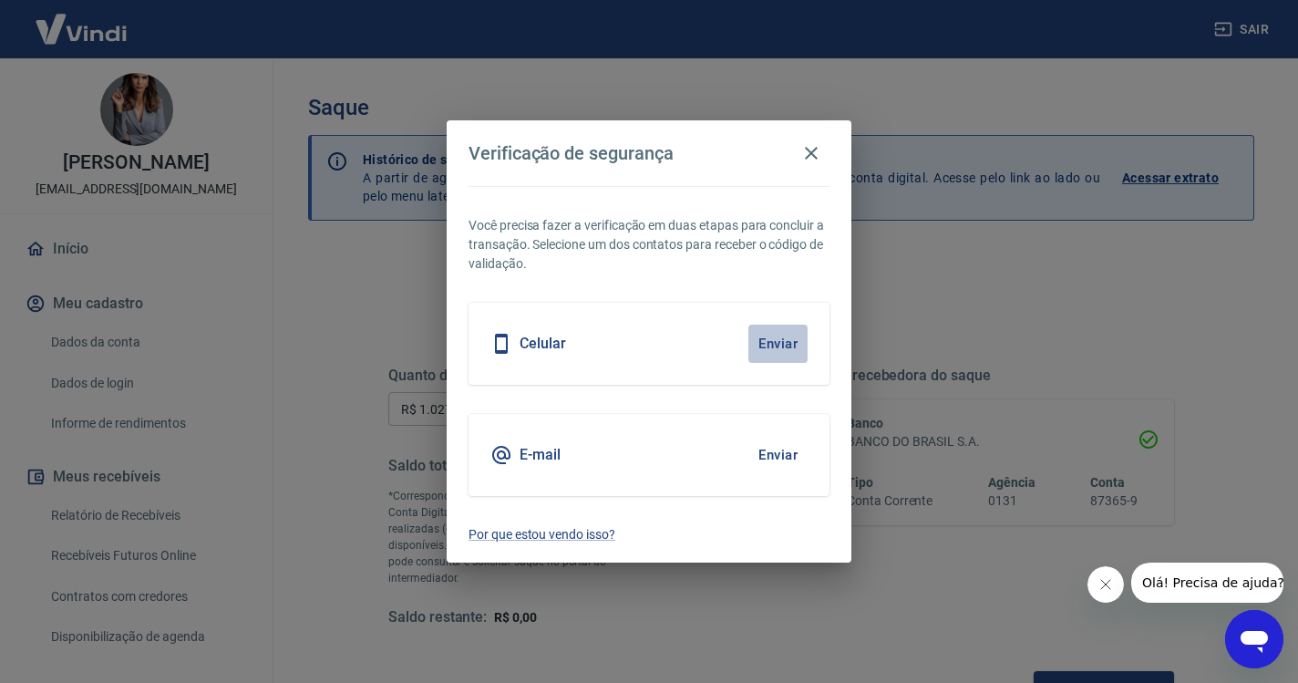
click at [775, 346] on button "Enviar" at bounding box center [777, 343] width 59 height 38
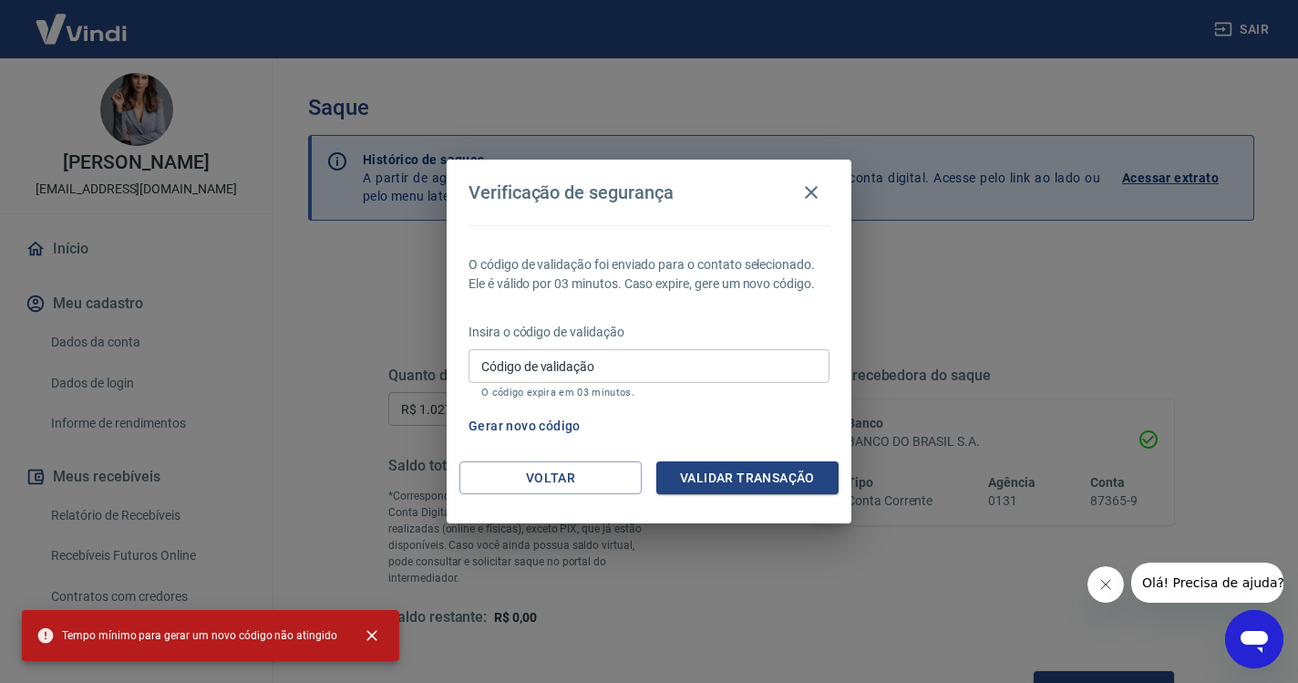
click at [559, 356] on div "Código de validação Código de validação O código expira em 03 minutos." at bounding box center [648, 373] width 361 height 49
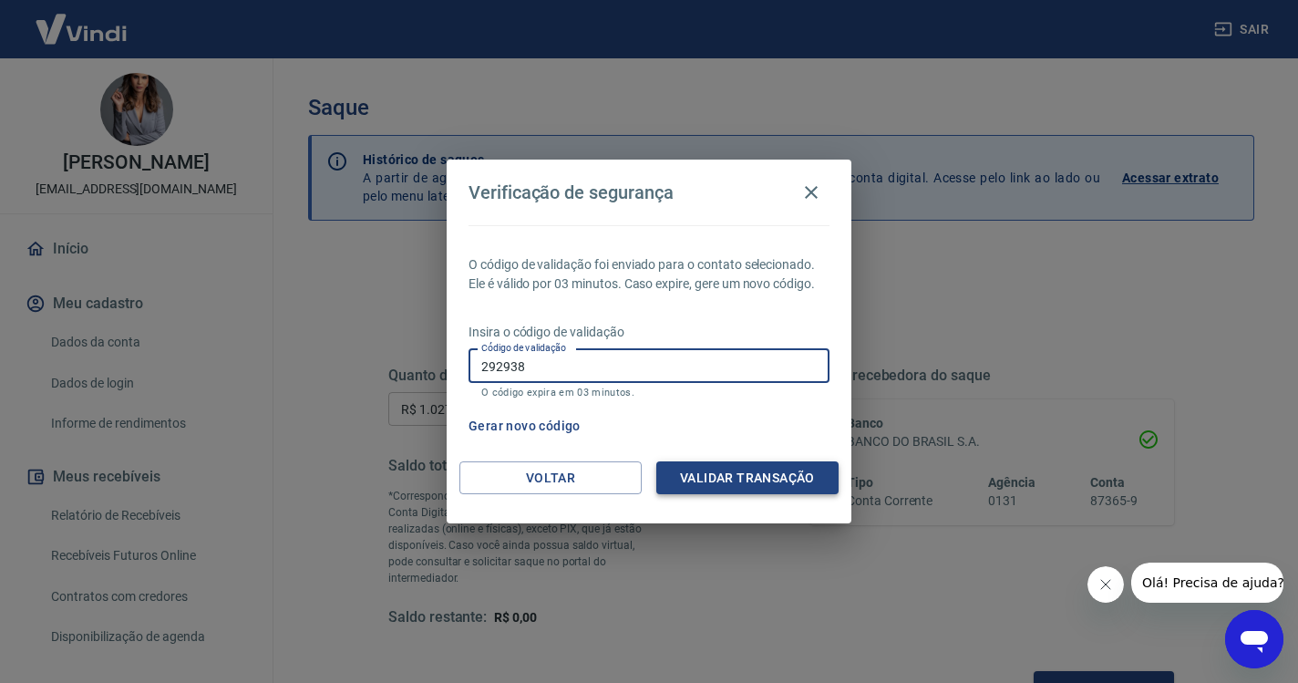
type input "292938"
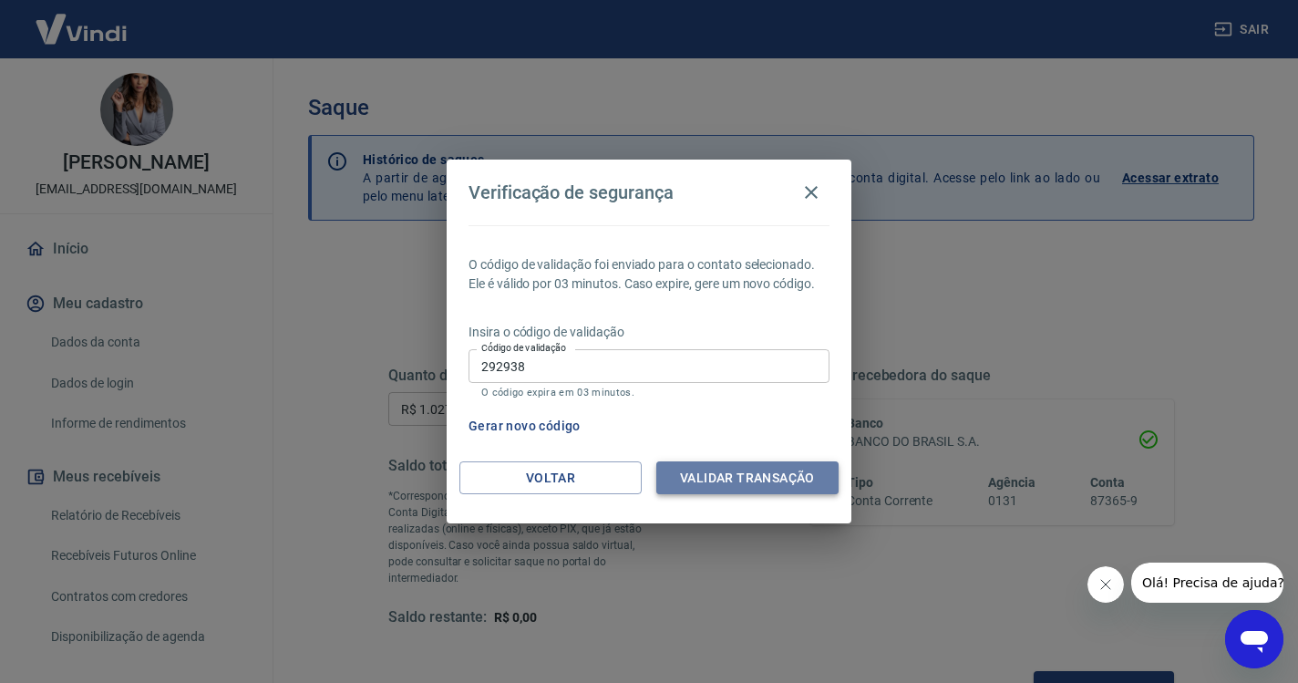
click at [691, 474] on button "Validar transação" at bounding box center [747, 478] width 182 height 34
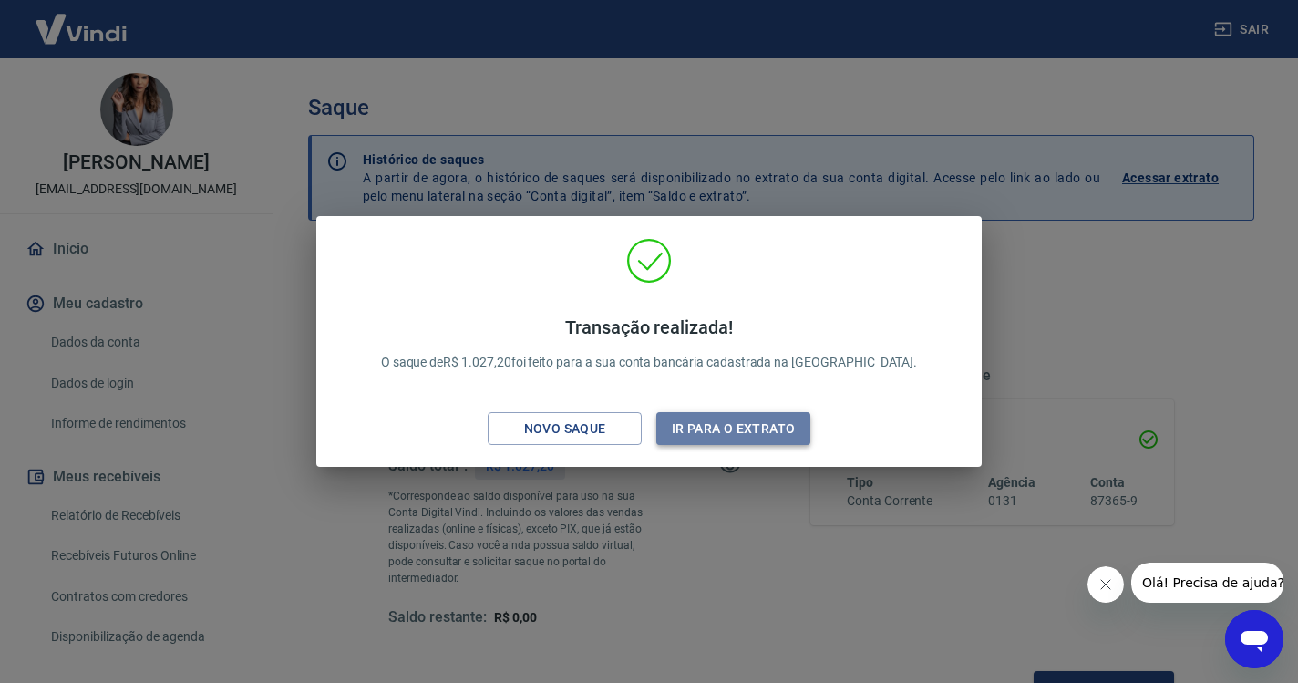
click at [728, 426] on button "Ir para o extrato" at bounding box center [733, 429] width 154 height 34
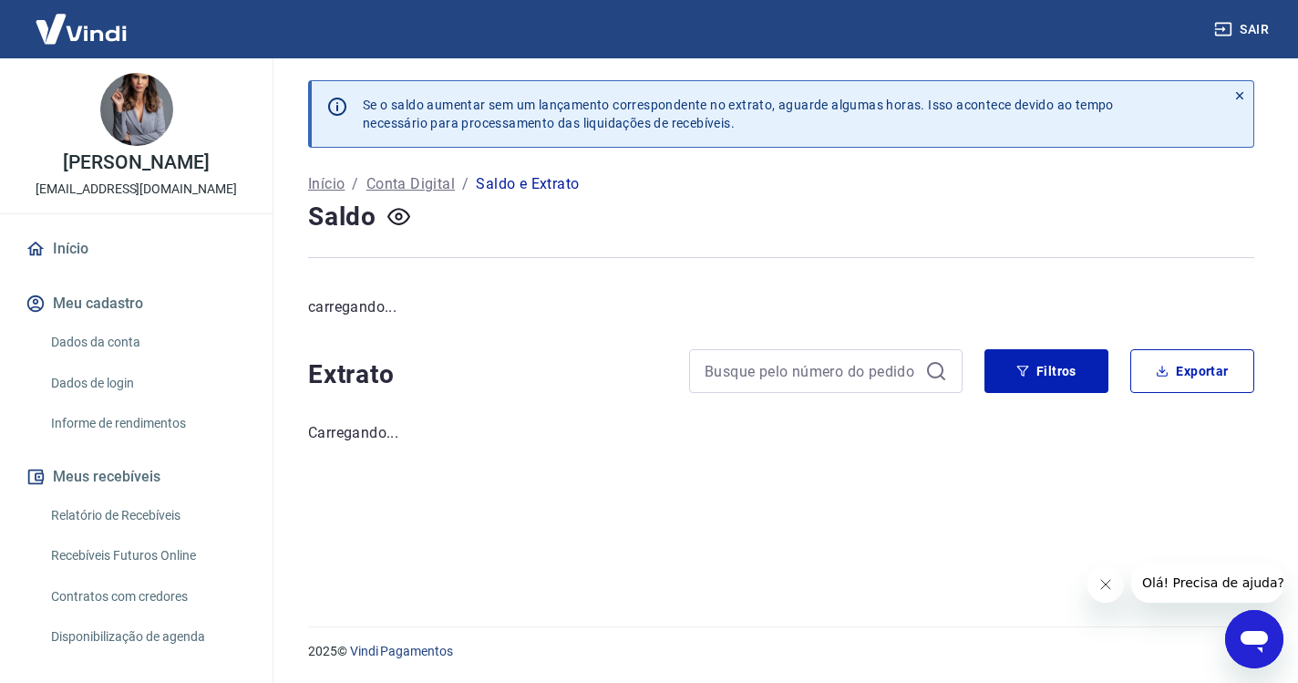
click at [94, 252] on link "Início" at bounding box center [136, 249] width 229 height 40
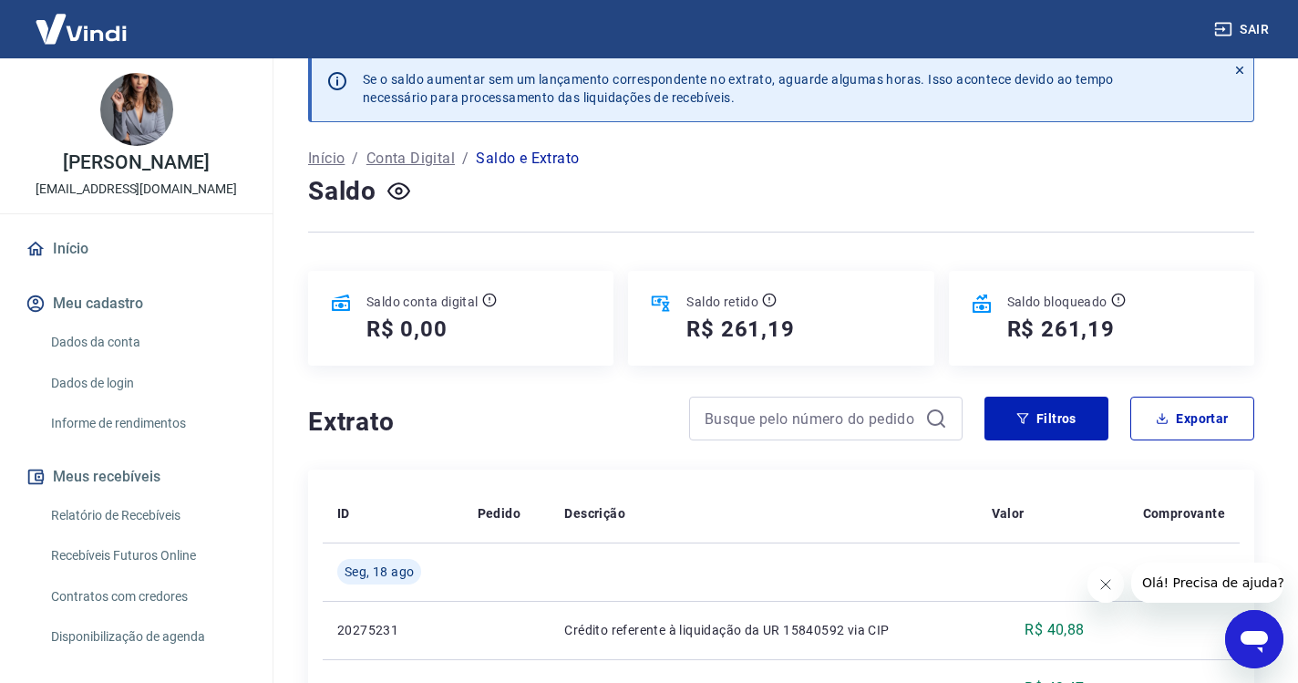
scroll to position [24, 0]
click at [55, 254] on link "Início" at bounding box center [136, 249] width 229 height 40
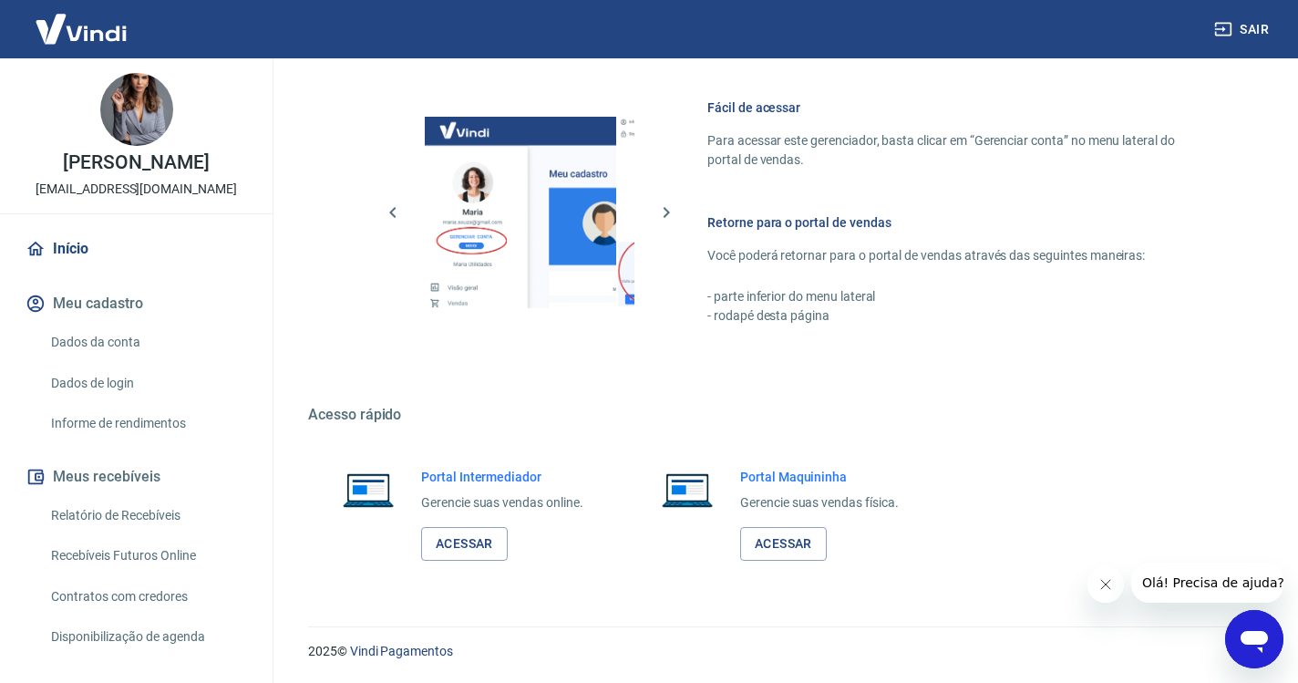
scroll to position [774, 0]
click at [485, 539] on link "Acessar" at bounding box center [464, 545] width 87 height 34
